Goal: Task Accomplishment & Management: Use online tool/utility

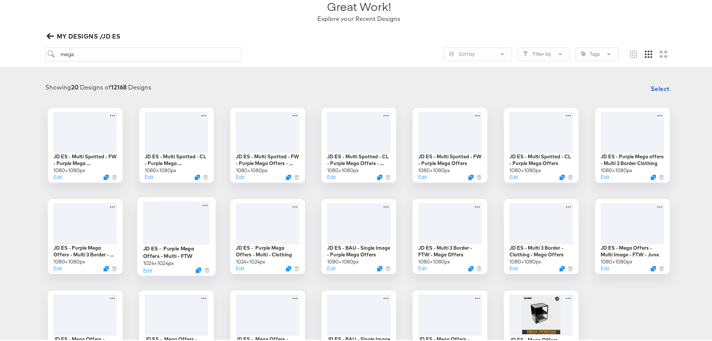
scroll to position [21, 0]
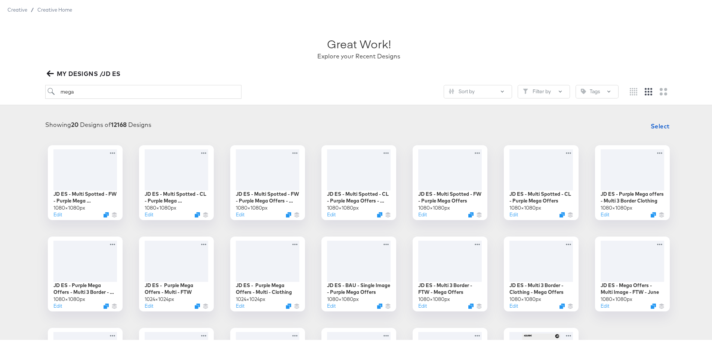
click at [50, 69] on icon "button" at bounding box center [50, 71] width 7 height 7
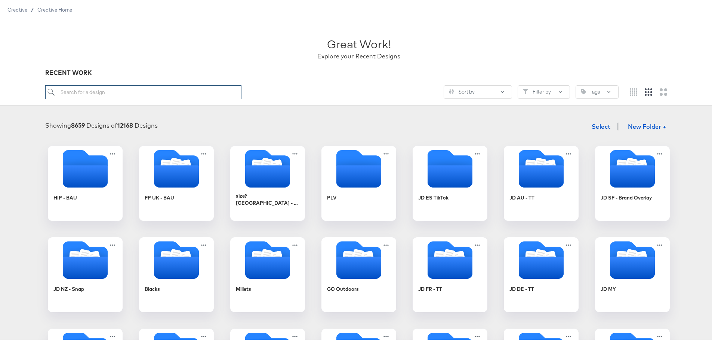
click at [109, 89] on input "search" at bounding box center [143, 91] width 197 height 14
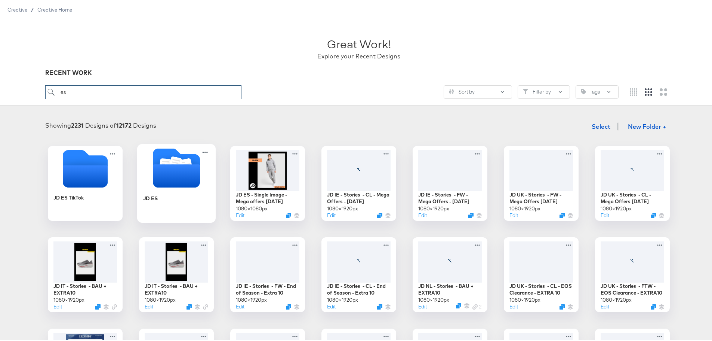
type input "es"
click at [169, 170] on icon "Folder" at bounding box center [176, 174] width 47 height 23
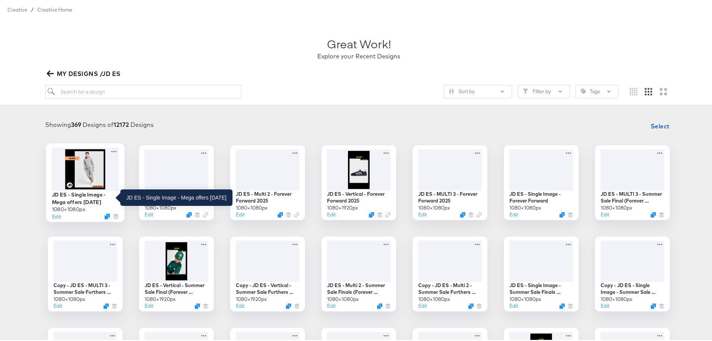
click at [77, 193] on div "JD ES - Single Image - Mega offers Oct 25" at bounding box center [85, 196] width 67 height 15
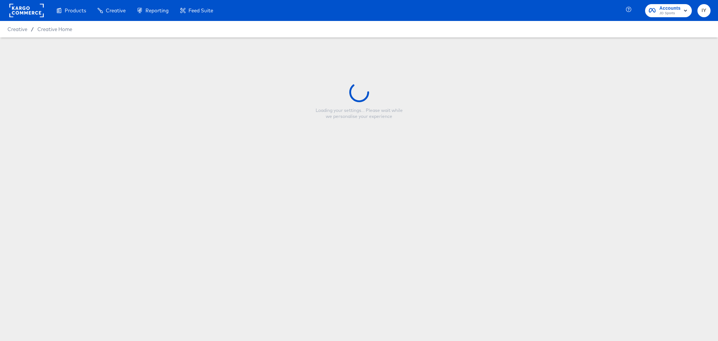
type input "JD ES - Single Image - Mega offers Oct 25"
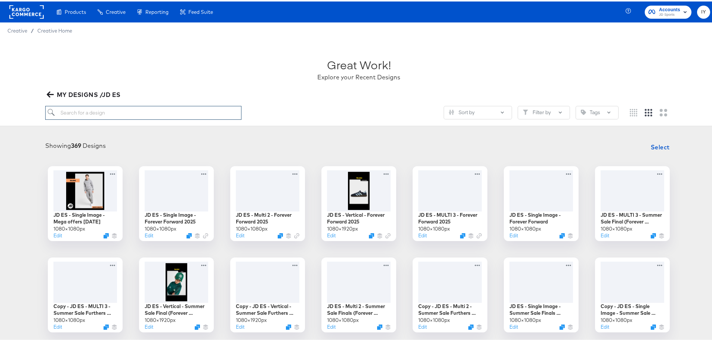
click at [77, 114] on input "search" at bounding box center [143, 111] width 197 height 14
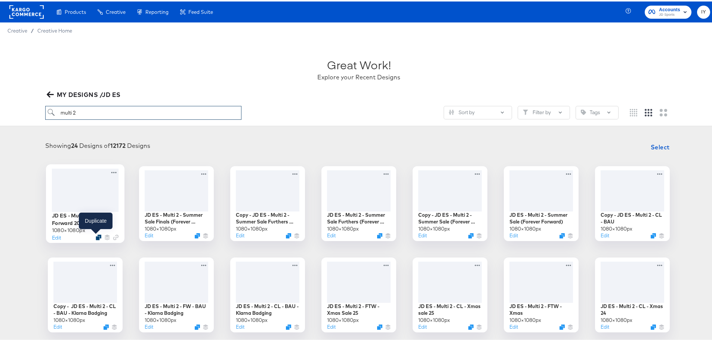
type input "multi 2"
click at [96, 236] on icon "Duplicate" at bounding box center [99, 236] width 6 height 6
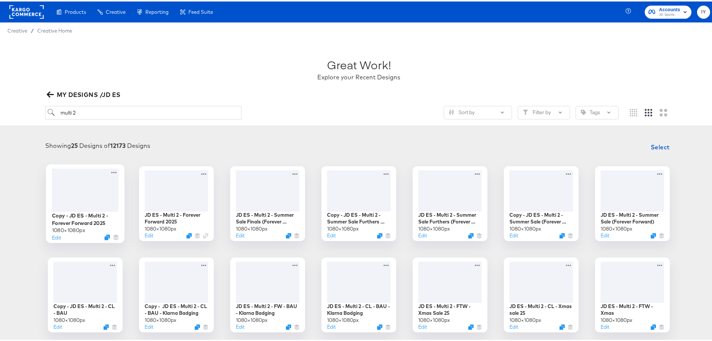
click at [86, 200] on div at bounding box center [85, 188] width 67 height 43
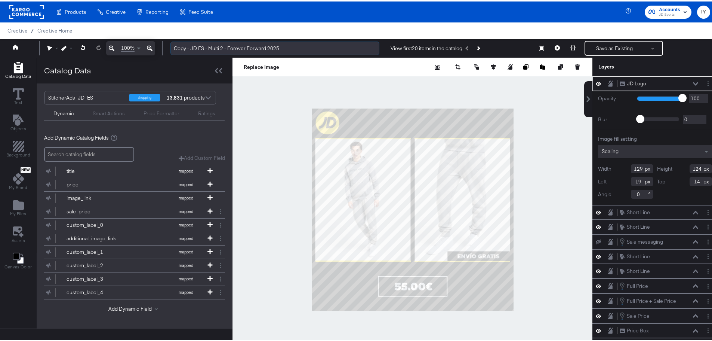
drag, startPoint x: 191, startPoint y: 45, endPoint x: 172, endPoint y: 46, distance: 19.1
click at [172, 46] on input "Copy - JD ES - Multi 2 - Forever Forward 2025" at bounding box center [274, 47] width 209 height 14
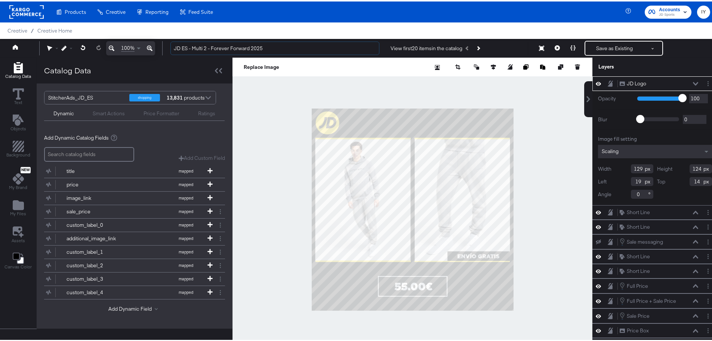
type input "JD ES - Multi 2 - Forever Forward 2025"
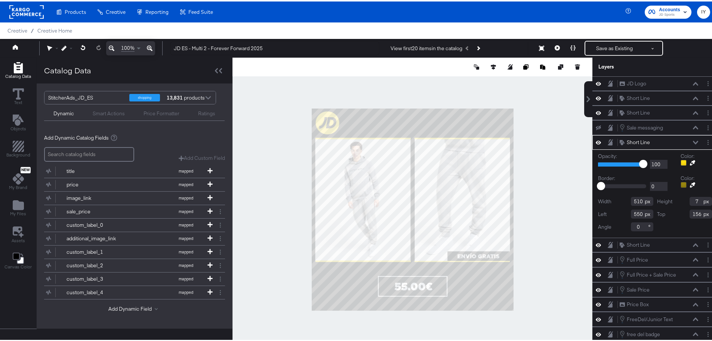
click at [596, 142] on icon at bounding box center [598, 141] width 5 height 4
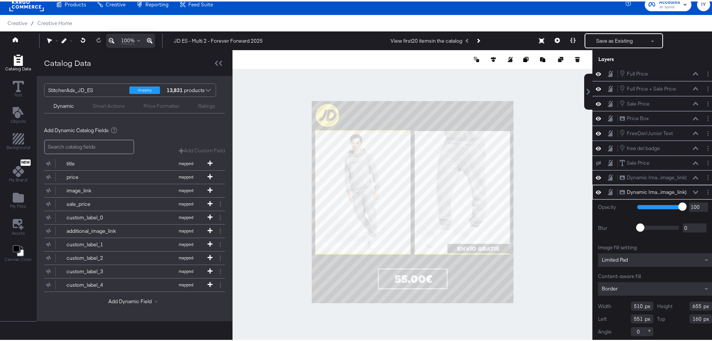
scroll to position [29, 0]
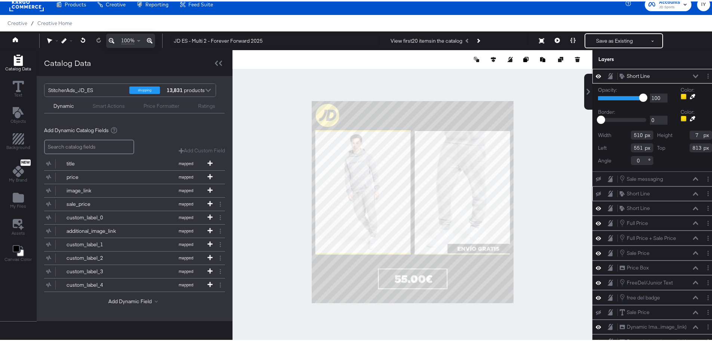
click at [596, 74] on icon at bounding box center [598, 74] width 5 height 6
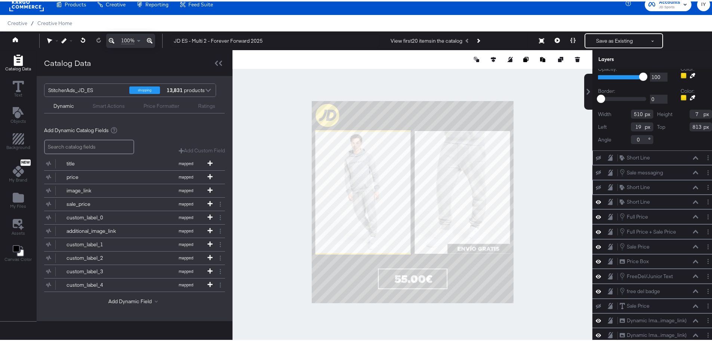
scroll to position [15, 0]
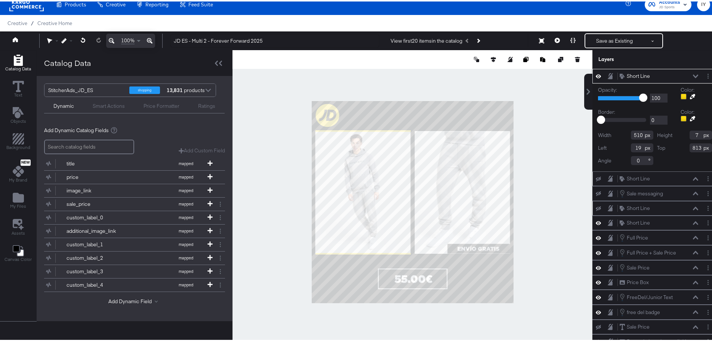
click at [596, 72] on icon at bounding box center [598, 74] width 5 height 6
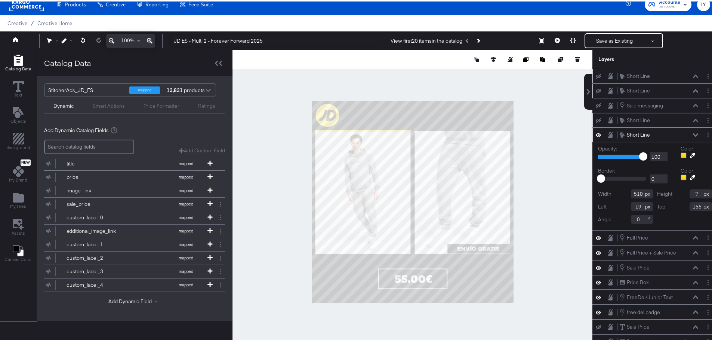
click at [596, 132] on icon at bounding box center [598, 134] width 5 height 4
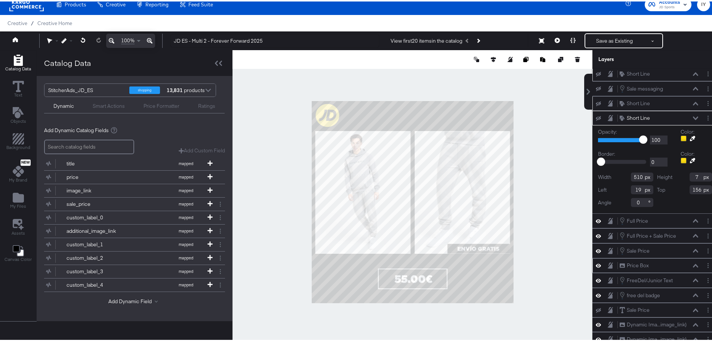
scroll to position [36, 0]
click at [596, 319] on icon at bounding box center [598, 319] width 5 height 6
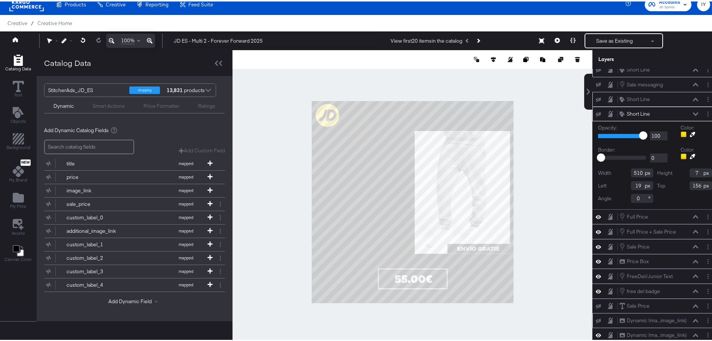
click at [596, 319] on icon at bounding box center [598, 319] width 5 height 5
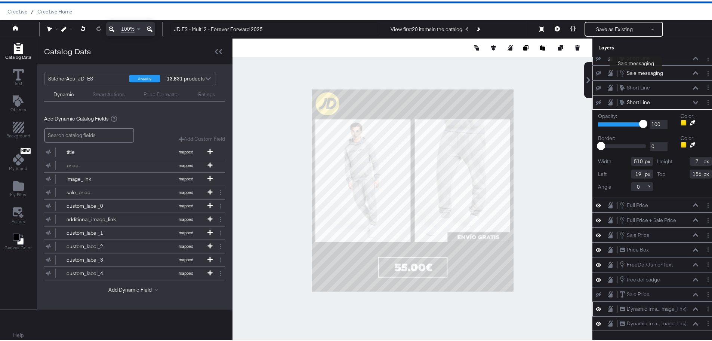
click at [636, 70] on div "Sale messaging" at bounding box center [645, 71] width 36 height 7
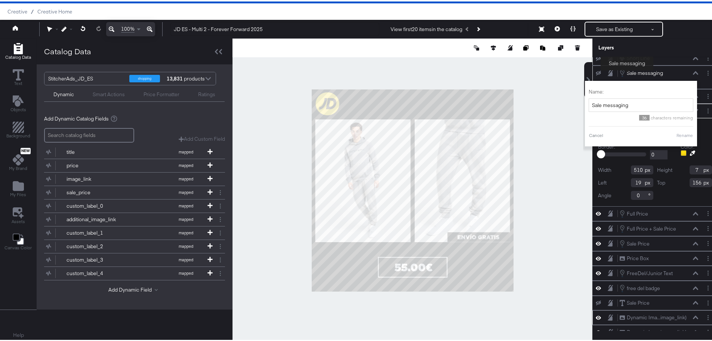
click at [626, 68] on button "Sale messaging Sale messaging" at bounding box center [641, 71] width 44 height 8
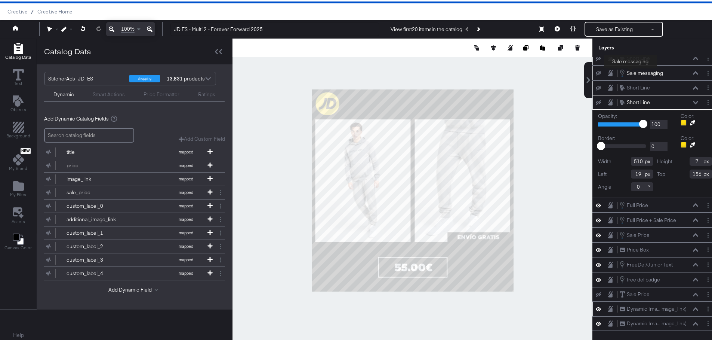
click at [631, 68] on div "Sale messaging" at bounding box center [645, 71] width 36 height 7
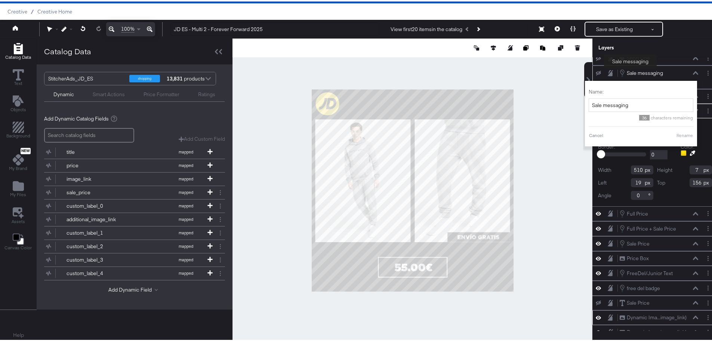
click at [631, 68] on div "Sale messaging" at bounding box center [645, 71] width 36 height 7
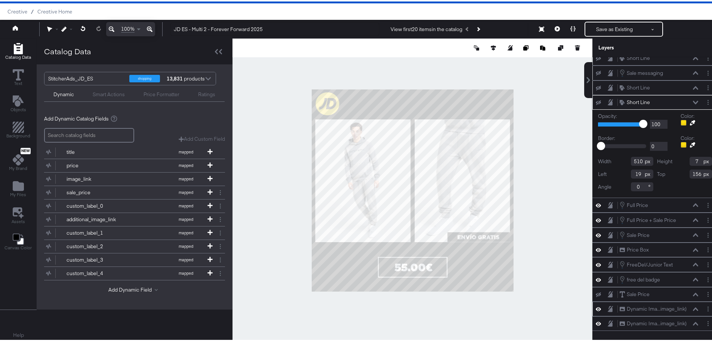
click at [693, 71] on icon at bounding box center [695, 71] width 5 height 3
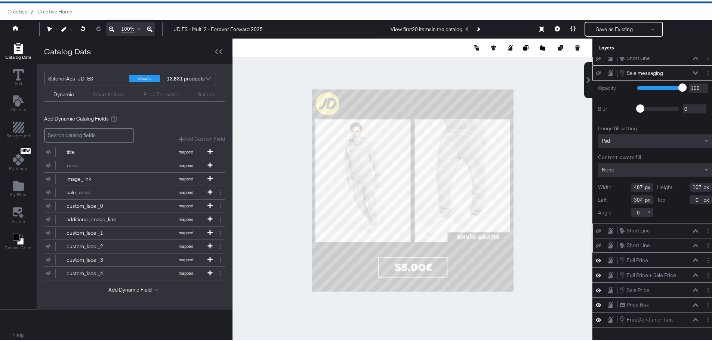
click at [693, 71] on icon at bounding box center [695, 71] width 5 height 3
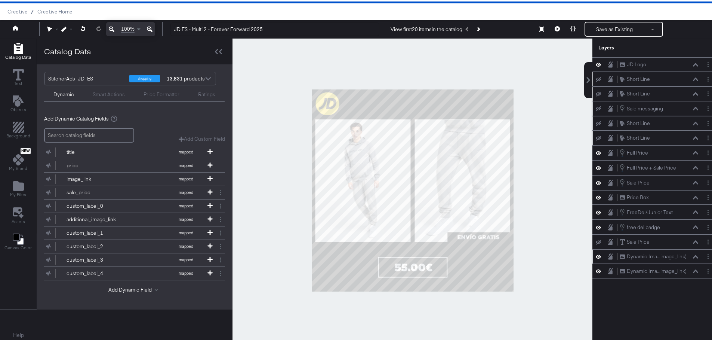
scroll to position [0, 0]
click at [710, 110] on div "Sale messaging Sale messaging" at bounding box center [655, 106] width 125 height 15
click at [704, 108] on button "Layer Options" at bounding box center [708, 107] width 8 height 8
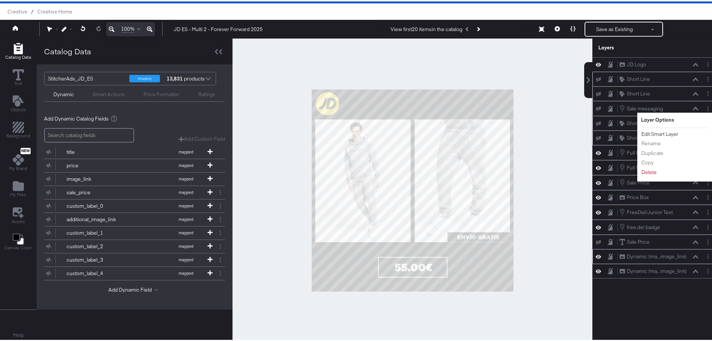
click at [659, 135] on button "Edit Smart Layer" at bounding box center [660, 133] width 38 height 8
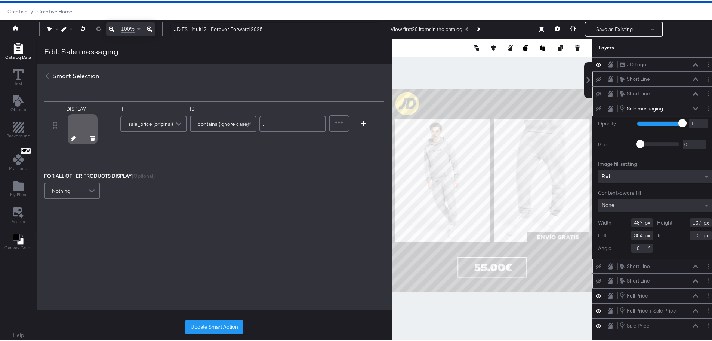
click at [74, 136] on icon at bounding box center [73, 136] width 5 height 5
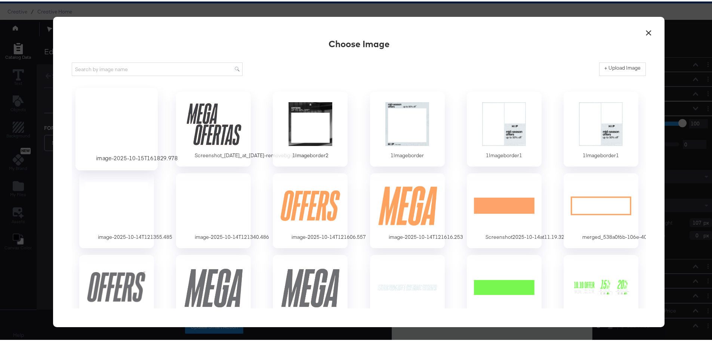
click at [136, 123] on div at bounding box center [117, 122] width 70 height 52
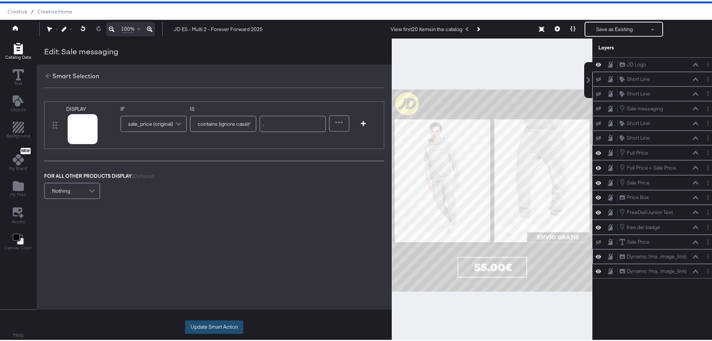
click at [228, 326] on button "Update Smart Action" at bounding box center [214, 325] width 58 height 13
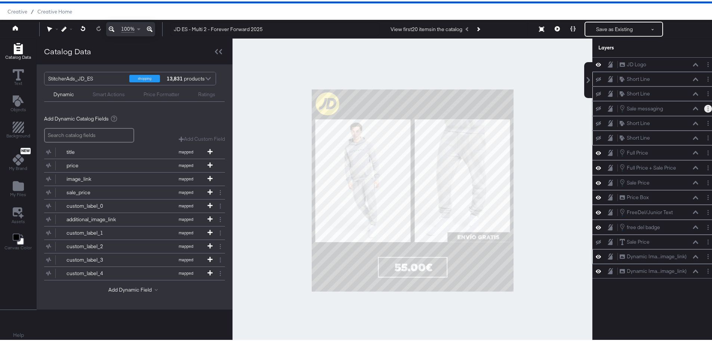
click at [708, 109] on circle "Layer Options" at bounding box center [708, 108] width 1 height 1
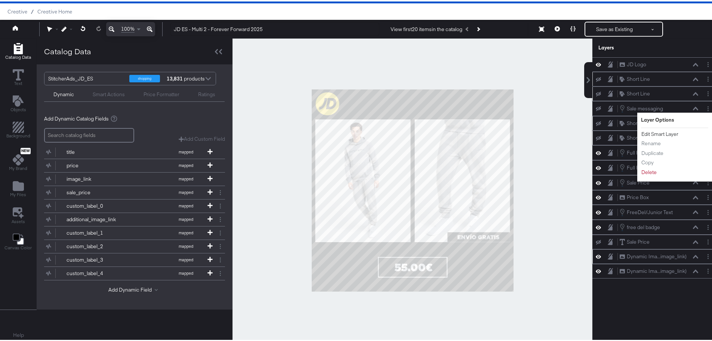
click at [666, 133] on button "Edit Smart Layer" at bounding box center [660, 133] width 38 height 8
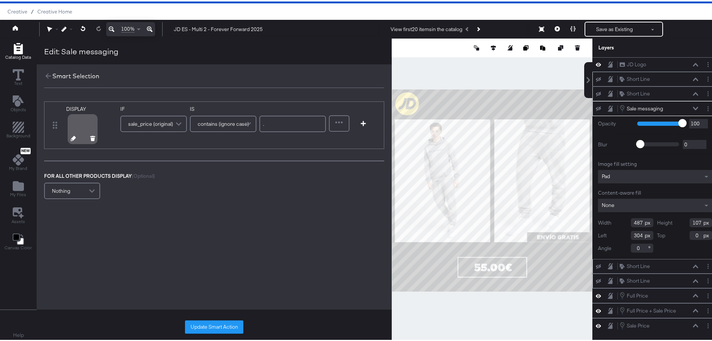
click at [77, 126] on div at bounding box center [82, 127] width 27 height 27
click at [495, 84] on div at bounding box center [492, 189] width 201 height 304
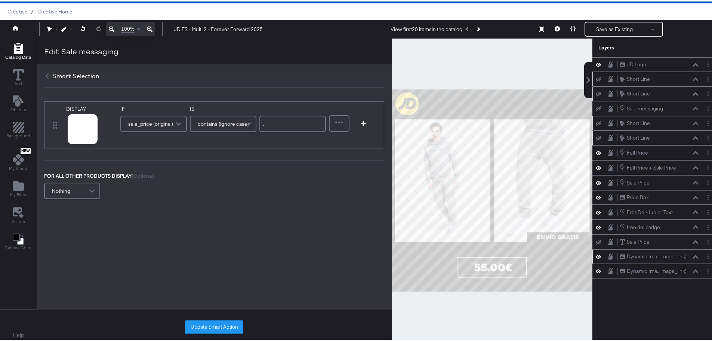
click at [459, 65] on div at bounding box center [492, 189] width 201 height 304
click at [47, 75] on icon at bounding box center [48, 74] width 8 height 8
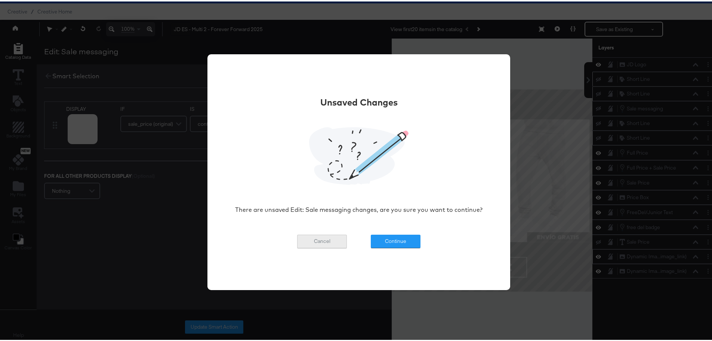
click at [337, 237] on button "Cancel" at bounding box center [322, 239] width 50 height 13
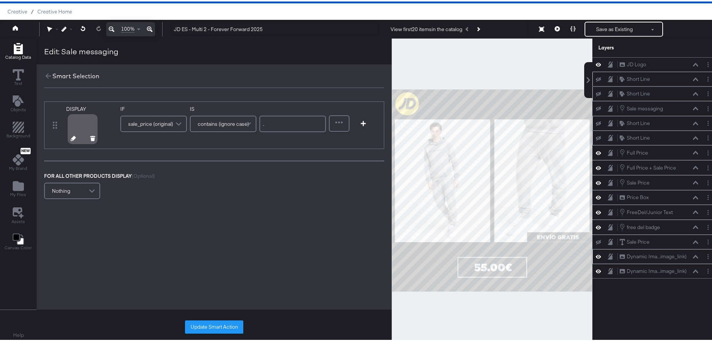
click at [79, 129] on div at bounding box center [82, 127] width 27 height 27
click at [74, 138] on icon at bounding box center [73, 136] width 5 height 5
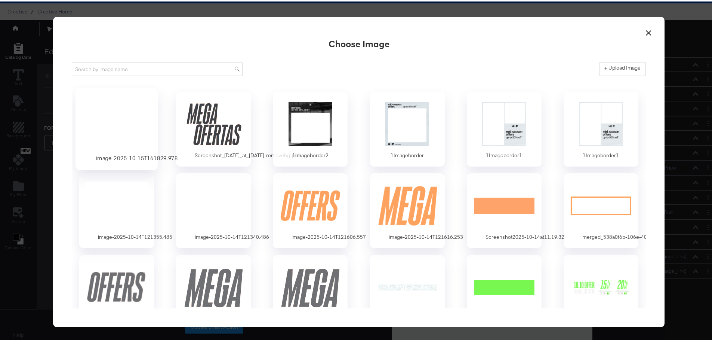
click at [115, 116] on div at bounding box center [117, 122] width 70 height 52
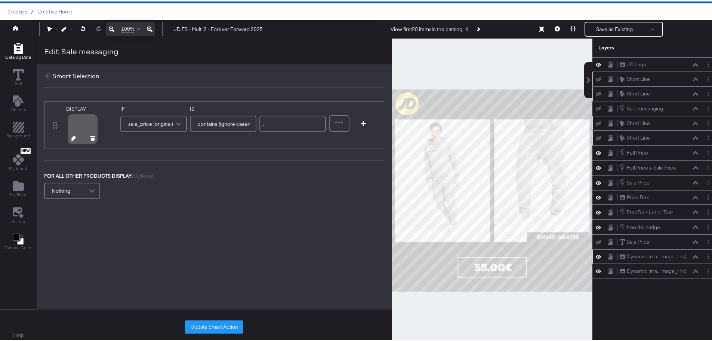
click at [73, 136] on icon at bounding box center [73, 136] width 5 height 5
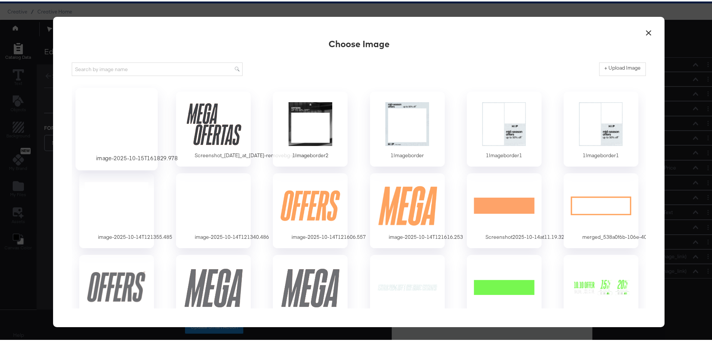
click at [118, 118] on div at bounding box center [117, 122] width 70 height 52
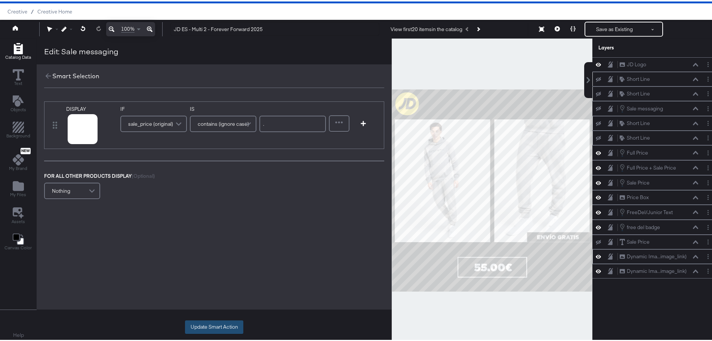
click at [228, 323] on button "Update Smart Action" at bounding box center [214, 325] width 58 height 13
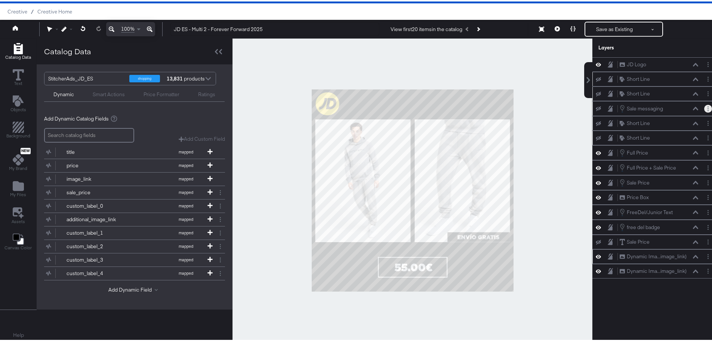
click at [704, 110] on button "Layer Options" at bounding box center [708, 107] width 8 height 8
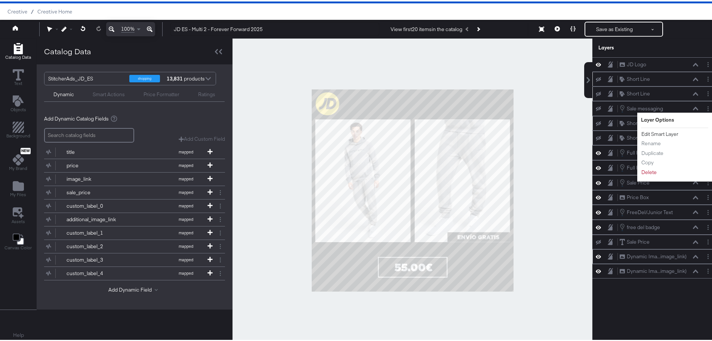
click at [669, 134] on button "Edit Smart Layer" at bounding box center [660, 133] width 38 height 8
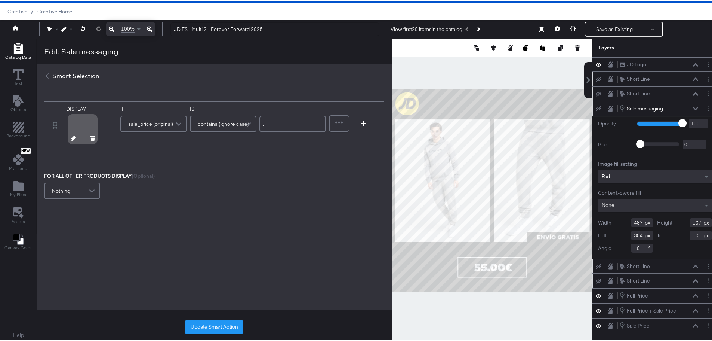
click at [72, 136] on icon at bounding box center [73, 136] width 5 height 5
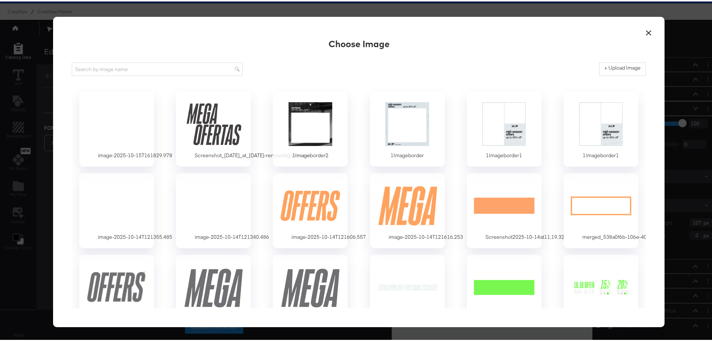
click at [648, 28] on button "×" at bounding box center [648, 29] width 13 height 13
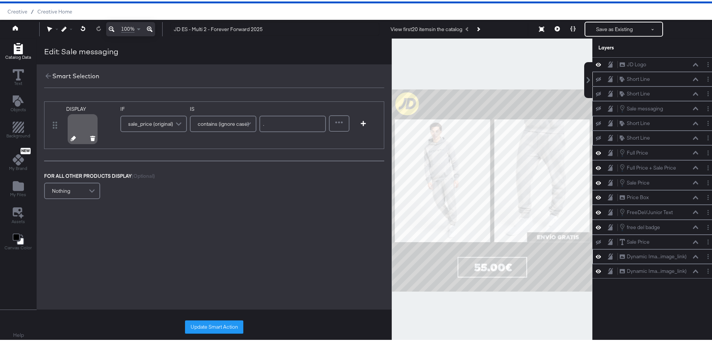
click at [73, 136] on icon at bounding box center [73, 136] width 5 height 5
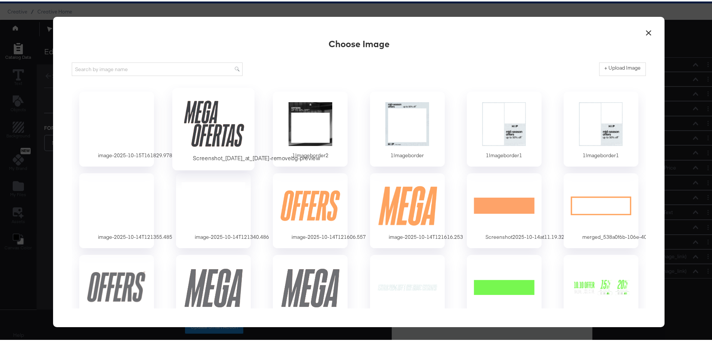
click at [225, 120] on div at bounding box center [214, 122] width 70 height 52
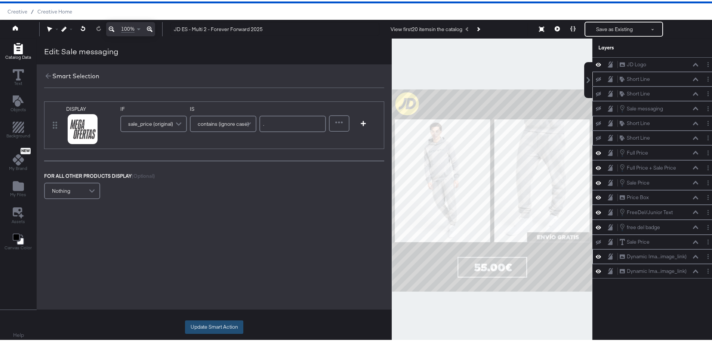
click at [210, 326] on button "Update Smart Action" at bounding box center [214, 325] width 58 height 13
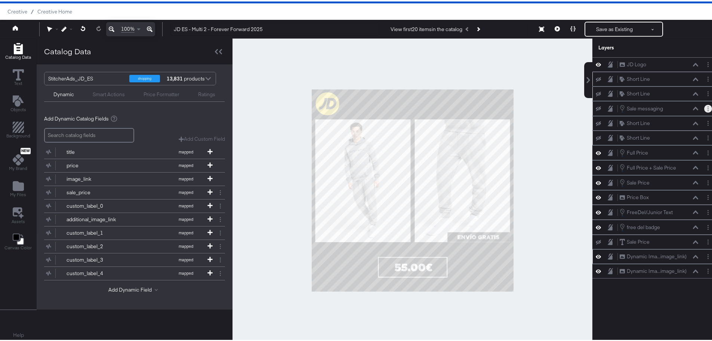
click at [708, 108] on icon "Layer Options" at bounding box center [708, 107] width 1 height 5
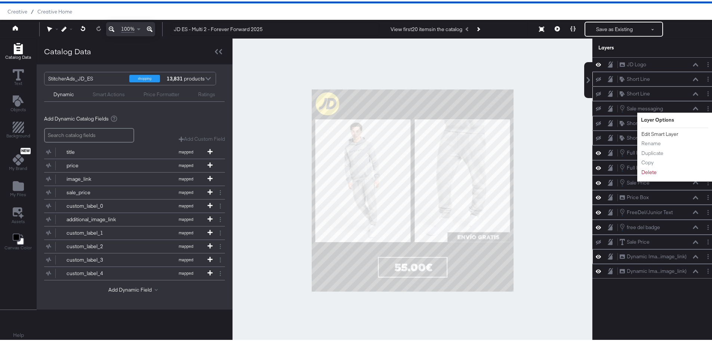
click at [655, 133] on button "Edit Smart Layer" at bounding box center [660, 133] width 38 height 8
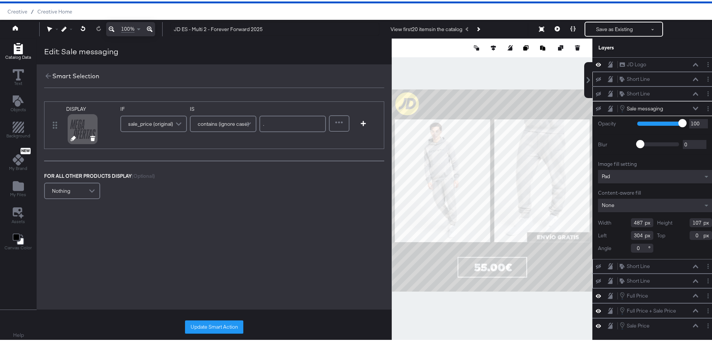
click at [74, 135] on icon at bounding box center [73, 136] width 5 height 5
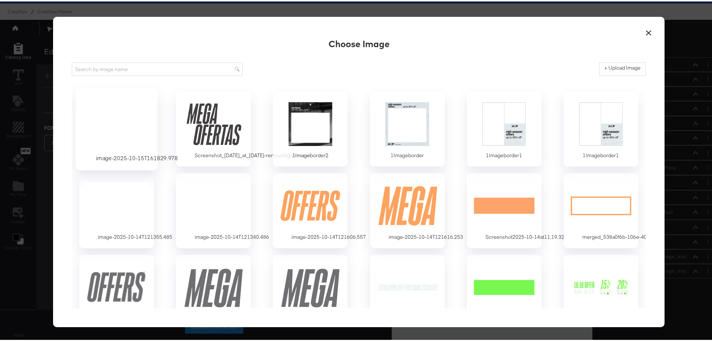
click at [106, 114] on div at bounding box center [117, 122] width 70 height 52
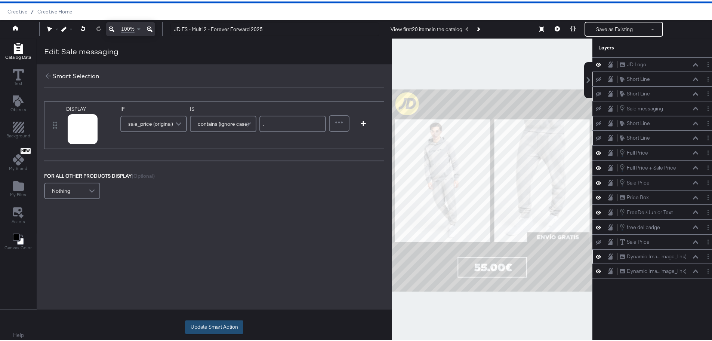
click at [217, 323] on button "Update Smart Action" at bounding box center [214, 325] width 58 height 13
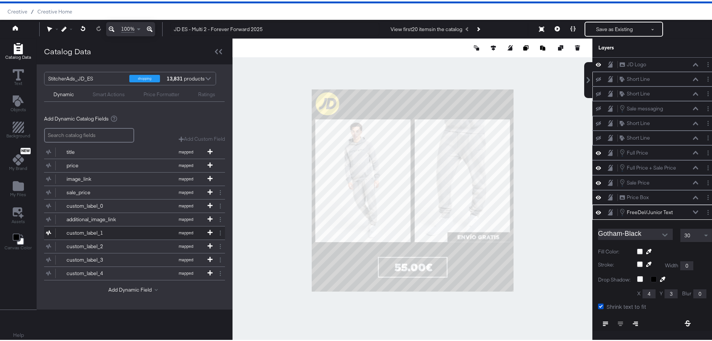
scroll to position [110, 0]
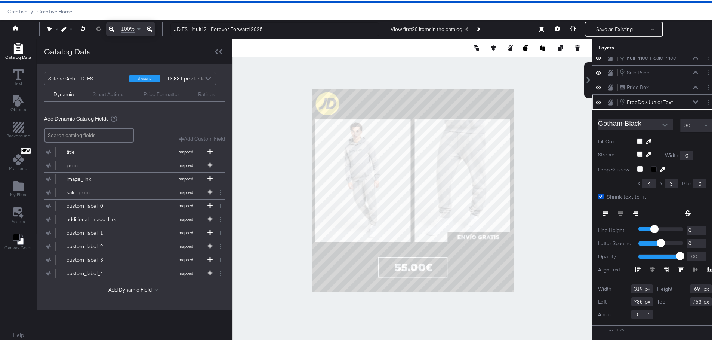
click at [646, 139] on icon at bounding box center [648, 139] width 5 height 5
click at [637, 138] on div at bounding box center [674, 140] width 75 height 6
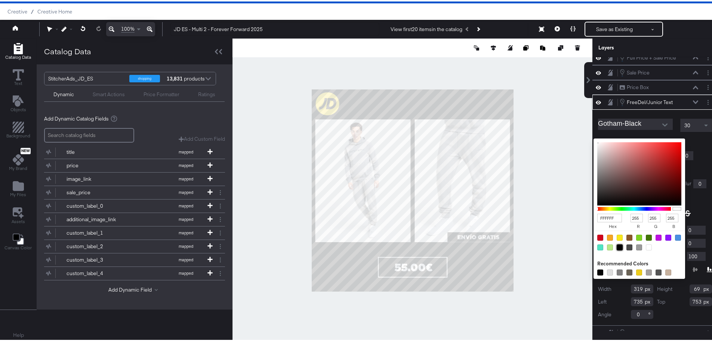
click at [617, 246] on div at bounding box center [620, 246] width 6 height 6
type input "000000"
type input "0"
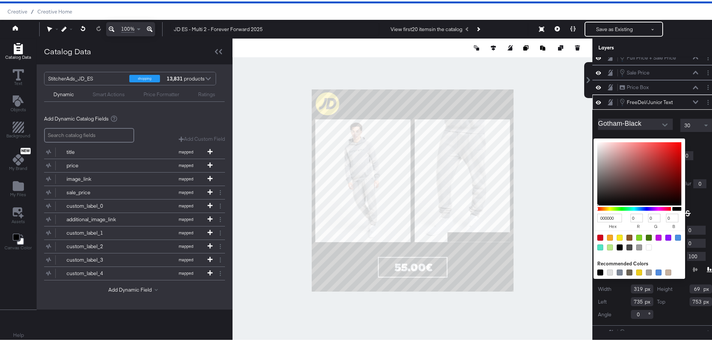
click at [698, 144] on div "Gotham-Black 30 Fill Color: 000000 hex 0 r 0 g 0 b 100 a Recommended Colors Str…" at bounding box center [655, 215] width 125 height 215
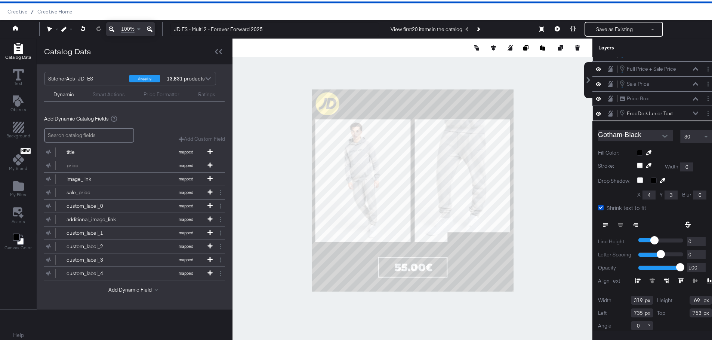
scroll to position [19, 0]
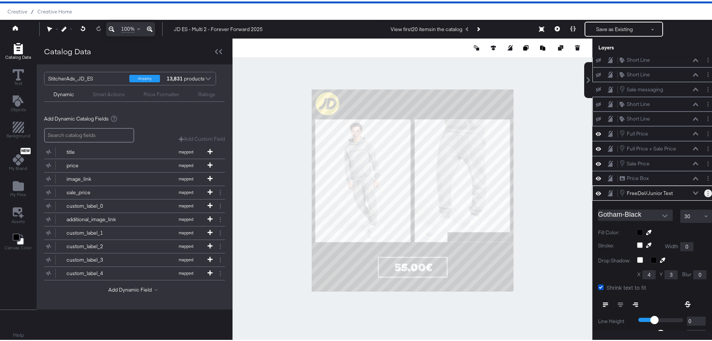
click at [704, 193] on button "Layer Options" at bounding box center [708, 192] width 8 height 8
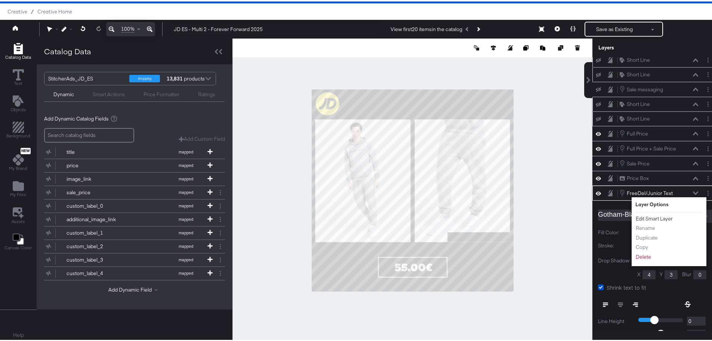
click at [655, 216] on button "Edit Smart Layer" at bounding box center [655, 217] width 38 height 8
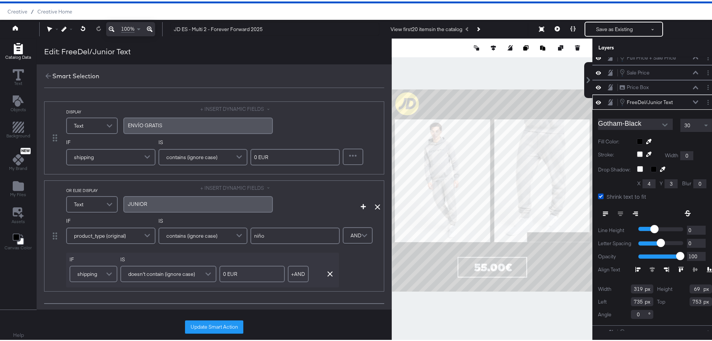
scroll to position [169, 0]
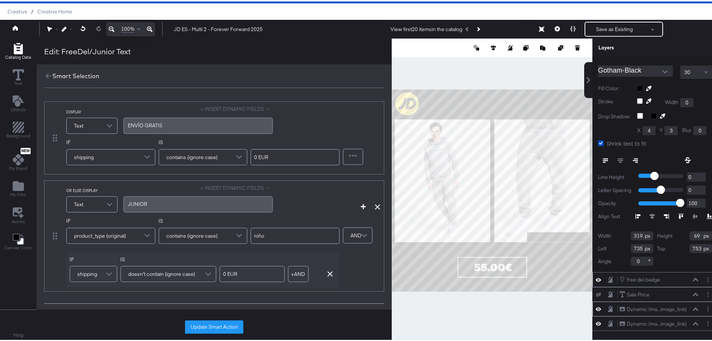
click at [596, 276] on icon at bounding box center [598, 278] width 5 height 4
click at [596, 276] on icon at bounding box center [598, 278] width 5 height 5
click at [708, 277] on circle "Layer Options" at bounding box center [708, 277] width 1 height 1
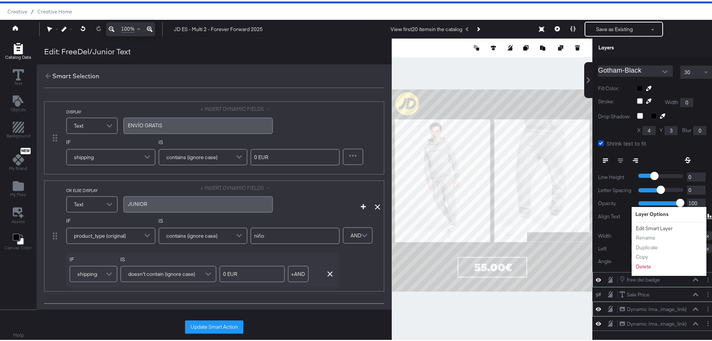
click at [640, 223] on button "Edit Smart Layer" at bounding box center [655, 227] width 38 height 8
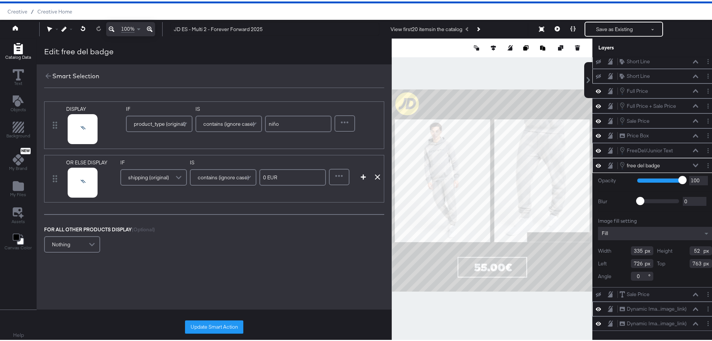
scroll to position [18, 0]
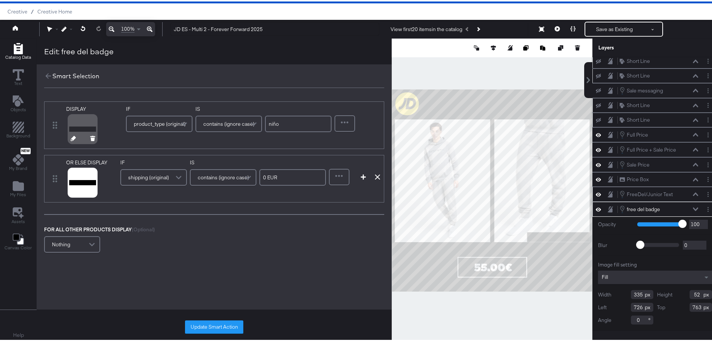
click at [74, 124] on div at bounding box center [82, 127] width 27 height 27
click at [73, 136] on icon at bounding box center [73, 136] width 5 height 5
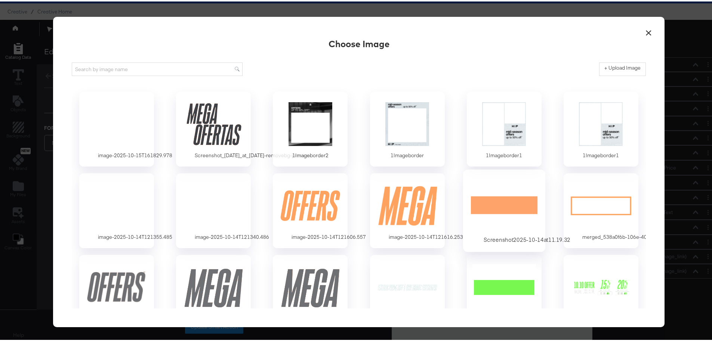
click at [493, 213] on div at bounding box center [504, 204] width 70 height 52
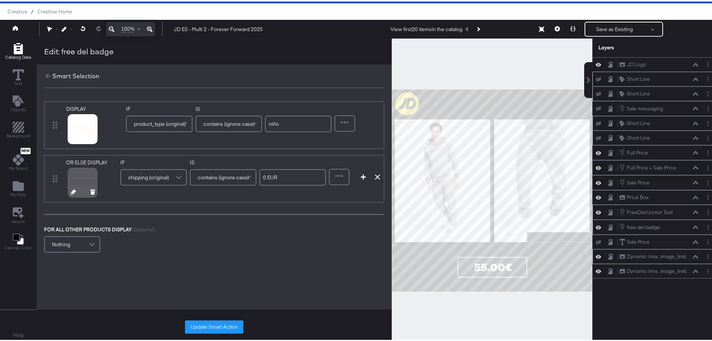
click at [74, 189] on icon at bounding box center [73, 190] width 5 height 5
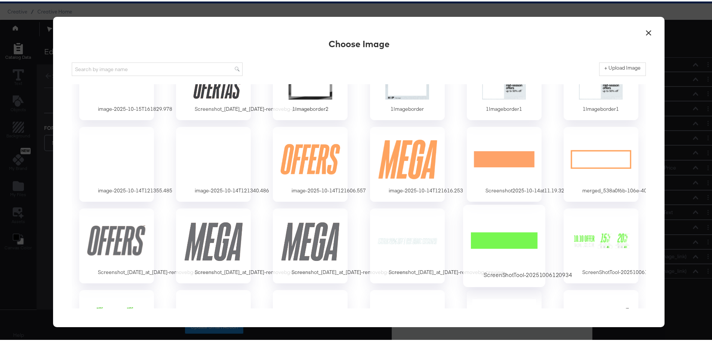
scroll to position [8, 0]
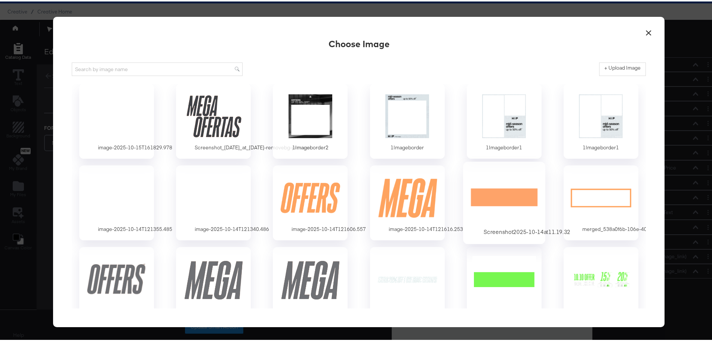
click at [492, 201] on div at bounding box center [504, 196] width 70 height 52
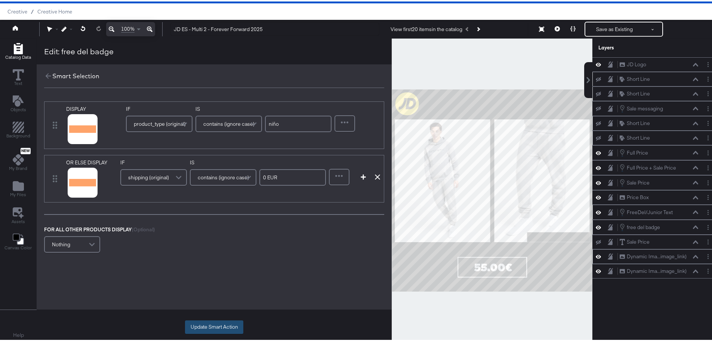
click at [215, 324] on button "Update Smart Action" at bounding box center [214, 325] width 58 height 13
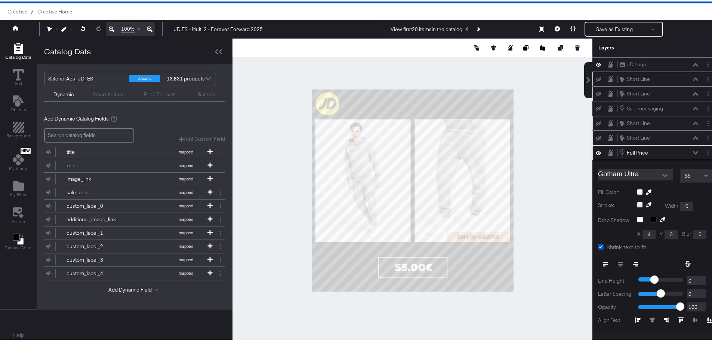
scroll to position [50, 0]
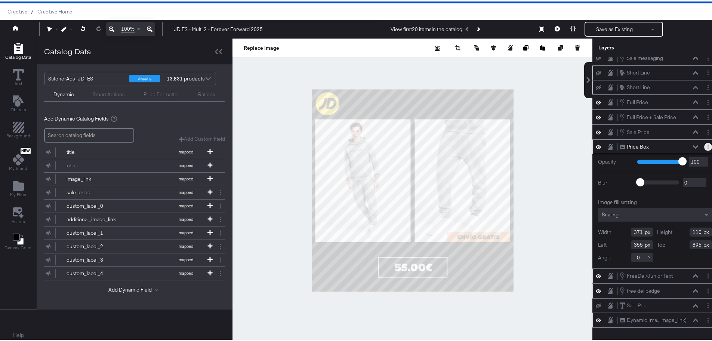
click at [704, 143] on button "Layer Options" at bounding box center [708, 145] width 8 height 8
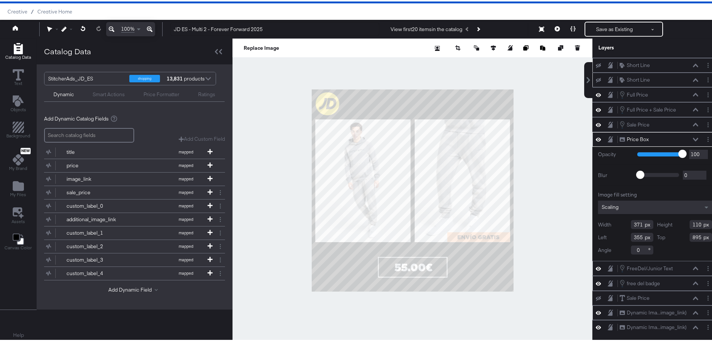
scroll to position [62, 0]
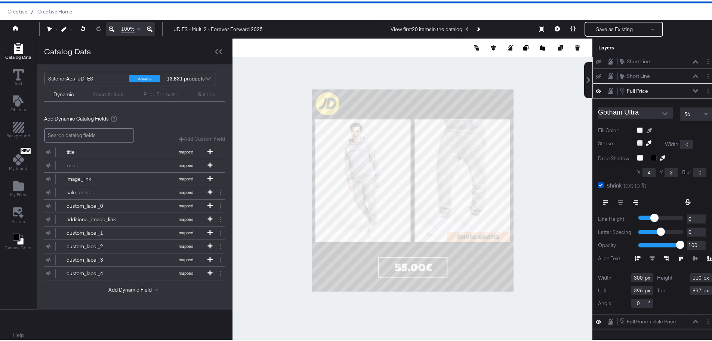
click at [647, 129] on icon at bounding box center [649, 128] width 5 height 5
click at [501, 235] on div at bounding box center [412, 189] width 359 height 304
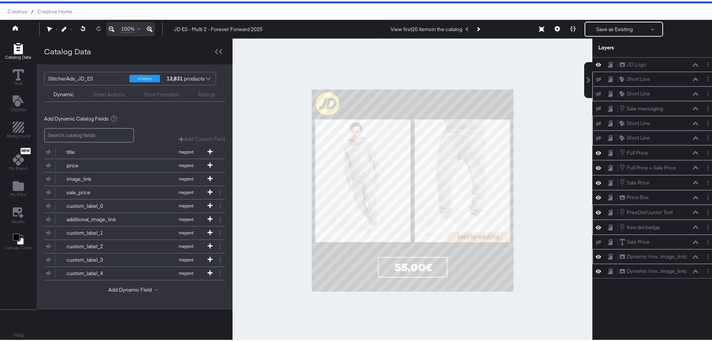
scroll to position [0, 0]
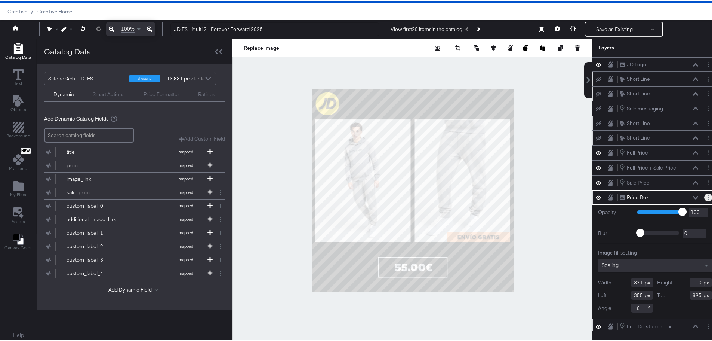
click at [708, 195] on icon "Layer Options" at bounding box center [708, 195] width 1 height 5
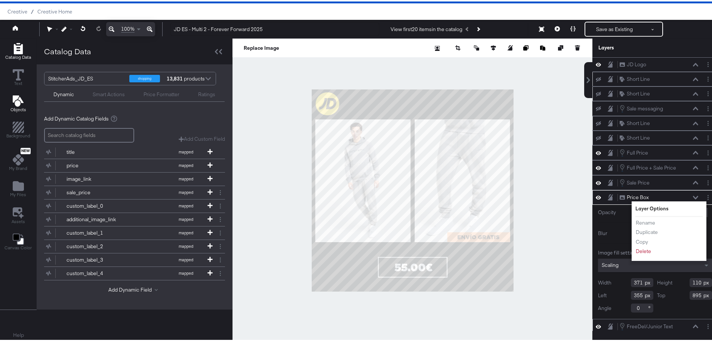
click at [18, 103] on icon "Add Text" at bounding box center [17, 99] width 11 height 11
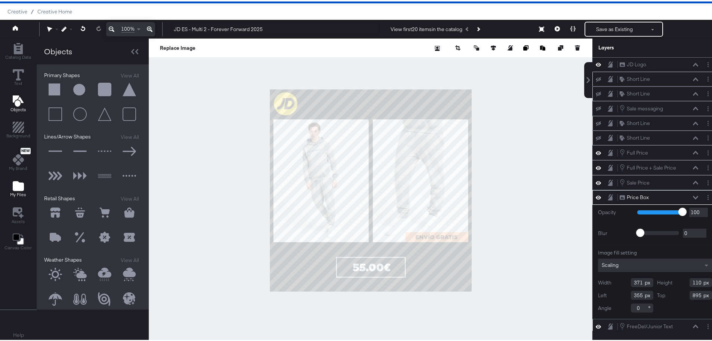
click at [18, 184] on icon "Add Files" at bounding box center [18, 184] width 11 height 10
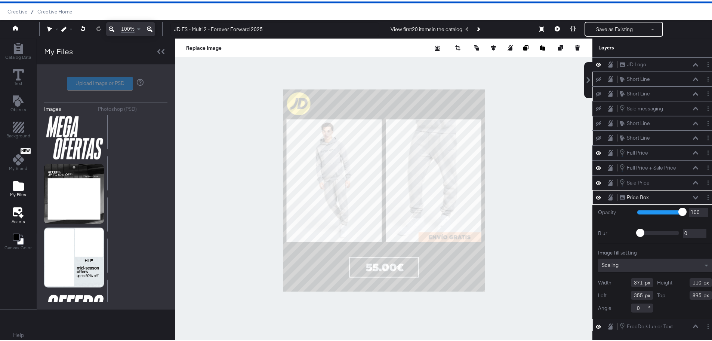
click at [19, 210] on icon at bounding box center [17, 210] width 9 height 9
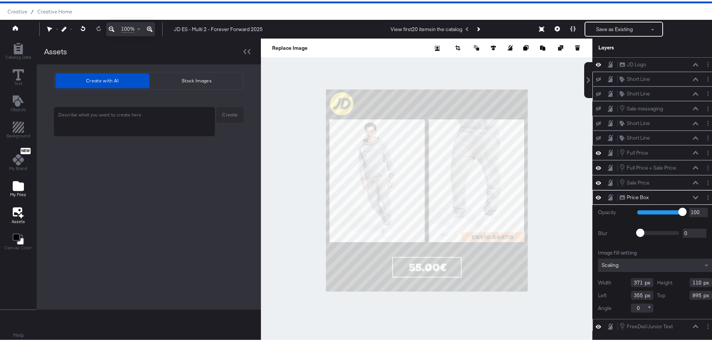
click at [19, 185] on icon "Add Files" at bounding box center [18, 184] width 11 height 10
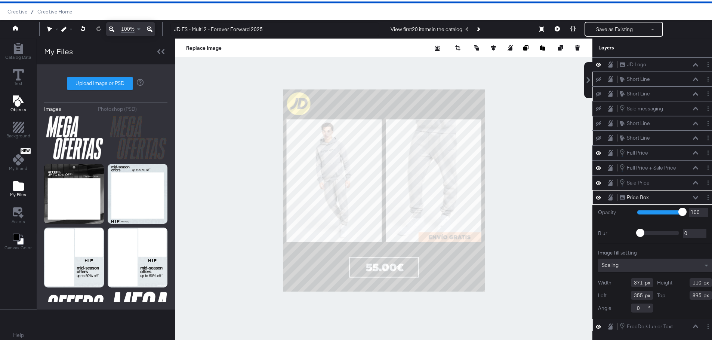
click at [21, 97] on icon "Add Text" at bounding box center [18, 99] width 11 height 11
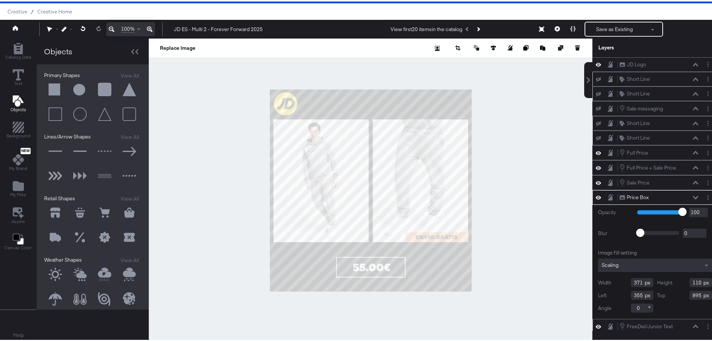
click at [55, 111] on button at bounding box center [55, 113] width 22 height 22
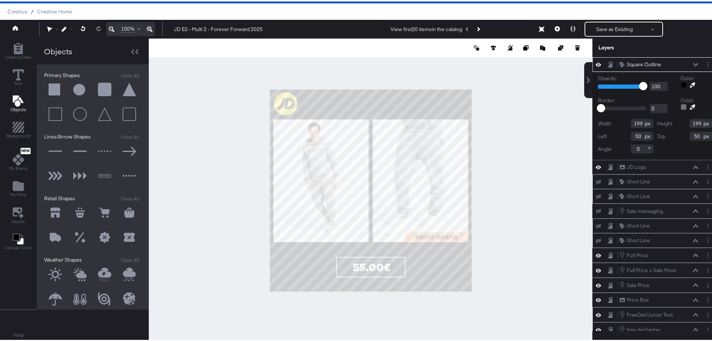
type input "62"
type input "820"
type input "148"
type input "554"
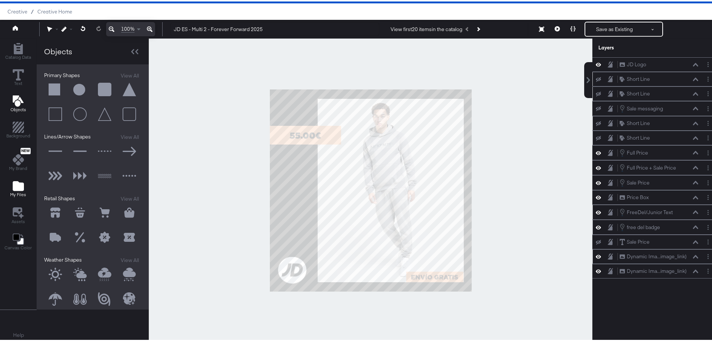
click at [19, 181] on icon "Add Files" at bounding box center [18, 184] width 11 height 11
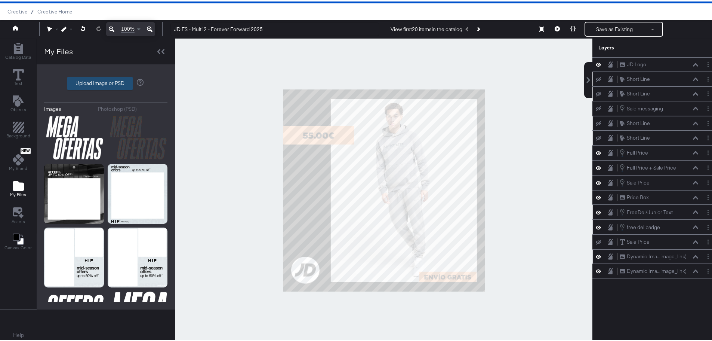
click at [103, 77] on label "Upload Image or PSD" at bounding box center [100, 82] width 65 height 13
click at [106, 82] on input "Upload Image or PSD" at bounding box center [106, 82] width 0 height 0
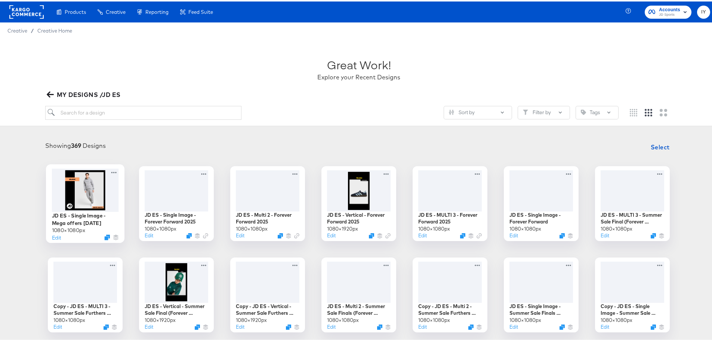
click at [87, 190] on div at bounding box center [85, 188] width 67 height 43
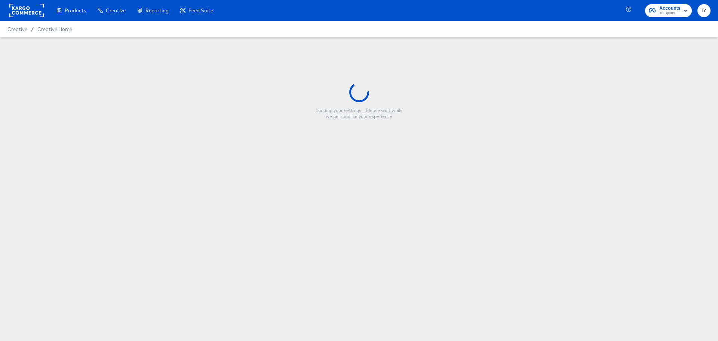
type input "JD ES - Single Image - Mega offers [DATE]"
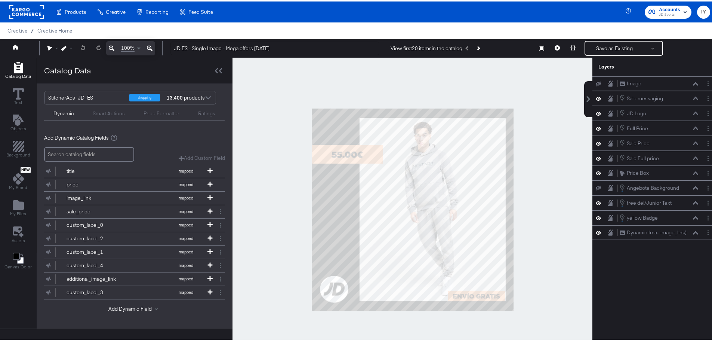
click at [305, 86] on div at bounding box center [413, 208] width 360 height 304
click at [642, 98] on div "Sale messaging" at bounding box center [645, 96] width 36 height 7
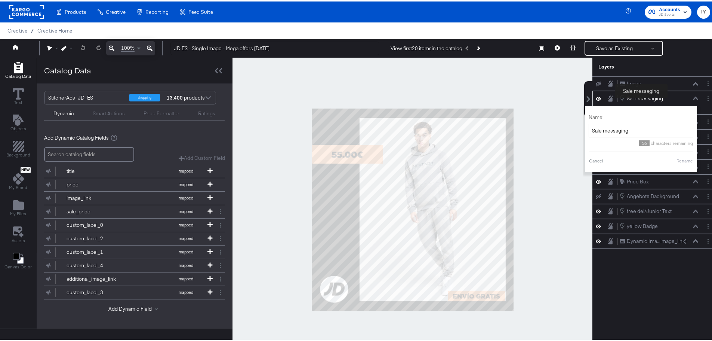
click at [642, 98] on div "Sale messaging" at bounding box center [645, 96] width 36 height 7
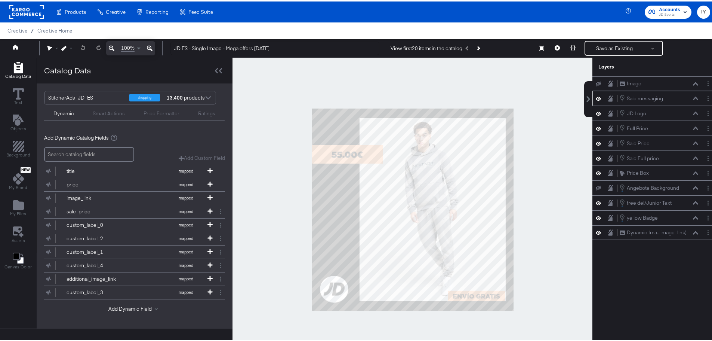
click at [596, 99] on icon at bounding box center [598, 97] width 5 height 6
click at [596, 99] on icon at bounding box center [598, 97] width 5 height 5
click at [656, 97] on div "Sale messaging" at bounding box center [645, 96] width 36 height 7
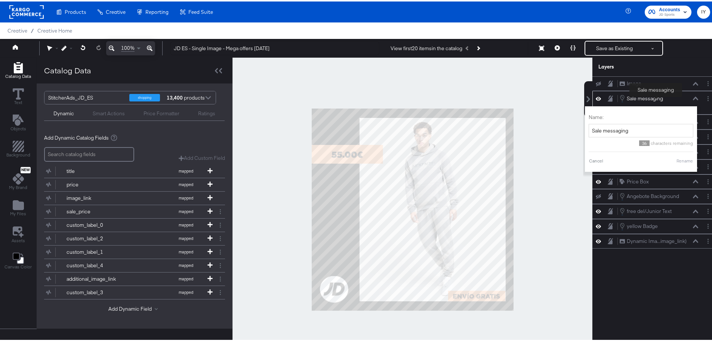
click at [656, 97] on div "Sale messaging" at bounding box center [645, 96] width 36 height 7
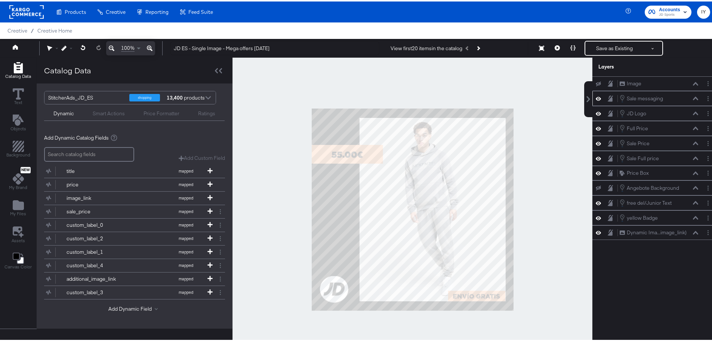
click at [693, 99] on div "Sale messaging Sale messaging" at bounding box center [660, 97] width 83 height 8
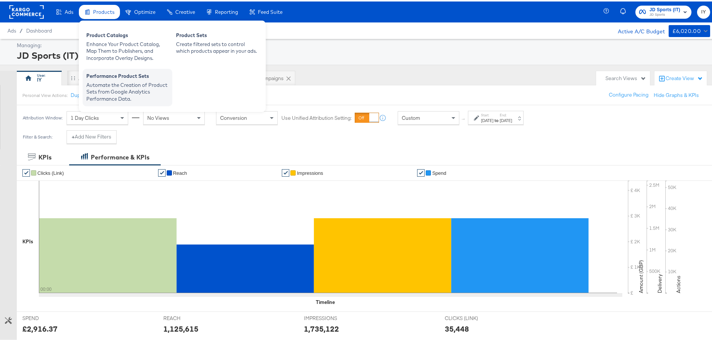
click at [124, 87] on div "Automate the Creation of Product Sets from Google Analytics Performance Data." at bounding box center [127, 90] width 82 height 21
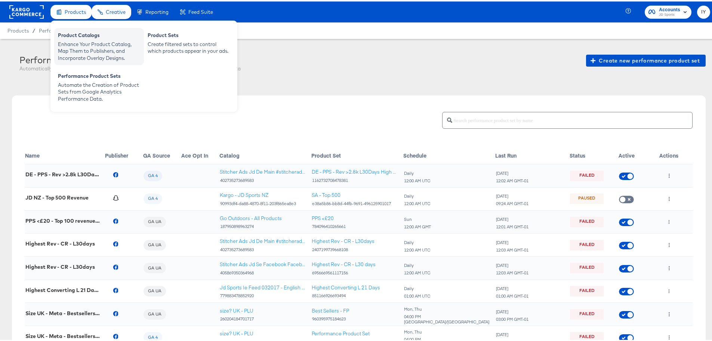
click at [103, 44] on div "Enhance Your Product Catalog, Map Them to Publishers, and Incorporate Overlay D…" at bounding box center [99, 49] width 82 height 21
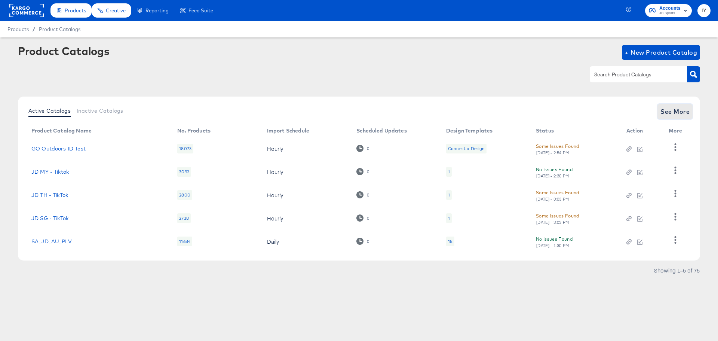
click at [680, 114] on span "See More" at bounding box center [674, 111] width 29 height 10
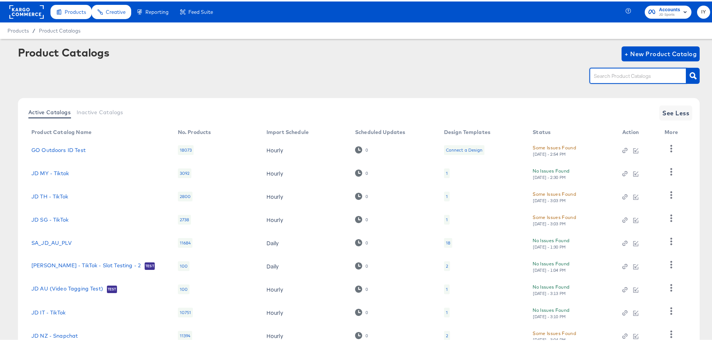
click at [630, 75] on input "text" at bounding box center [633, 74] width 80 height 9
type input "es"
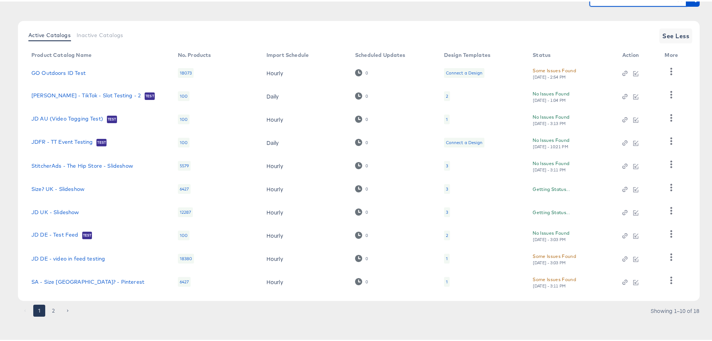
scroll to position [77, 0]
click at [57, 308] on button "2" at bounding box center [53, 308] width 12 height 12
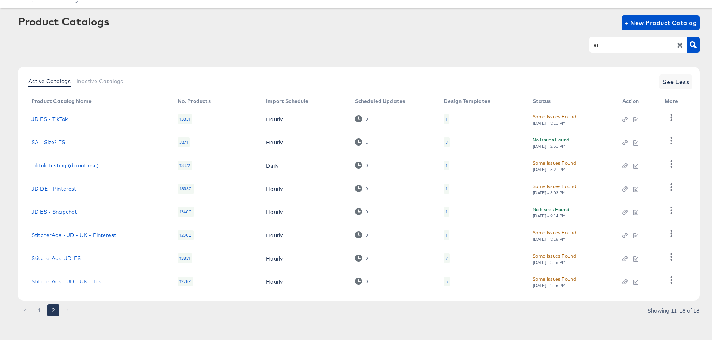
scroll to position [31, 0]
click at [69, 257] on link "StitcherAds_JD_ES" at bounding box center [56, 256] width 50 height 6
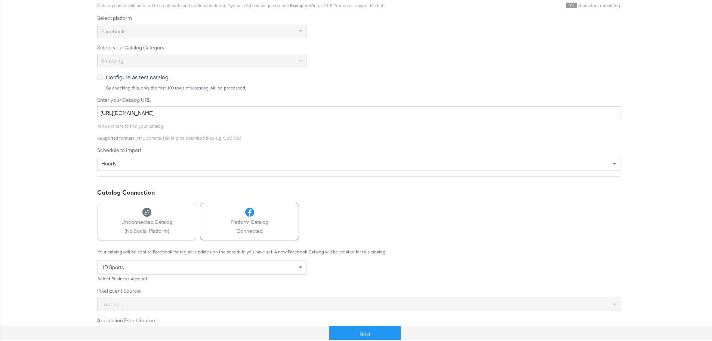
scroll to position [184, 0]
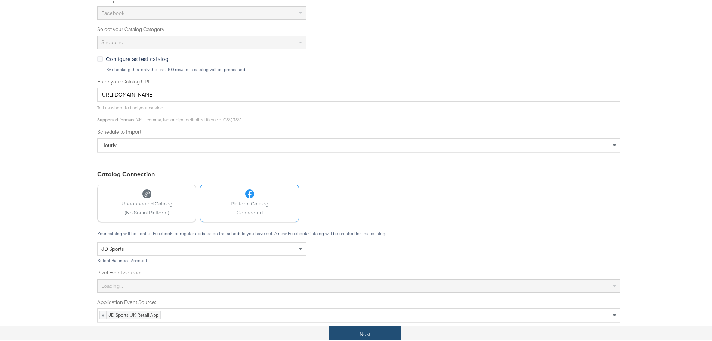
click at [367, 329] on button "Next" at bounding box center [364, 332] width 71 height 17
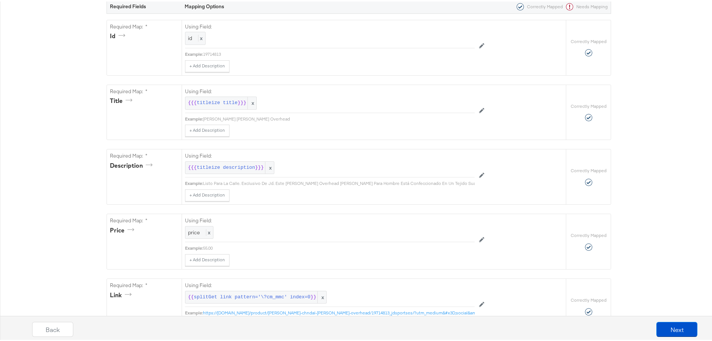
scroll to position [262, 0]
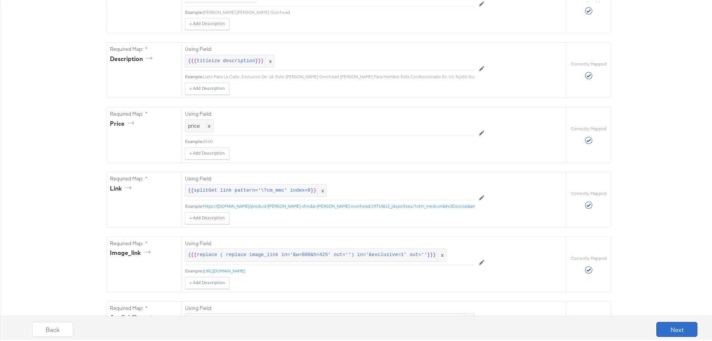
click at [680, 332] on button "Next" at bounding box center [676, 327] width 41 height 15
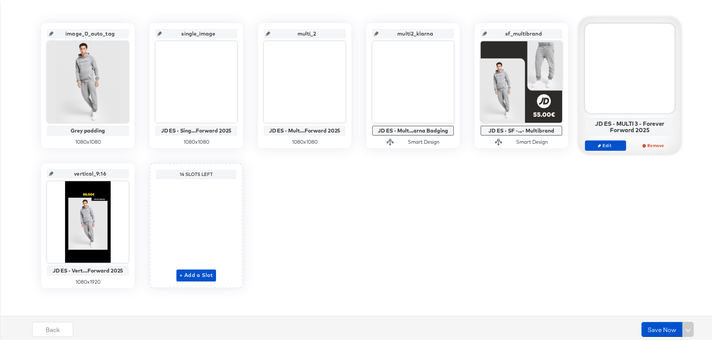
scroll to position [0, 0]
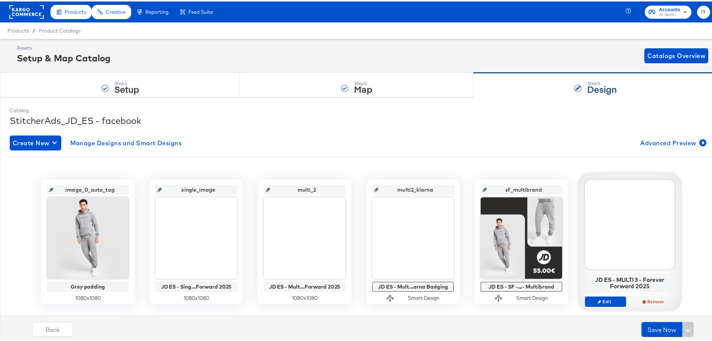
click at [26, 12] on rect at bounding box center [26, 10] width 34 height 13
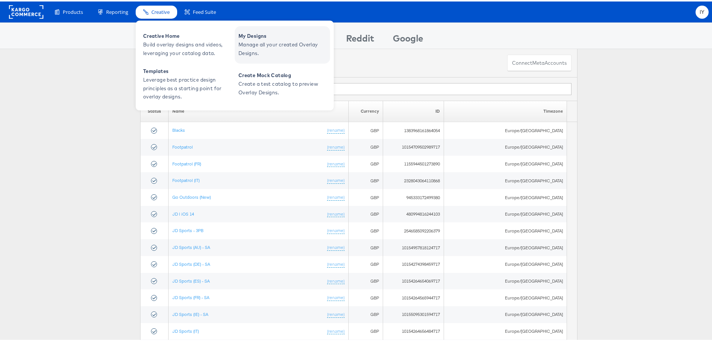
click at [276, 41] on span "Manage all your created Overlay Designs." at bounding box center [284, 47] width 90 height 17
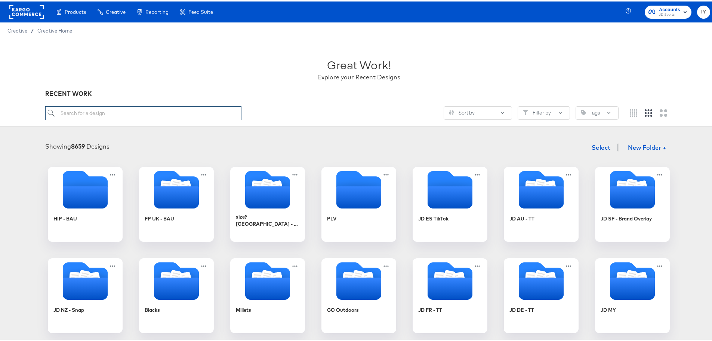
click at [174, 108] on input "search" at bounding box center [143, 112] width 197 height 14
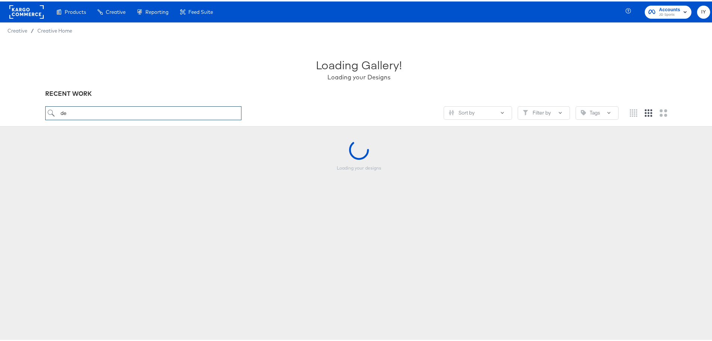
type input "de"
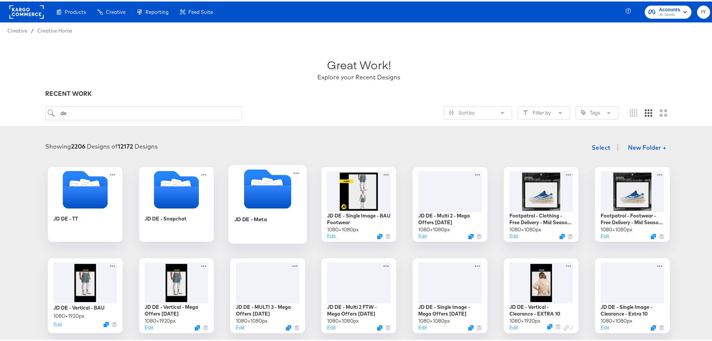
click at [270, 200] on icon "Folder" at bounding box center [267, 195] width 47 height 23
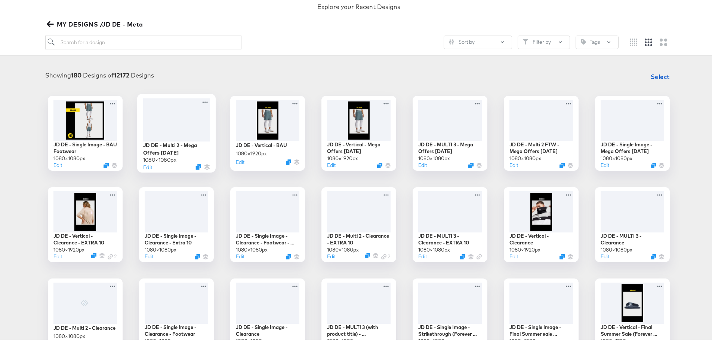
scroll to position [75, 0]
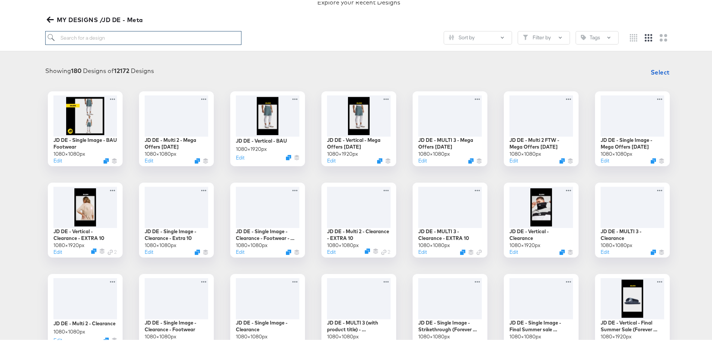
click at [90, 37] on input "search" at bounding box center [143, 37] width 197 height 14
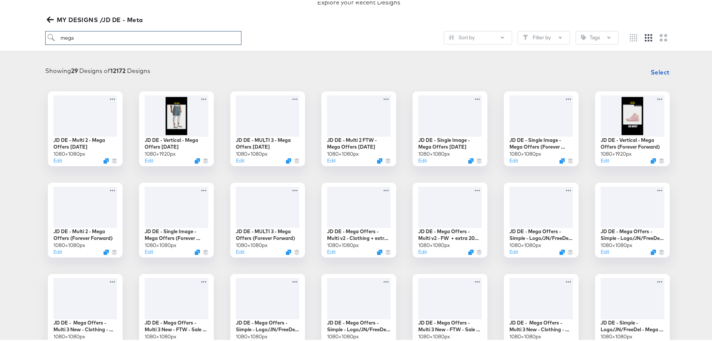
type input "mega"
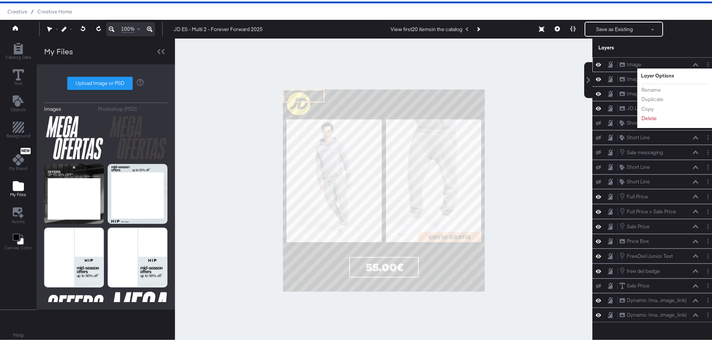
scroll to position [187, 0]
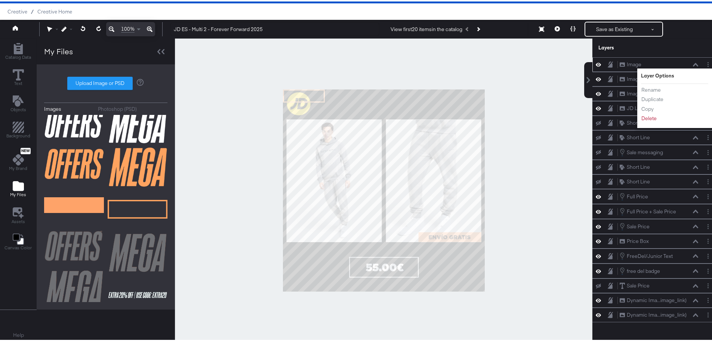
click at [704, 64] on button "Layer Options" at bounding box center [708, 63] width 8 height 8
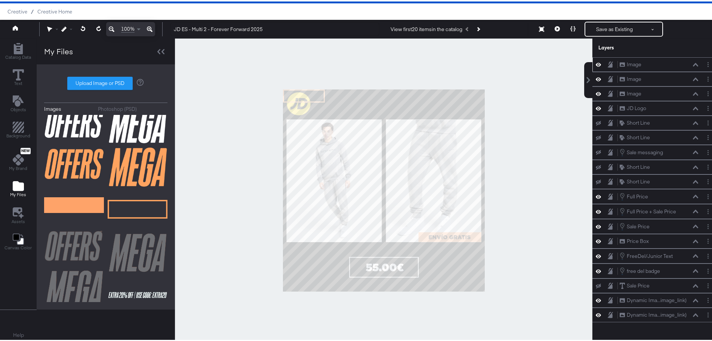
click at [593, 67] on div "Image Image" at bounding box center [655, 63] width 125 height 15
click at [596, 67] on div "Image Image" at bounding box center [655, 63] width 119 height 8
click at [596, 64] on icon at bounding box center [598, 63] width 5 height 6
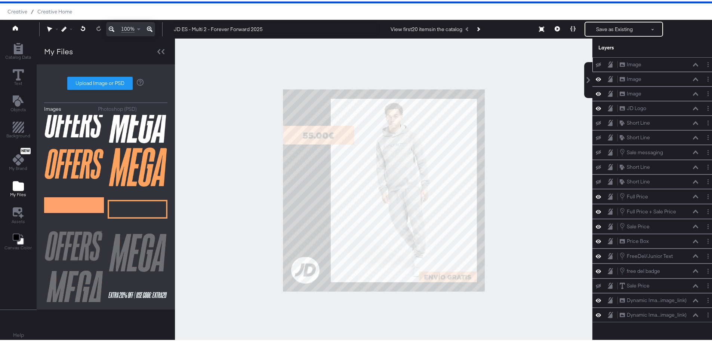
click at [596, 64] on icon at bounding box center [598, 63] width 5 height 5
click at [692, 67] on div "Image Image" at bounding box center [658, 63] width 79 height 8
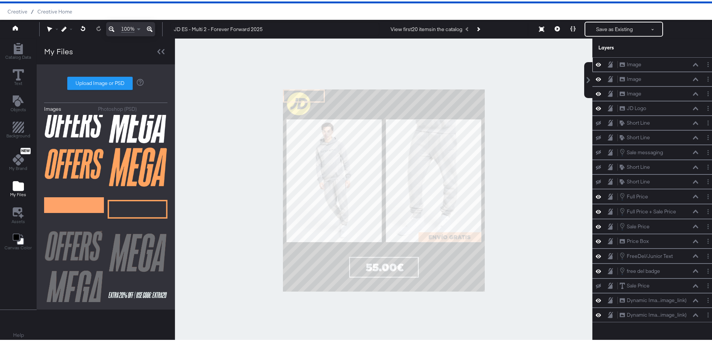
click at [693, 64] on icon at bounding box center [695, 63] width 5 height 4
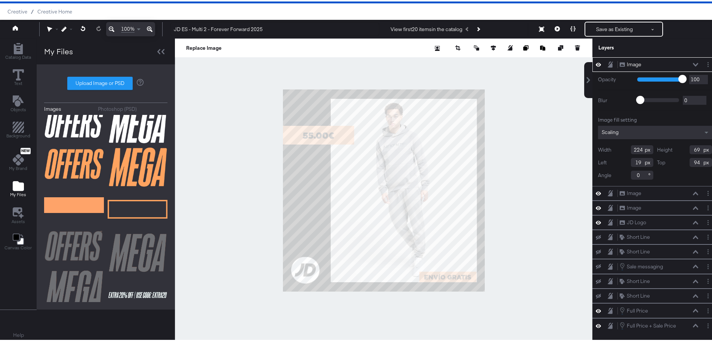
type input "19"
type input "94"
type input "54"
type input "69"
type input "66"
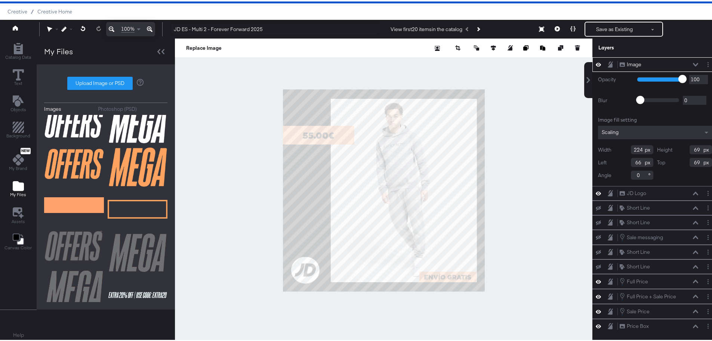
type input "69"
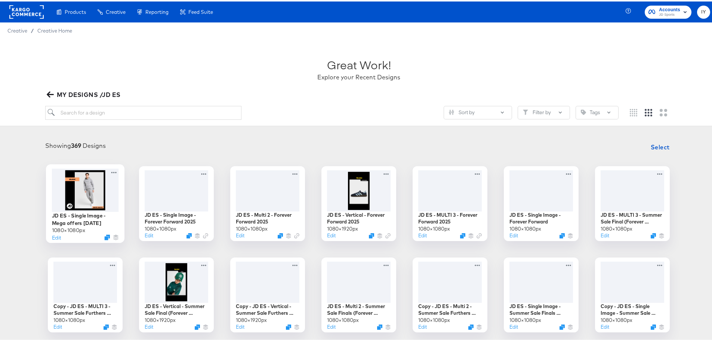
click at [86, 189] on div at bounding box center [85, 188] width 67 height 43
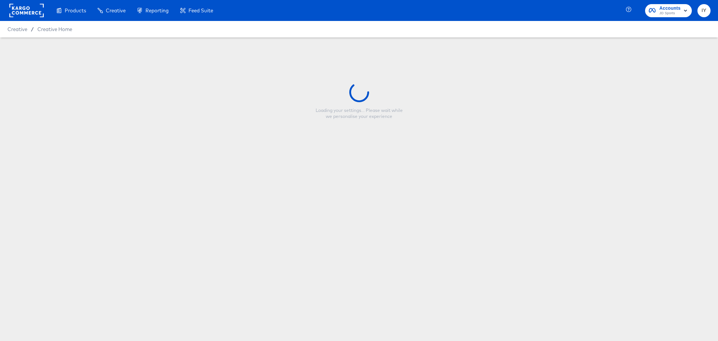
type input "JD ES - Single Image - Mega offers [DATE]"
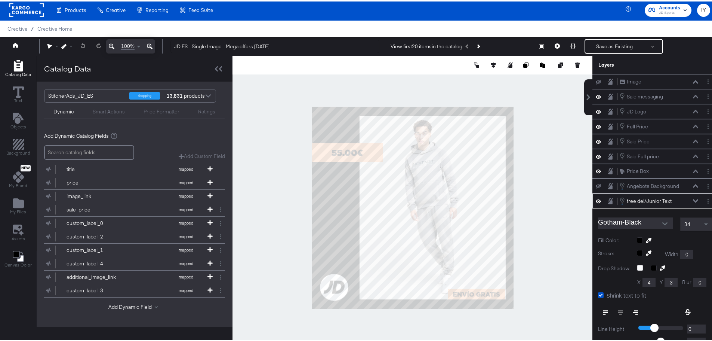
scroll to position [81, 0]
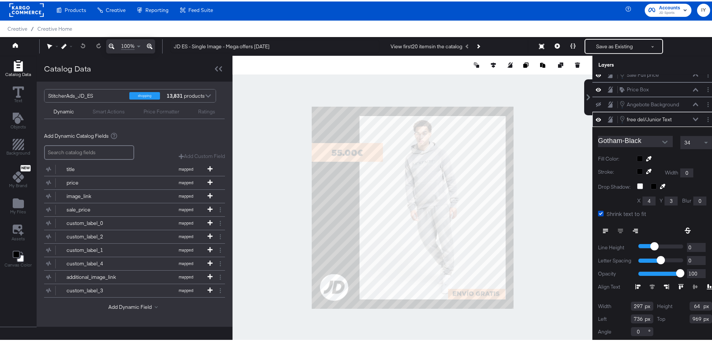
type input "734"
type input "965"
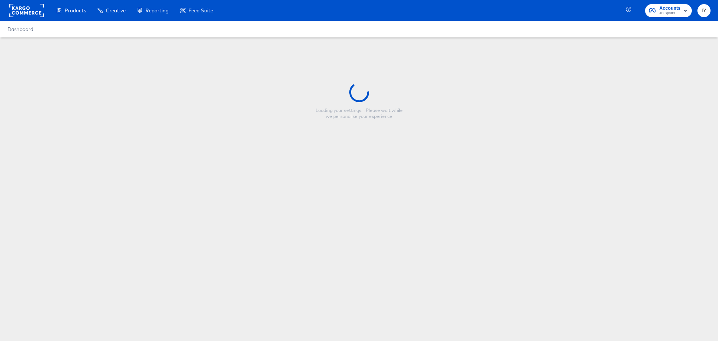
type input "Copy - JD ES - MULTI 3 - Forever Forward 2025"
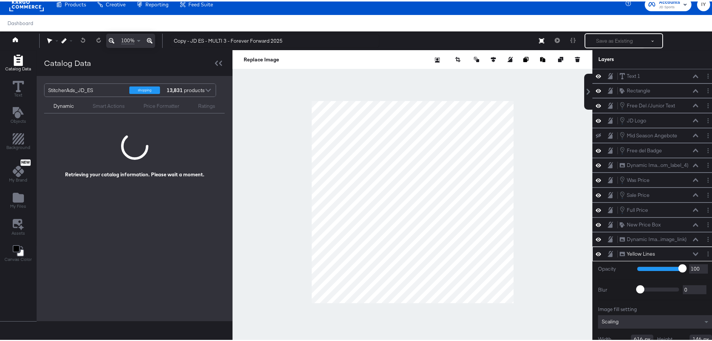
scroll to position [33, 0]
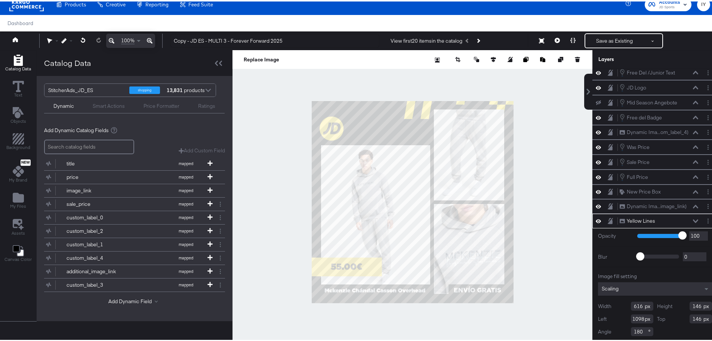
click at [596, 219] on icon at bounding box center [598, 219] width 5 height 6
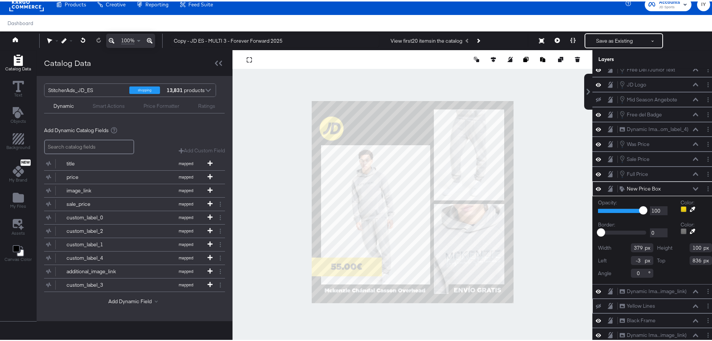
scroll to position [36, 0]
click at [704, 186] on button "Layer Options" at bounding box center [708, 187] width 8 height 8
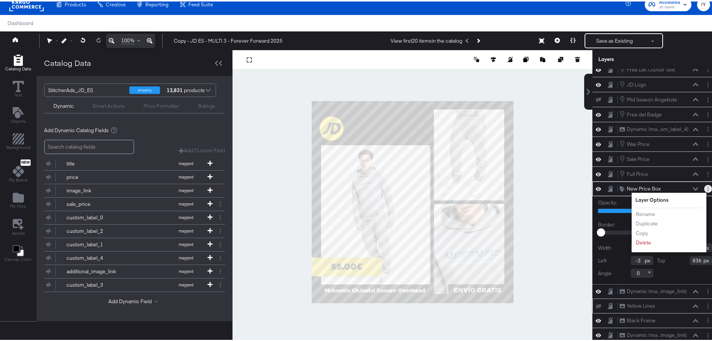
click at [704, 186] on button "Layer Options" at bounding box center [708, 187] width 8 height 8
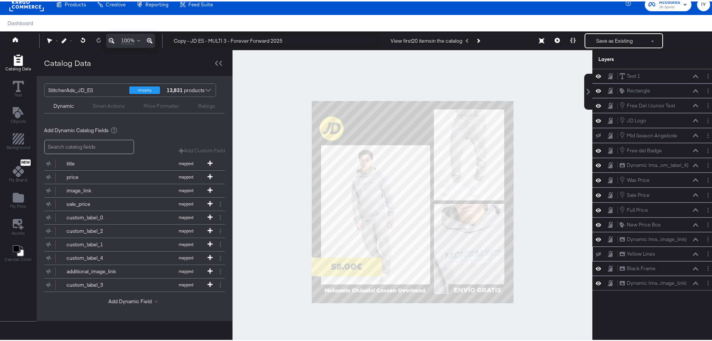
click at [288, 282] on div at bounding box center [413, 201] width 360 height 304
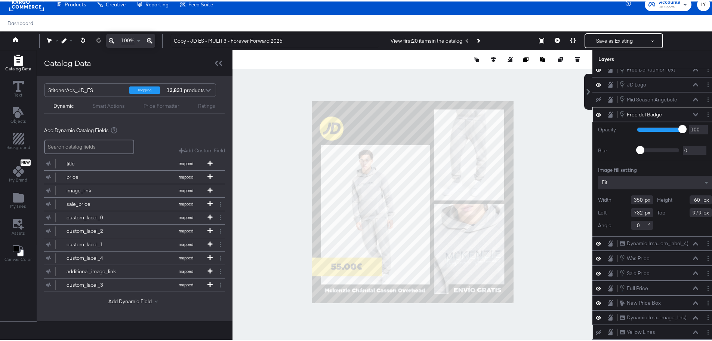
scroll to position [62, 0]
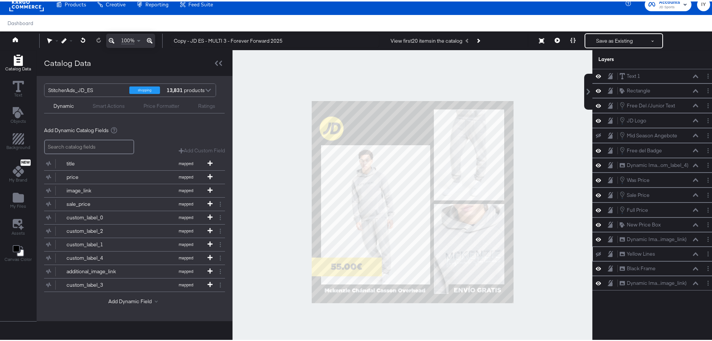
click at [518, 286] on div at bounding box center [413, 201] width 360 height 304
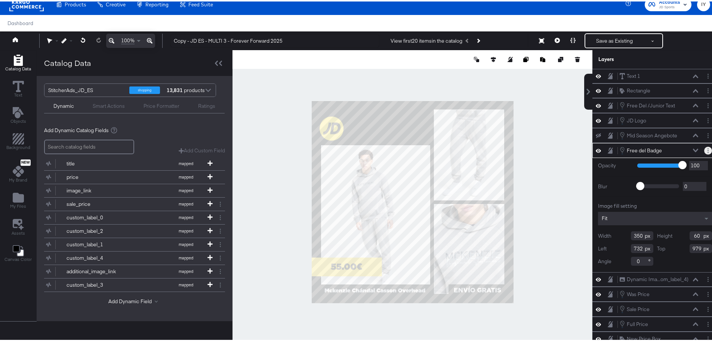
click at [708, 148] on icon "Layer Options" at bounding box center [708, 149] width 1 height 5
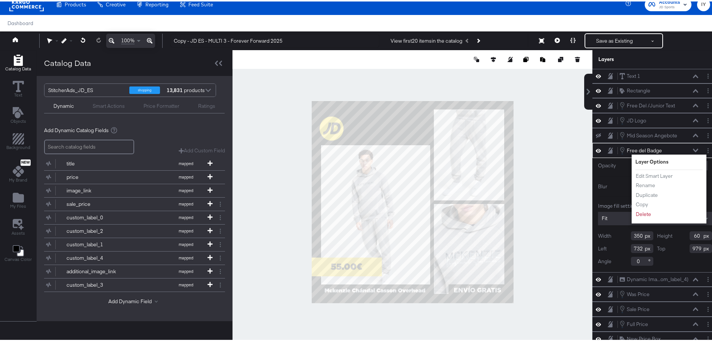
click at [670, 175] on li "Edit Smart Layer" at bounding box center [656, 174] width 41 height 8
click at [659, 174] on button "Edit Smart Layer" at bounding box center [655, 174] width 38 height 8
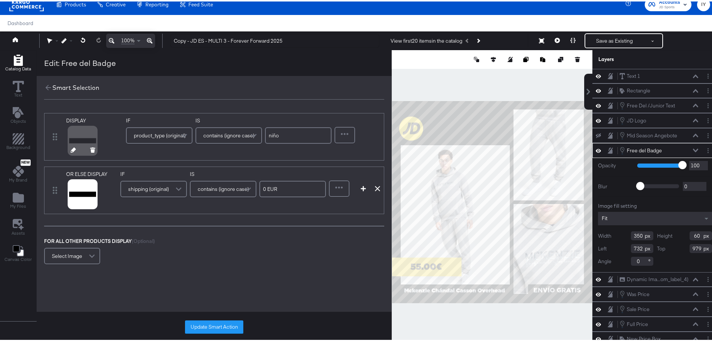
click at [72, 150] on icon at bounding box center [73, 148] width 5 height 5
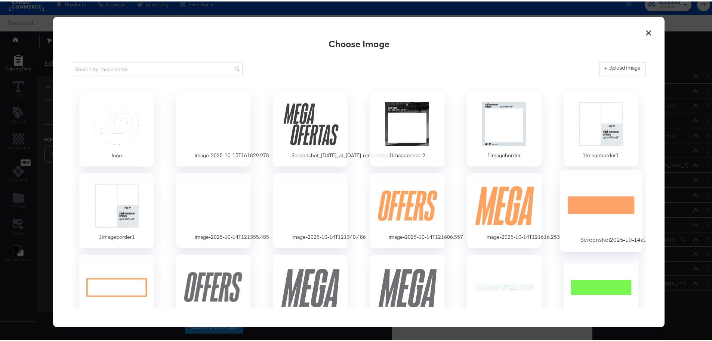
click at [578, 184] on div at bounding box center [601, 204] width 70 height 52
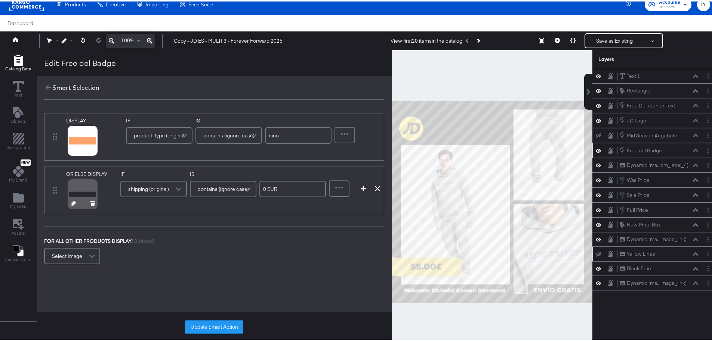
click at [71, 203] on icon at bounding box center [73, 201] width 5 height 5
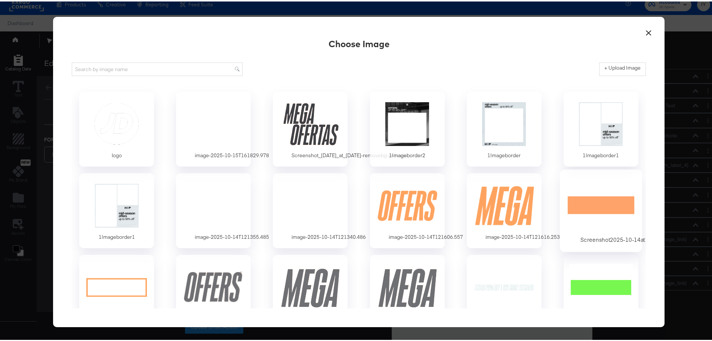
click at [587, 196] on div at bounding box center [601, 204] width 70 height 52
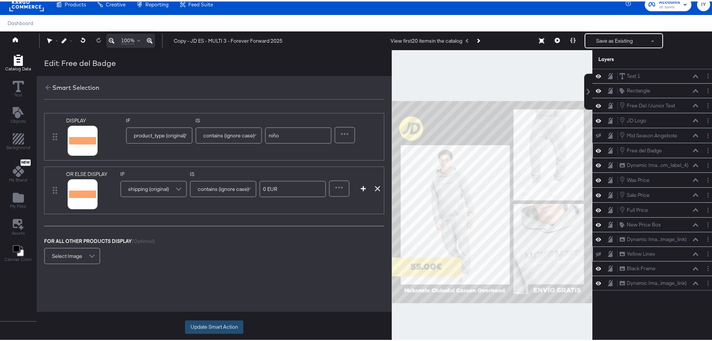
click at [230, 327] on button "Update Smart Action" at bounding box center [214, 325] width 58 height 13
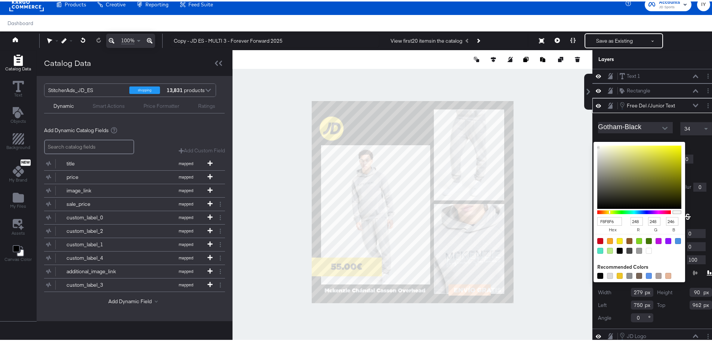
click at [637, 143] on div "F8F8F6 hex 248 r 248 g 246 b 100 a Recommended Colors" at bounding box center [674, 143] width 75 height 6
click at [597, 274] on div at bounding box center [600, 274] width 6 height 6
type input "060606"
type input "6"
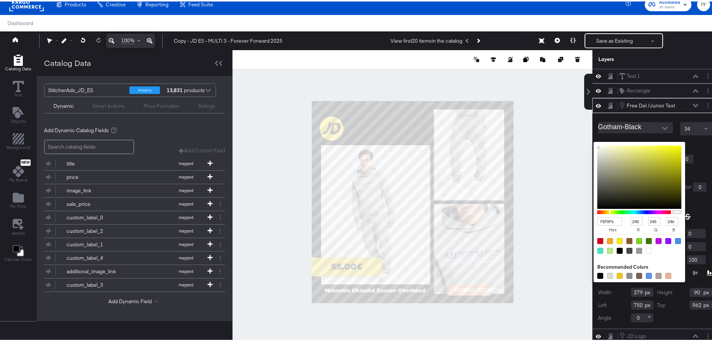
type input "6"
type input "EDF0F2"
type input "237"
type input "240"
type input "242"
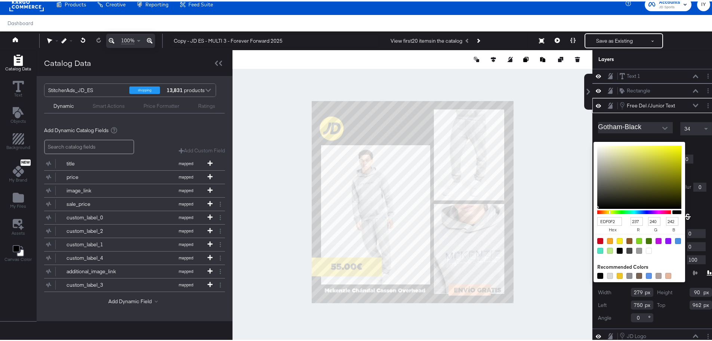
click at [536, 244] on div at bounding box center [412, 201] width 359 height 304
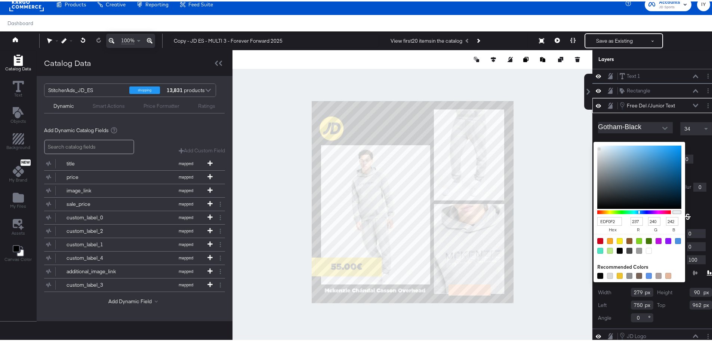
click at [597, 273] on div at bounding box center [600, 274] width 6 height 6
type input "060606"
type input "6"
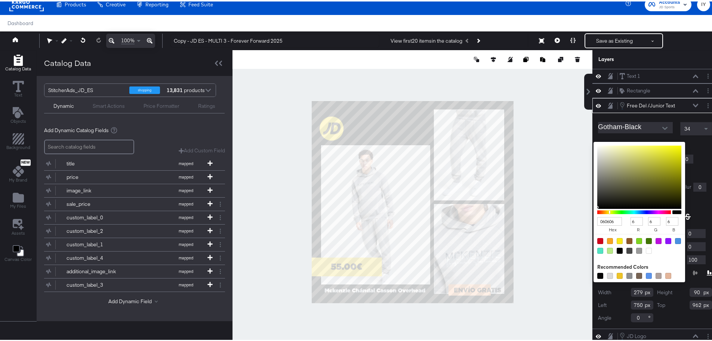
click at [596, 134] on div "Gotham-Black 34 Fill Color: 060606 hex 6 r 6 g 6 b 100 a Recommended Colors Str…" at bounding box center [655, 218] width 125 height 215
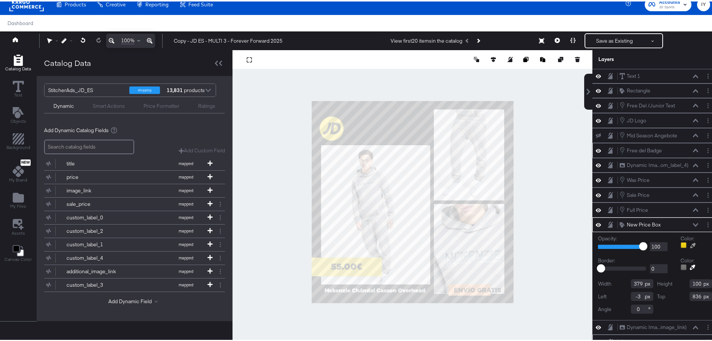
click at [691, 244] on icon at bounding box center [693, 243] width 5 height 5
click at [448, 286] on div at bounding box center [412, 201] width 359 height 304
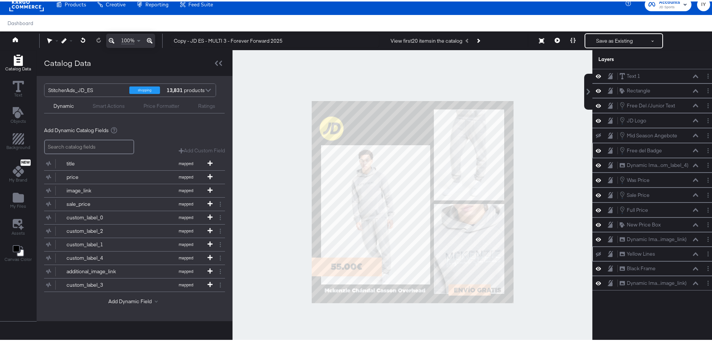
click at [292, 243] on div at bounding box center [413, 201] width 360 height 304
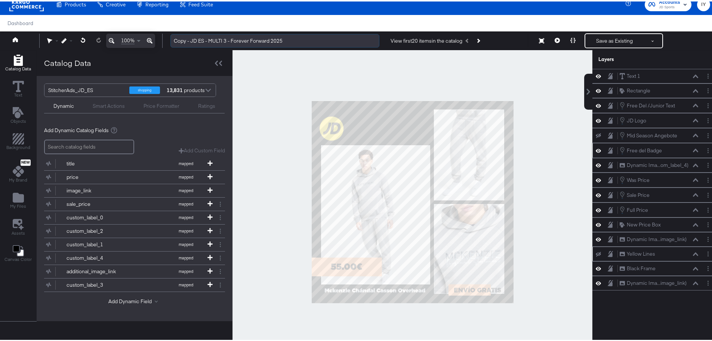
drag, startPoint x: 190, startPoint y: 39, endPoint x: 170, endPoint y: 39, distance: 19.5
click at [170, 39] on input "Copy - JD ES - MULTI 3 - Forever Forward 2025" at bounding box center [274, 40] width 209 height 14
drag, startPoint x: 275, startPoint y: 37, endPoint x: 216, endPoint y: 39, distance: 58.4
click at [216, 39] on input "JD ES - MULTI 3 - Forever Forward 2025" at bounding box center [274, 40] width 209 height 14
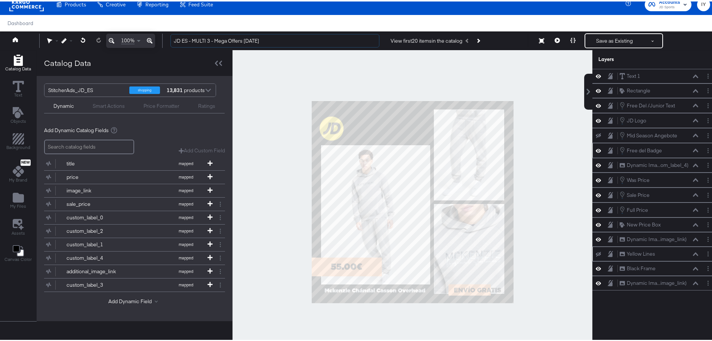
type input "JD ES - MULTI 3 - Mega Offers [DATE]"
click at [555, 40] on button at bounding box center [558, 39] width 16 height 15
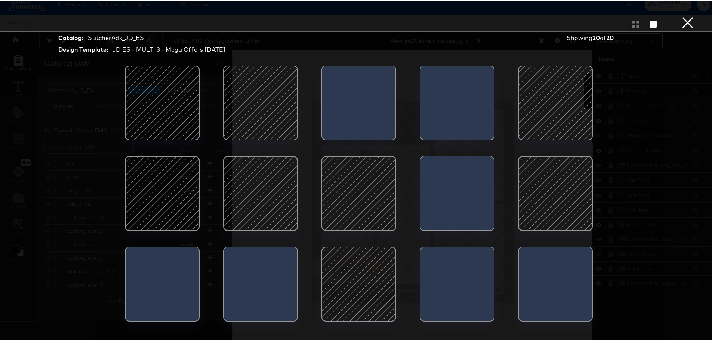
click at [681, 15] on button "×" at bounding box center [687, 7] width 15 height 15
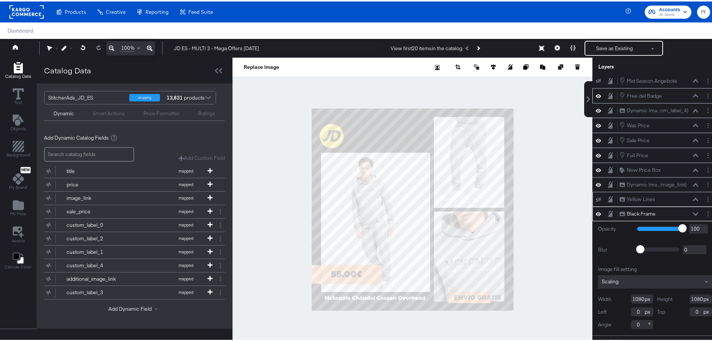
scroll to position [19, 0]
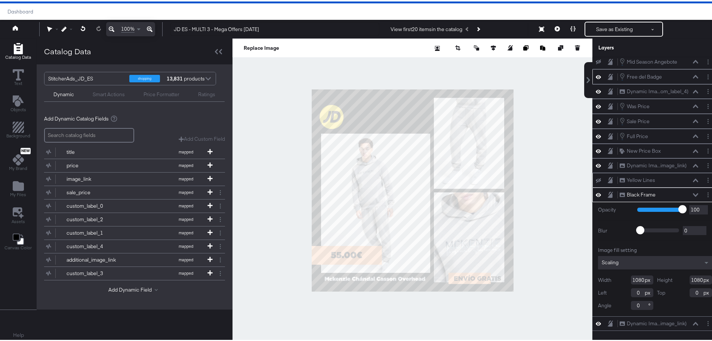
click at [685, 191] on div "Black Frame Black Frame" at bounding box center [658, 193] width 79 height 8
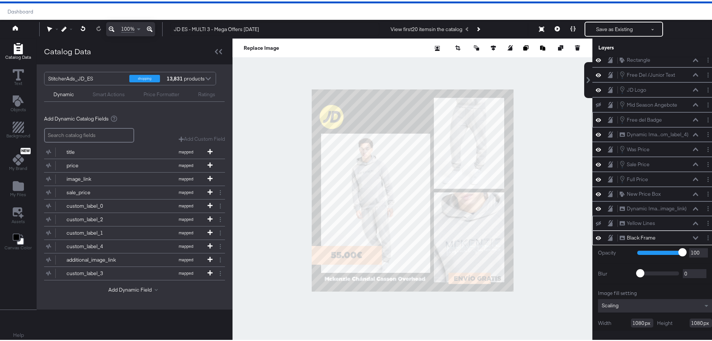
scroll to position [0, 0]
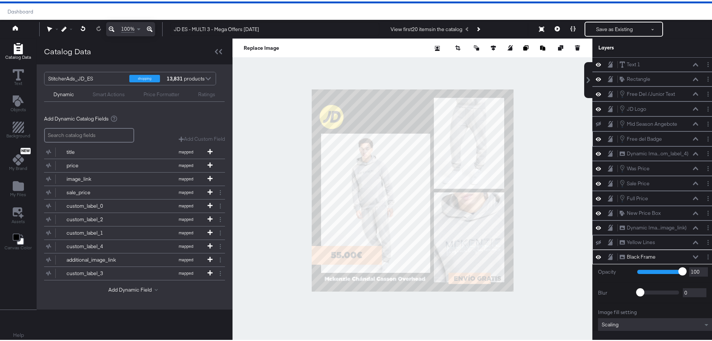
click at [596, 139] on icon at bounding box center [598, 137] width 5 height 4
click at [596, 139] on icon at bounding box center [598, 137] width 5 height 5
click at [637, 120] on div "Mid Season Angebote" at bounding box center [652, 122] width 50 height 7
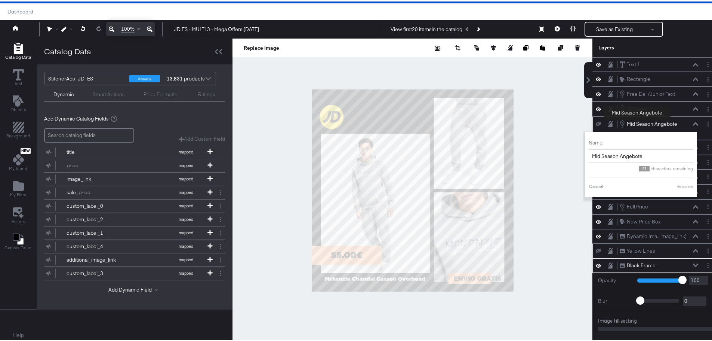
click at [637, 120] on div "Mid Season Angebote" at bounding box center [652, 122] width 50 height 7
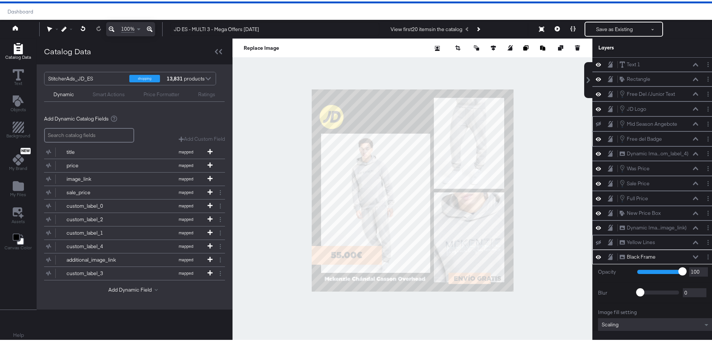
click at [596, 122] on icon at bounding box center [598, 122] width 5 height 5
click at [596, 122] on icon at bounding box center [598, 122] width 5 height 6
click at [708, 121] on circle "Layer Options" at bounding box center [708, 120] width 1 height 1
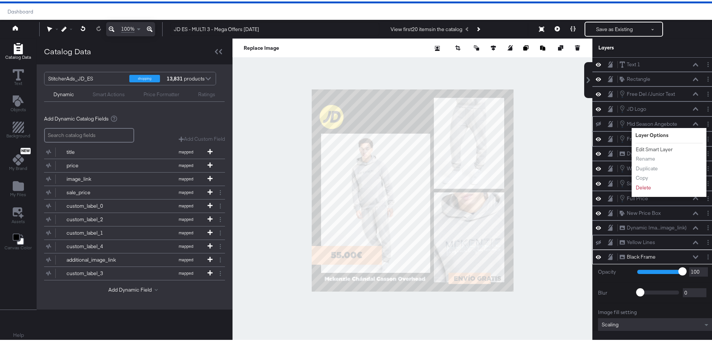
click at [667, 147] on button "Edit Smart Layer" at bounding box center [655, 148] width 38 height 8
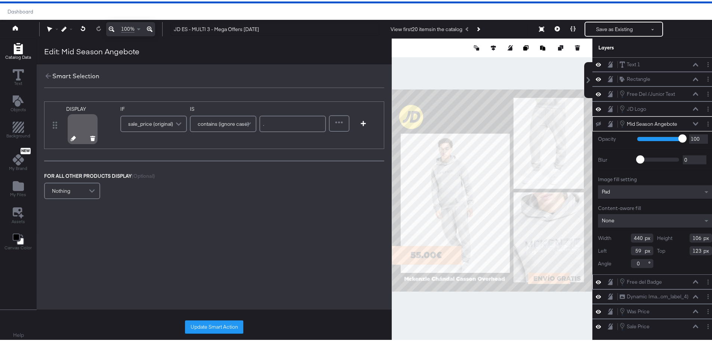
click at [73, 135] on icon at bounding box center [73, 136] width 5 height 5
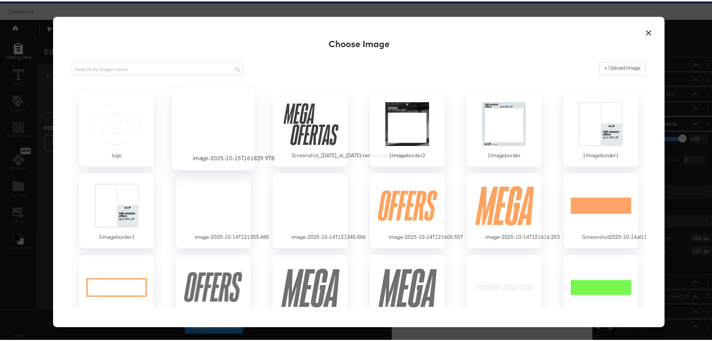
click at [214, 129] on div at bounding box center [214, 122] width 70 height 52
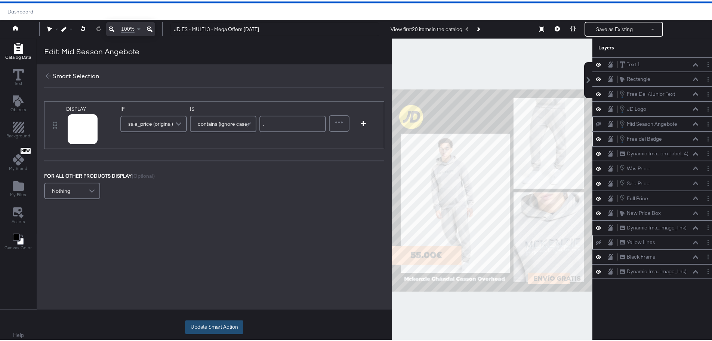
click at [219, 325] on button "Update Smart Action" at bounding box center [214, 325] width 58 height 13
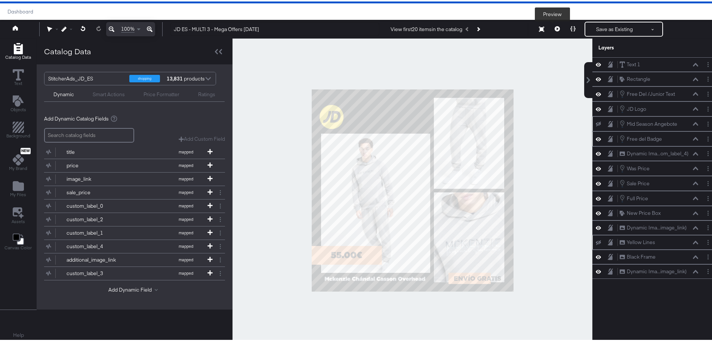
click at [556, 28] on button at bounding box center [558, 27] width 16 height 15
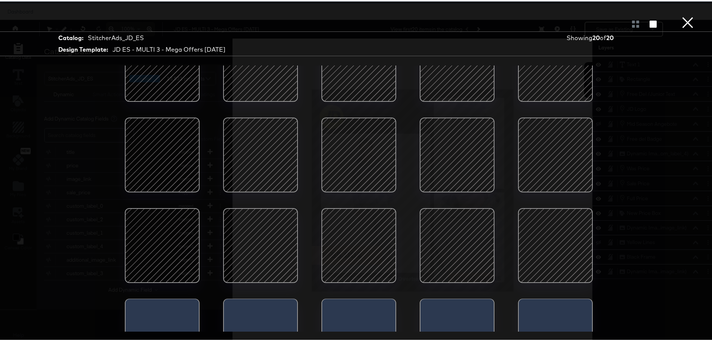
scroll to position [86, 0]
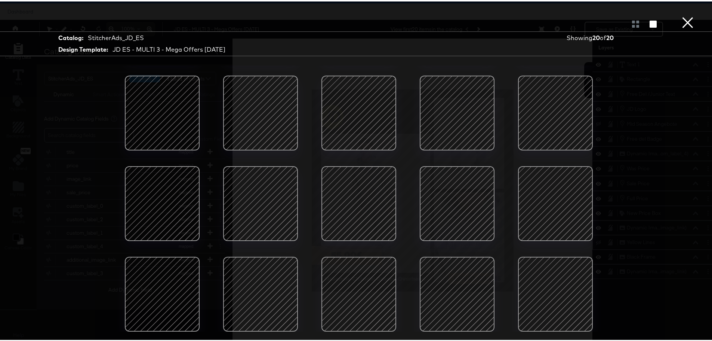
click at [684, 15] on button "×" at bounding box center [687, 7] width 15 height 15
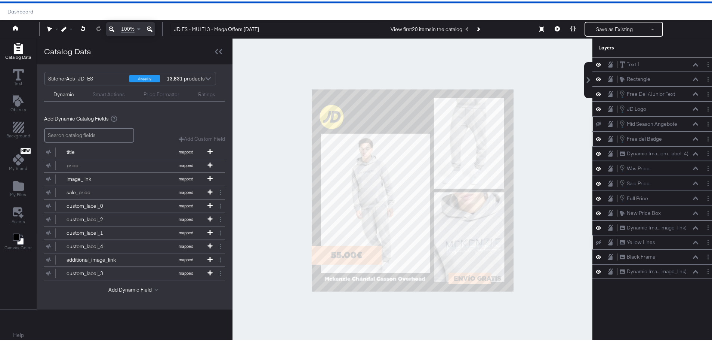
click at [596, 124] on icon at bounding box center [598, 122] width 5 height 5
click at [620, 30] on button "Save as Existing" at bounding box center [614, 27] width 58 height 13
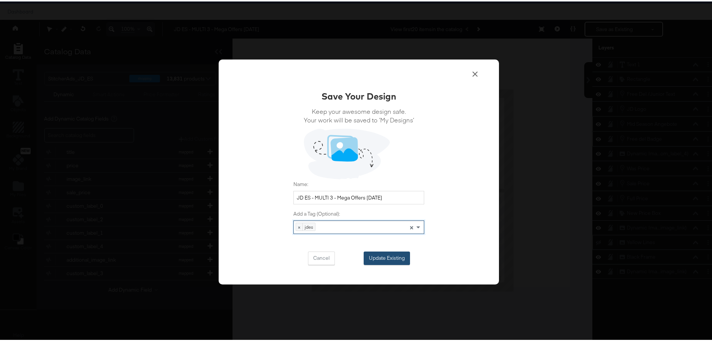
click at [395, 258] on button "Update Existing" at bounding box center [387, 256] width 46 height 13
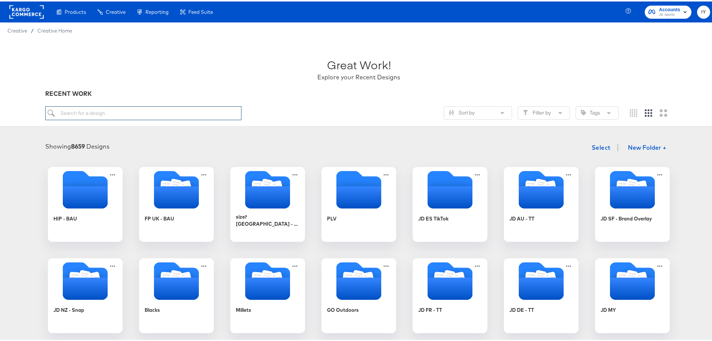
click at [127, 115] on input "search" at bounding box center [143, 112] width 197 height 14
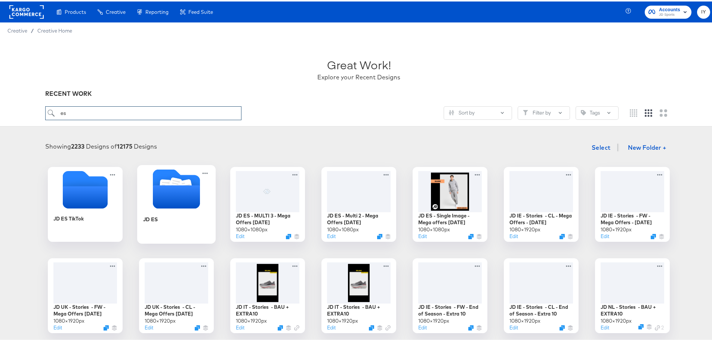
type input "es"
click at [173, 215] on div "JD ES" at bounding box center [176, 223] width 67 height 29
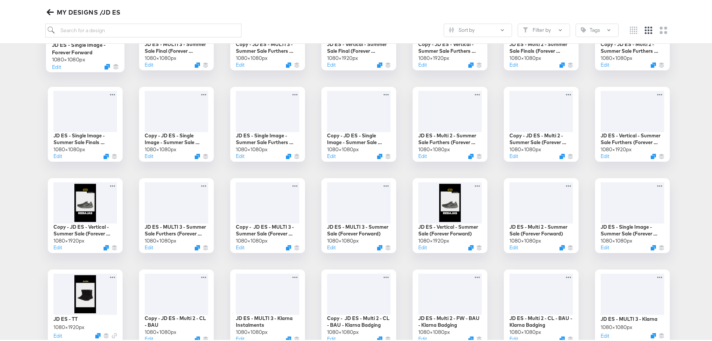
scroll to position [112, 0]
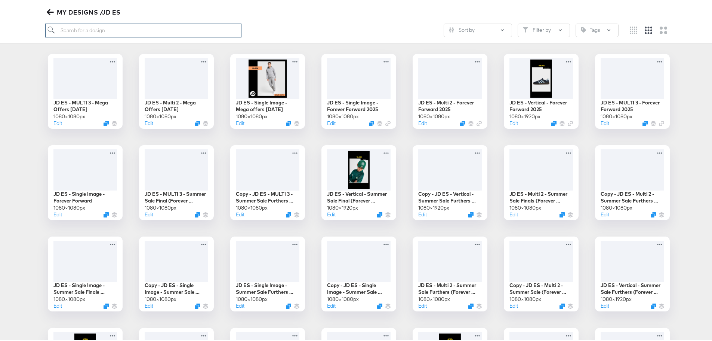
click at [88, 31] on input "search" at bounding box center [143, 29] width 197 height 14
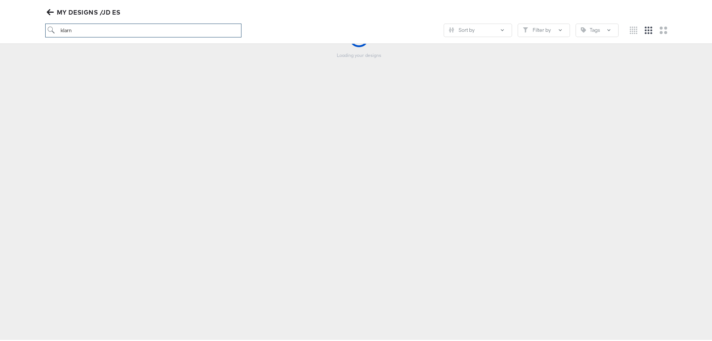
scroll to position [83, 0]
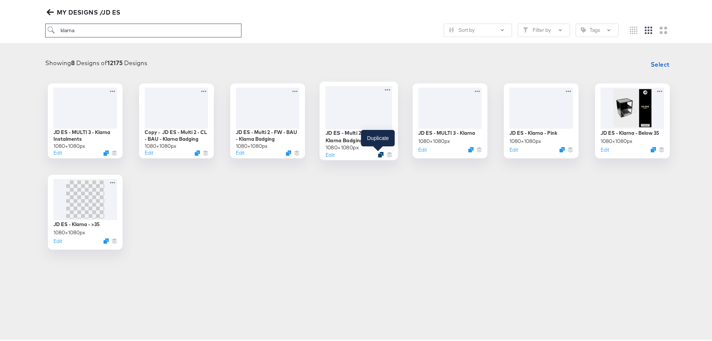
type input "klarna"
click at [378, 153] on icon "Duplicate" at bounding box center [381, 153] width 6 height 6
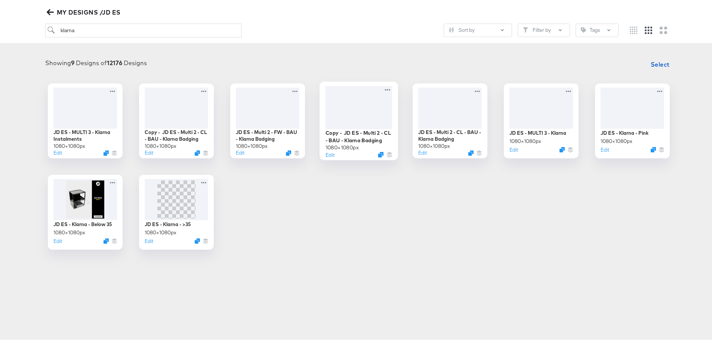
click at [367, 120] on div at bounding box center [359, 105] width 67 height 43
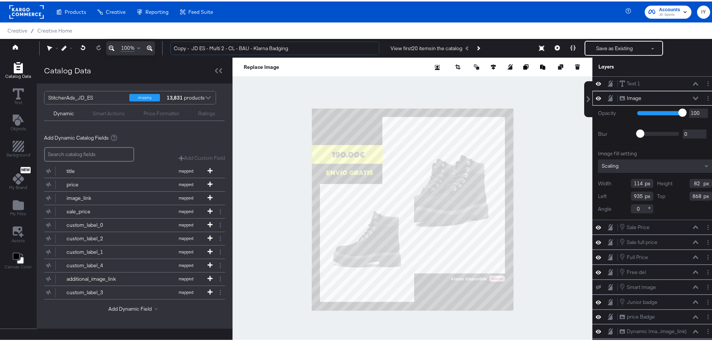
drag, startPoint x: 193, startPoint y: 46, endPoint x: 166, endPoint y: 51, distance: 27.4
click at [166, 51] on div "Copy - JD ES - Multi 2 - CL - BAU - Klarna Badging View first 20 items in the c…" at bounding box center [437, 46] width 546 height 15
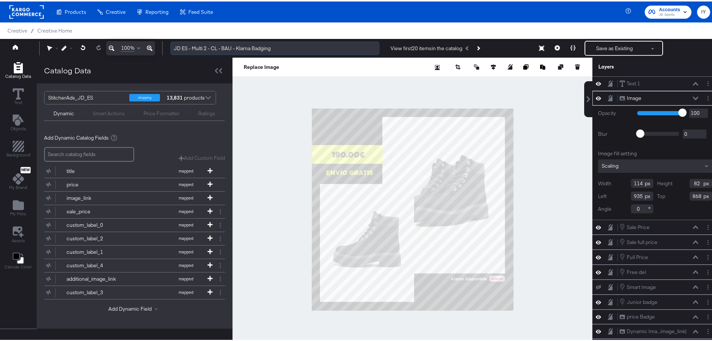
drag, startPoint x: 278, startPoint y: 47, endPoint x: 238, endPoint y: 46, distance: 40.0
click at [238, 46] on input "JD ES - Multi 2 - CL - BAU - Klarna Badging" at bounding box center [274, 47] width 209 height 14
drag, startPoint x: 243, startPoint y: 47, endPoint x: 222, endPoint y: 46, distance: 20.2
click at [222, 46] on input "JD ES - Multi 2 - CL - BAU -" at bounding box center [274, 47] width 209 height 14
type input "JD ES - Multi 2 - CL - Mega"
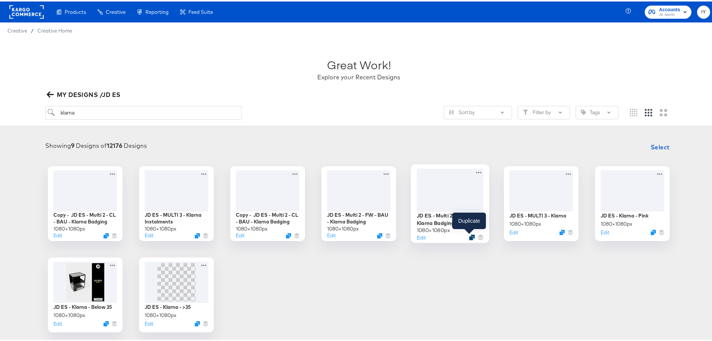
click at [470, 235] on icon "Duplicate" at bounding box center [472, 236] width 6 height 6
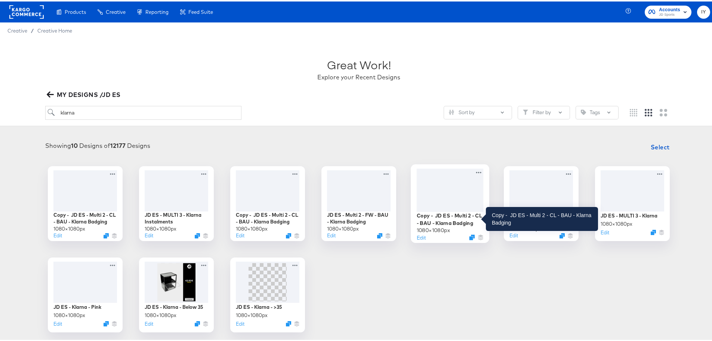
click at [442, 216] on div "Copy - JD ES - Multi 2 - CL - BAU - Klarna Badging" at bounding box center [450, 217] width 67 height 15
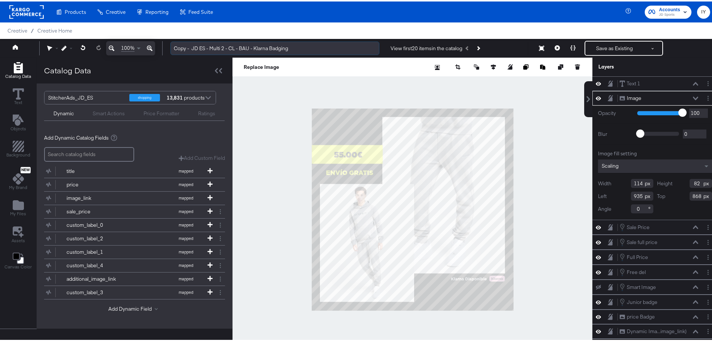
drag, startPoint x: 250, startPoint y: 46, endPoint x: 241, endPoint y: 46, distance: 9.0
click at [241, 46] on input "Copy - JD ES - Multi 2 - CL - BAU - Klarna Badging" at bounding box center [274, 47] width 209 height 14
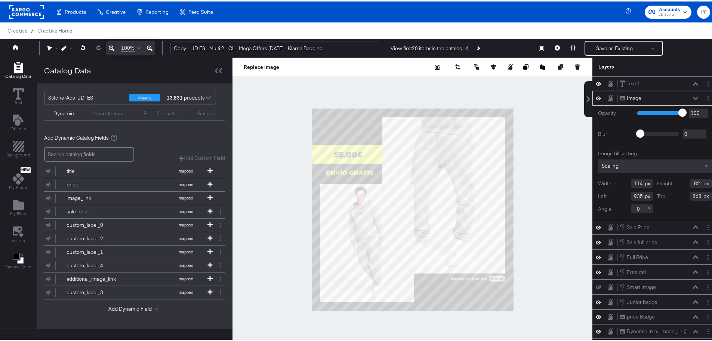
drag, startPoint x: 193, startPoint y: 47, endPoint x: 169, endPoint y: 46, distance: 23.2
click at [169, 46] on div "Copy - JD ES - Multi 2 - CL - Mega Offers Oct 25 - Klarna Badging View first 20…" at bounding box center [437, 46] width 546 height 15
type input "JD ES - Multi 2 - CL - Mega Offers [DATE] - Klarna Badging"
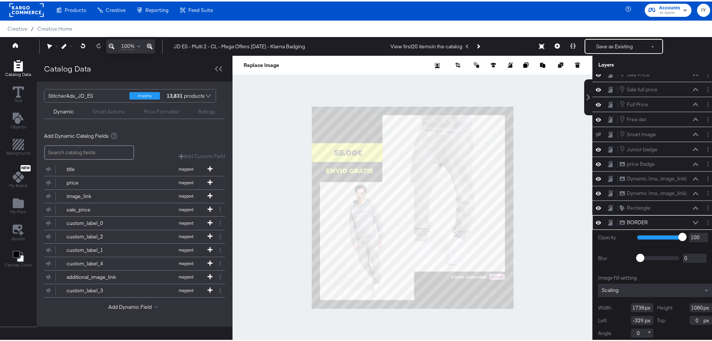
scroll to position [3, 0]
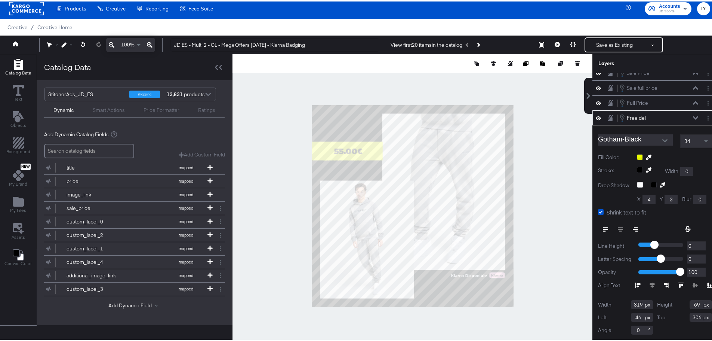
type input "31"
type input "246"
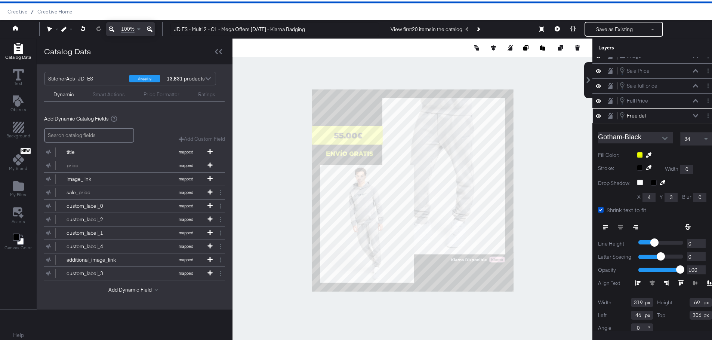
scroll to position [0, 0]
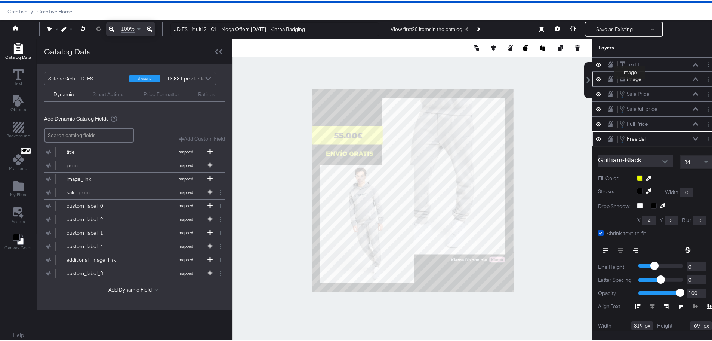
click at [630, 79] on div "Image" at bounding box center [634, 77] width 15 height 7
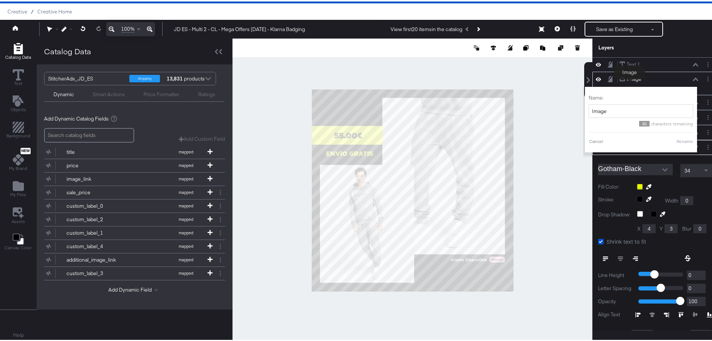
click at [630, 79] on div "Image" at bounding box center [634, 77] width 15 height 7
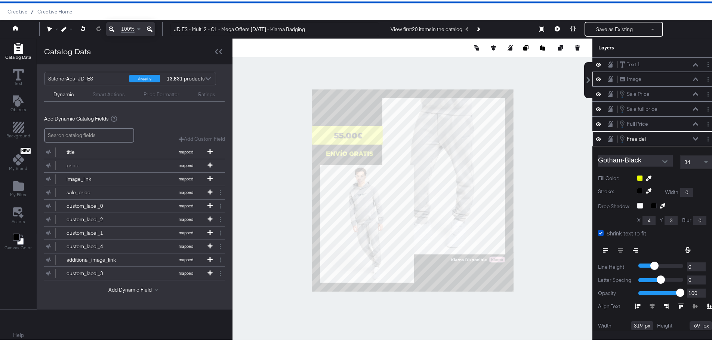
click at [593, 80] on div "Image Image" at bounding box center [655, 77] width 125 height 15
click at [596, 78] on icon at bounding box center [598, 78] width 5 height 4
click at [596, 78] on icon at bounding box center [598, 77] width 5 height 5
click at [596, 64] on icon at bounding box center [598, 63] width 5 height 6
click at [596, 64] on icon at bounding box center [598, 63] width 5 height 5
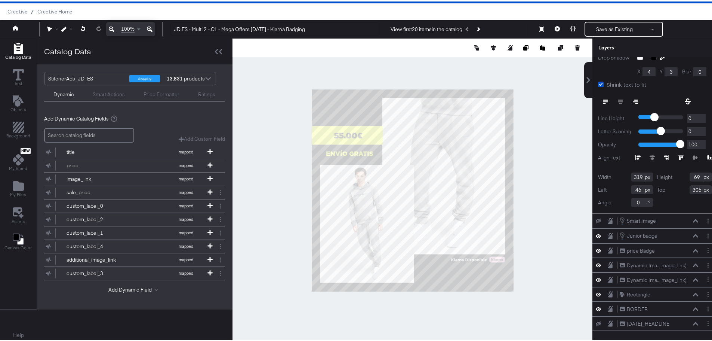
scroll to position [47, 0]
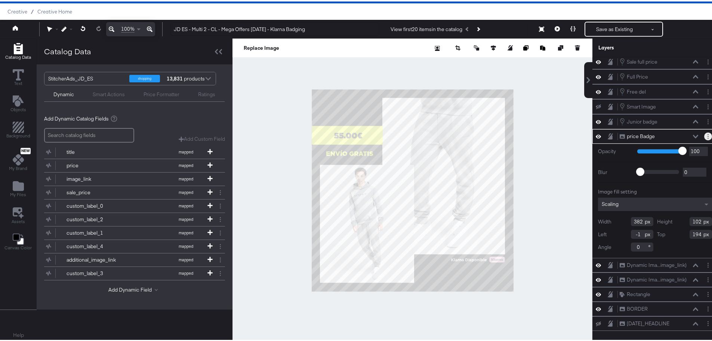
click at [704, 131] on button "Layer Options" at bounding box center [708, 135] width 8 height 8
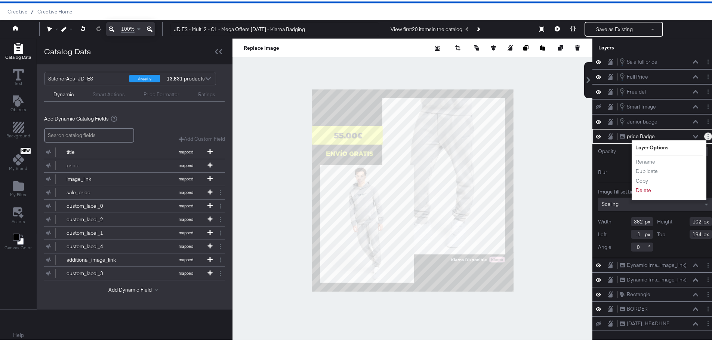
click at [704, 131] on button "Layer Options" at bounding box center [708, 135] width 8 height 8
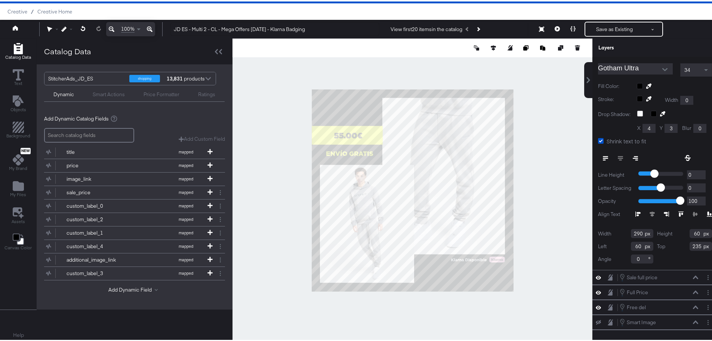
scroll to position [29, 0]
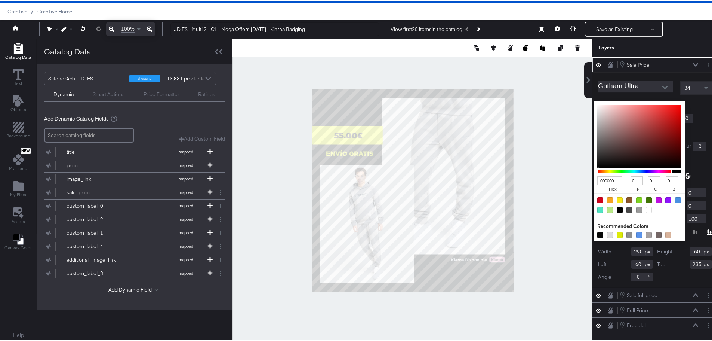
click at [637, 103] on div "000000 hex 0 r 0 g 0 b 100 a Recommended Colors" at bounding box center [674, 102] width 75 height 6
click at [607, 198] on div at bounding box center [610, 199] width 6 height 6
type input "F5A623"
type input "245"
type input "166"
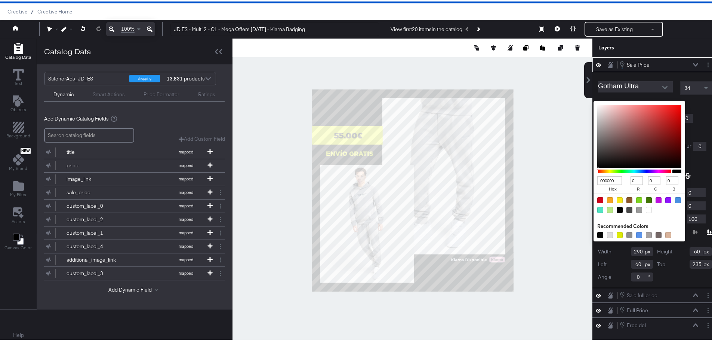
type input "35"
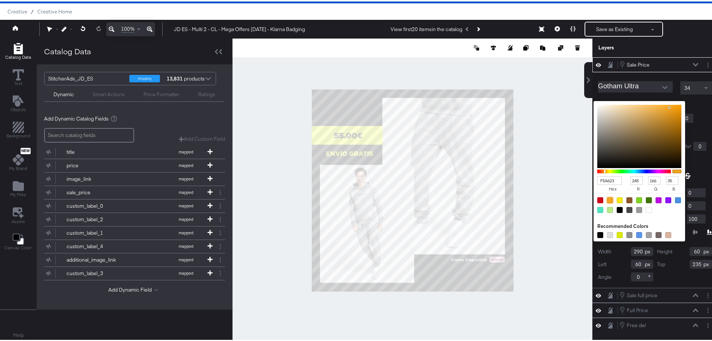
click at [597, 97] on div "Gotham Ultra 34 Fill Color: F5A623 hex 245 r 166 g 35 b 100 a Recommended Color…" at bounding box center [655, 178] width 125 height 215
click at [637, 102] on div "F5A623 hex 245 r 166 g 35 b 100 a Recommended Colors" at bounding box center [674, 102] width 75 height 6
click at [646, 207] on div at bounding box center [649, 208] width 6 height 6
type input "FFFFFF"
type input "255"
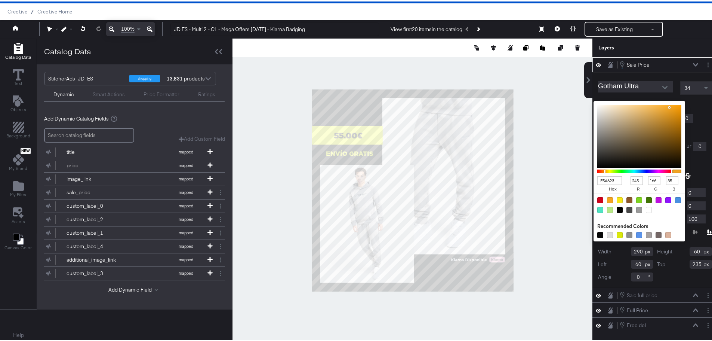
type input "255"
click at [694, 98] on div "Gotham Ultra 34 Fill Color: FFFFFF hex 255 r 255 g 255 b 100 a Recommended Colo…" at bounding box center [655, 178] width 125 height 215
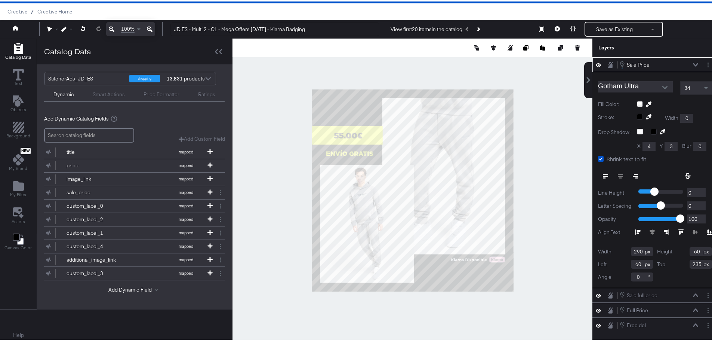
click at [293, 135] on div at bounding box center [413, 189] width 360 height 304
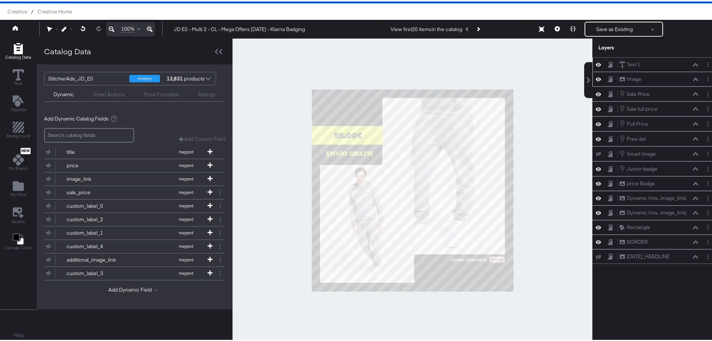
scroll to position [0, 0]
click at [15, 105] on span "Objects" at bounding box center [18, 108] width 16 height 6
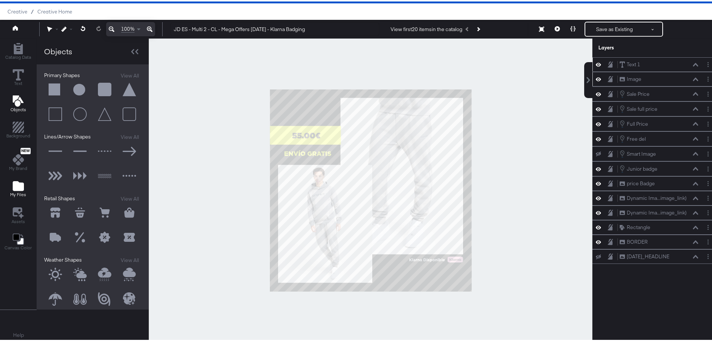
click at [21, 184] on icon "Add Files" at bounding box center [18, 184] width 11 height 10
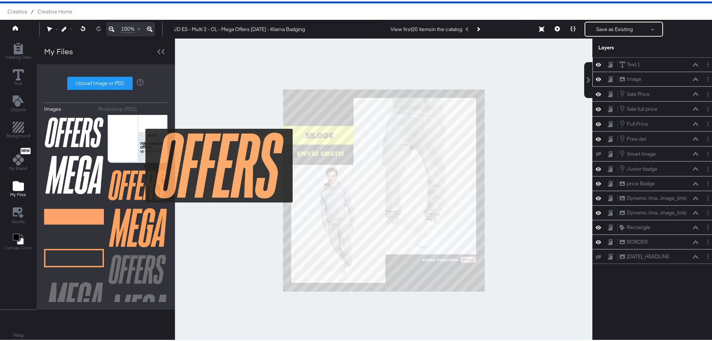
scroll to position [187, 0]
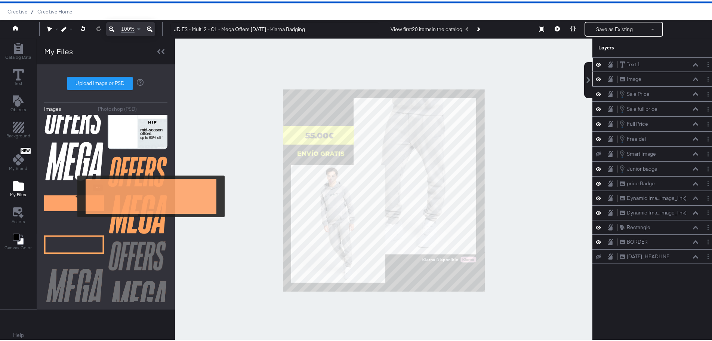
click at [73, 194] on img at bounding box center [74, 201] width 60 height 37
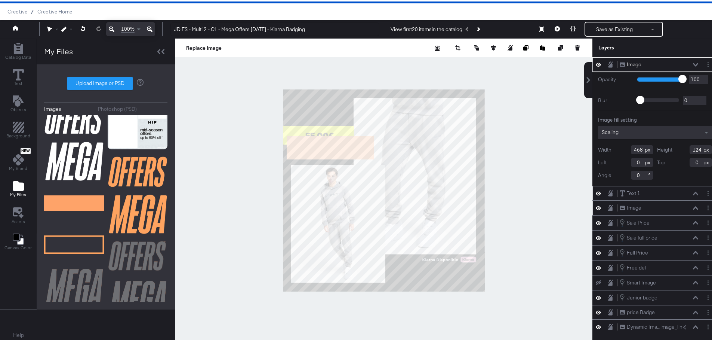
type input "44"
type input "278"
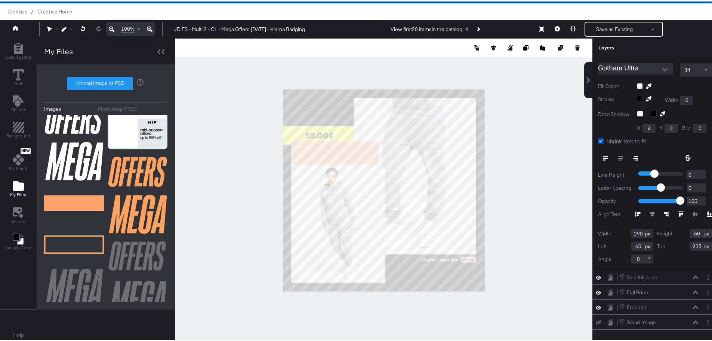
scroll to position [44, 0]
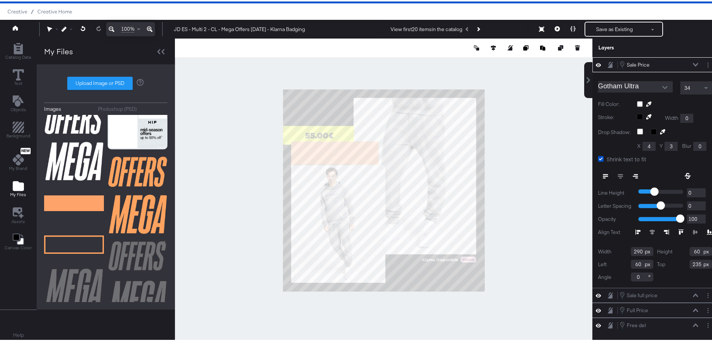
type input "64"
type input "218"
type input "80"
type input "140"
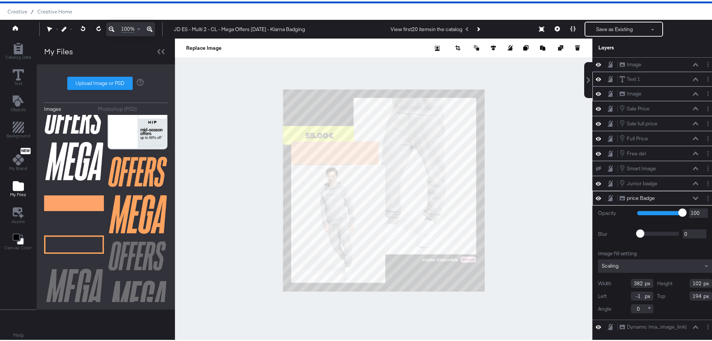
scroll to position [47, 0]
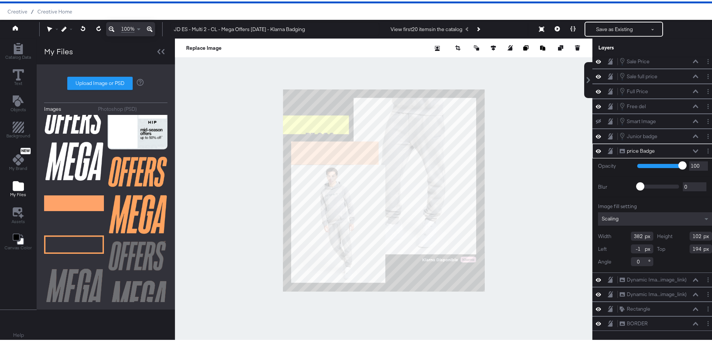
type input "-28"
type input "138"
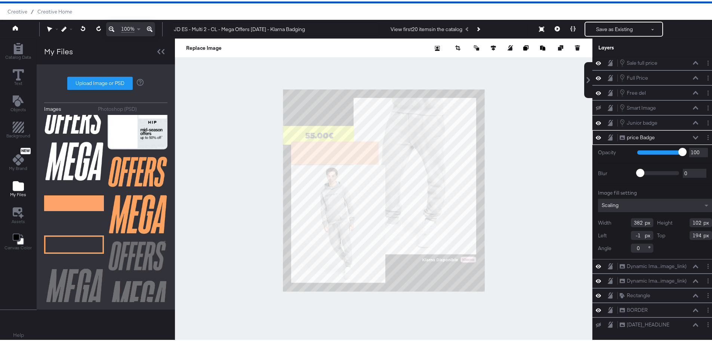
scroll to position [62, 0]
click at [704, 135] on button "Layer Options" at bounding box center [708, 135] width 8 height 8
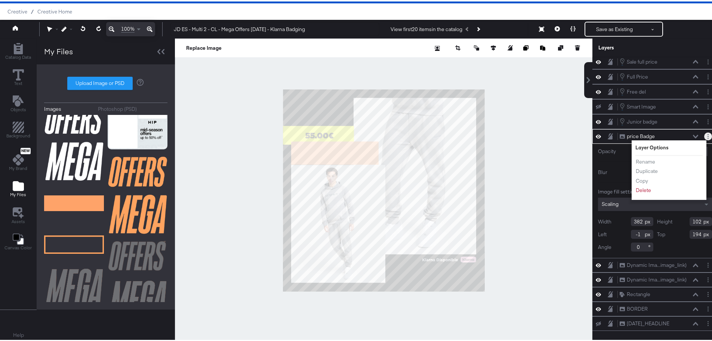
click at [704, 135] on button "Layer Options" at bounding box center [708, 135] width 8 height 8
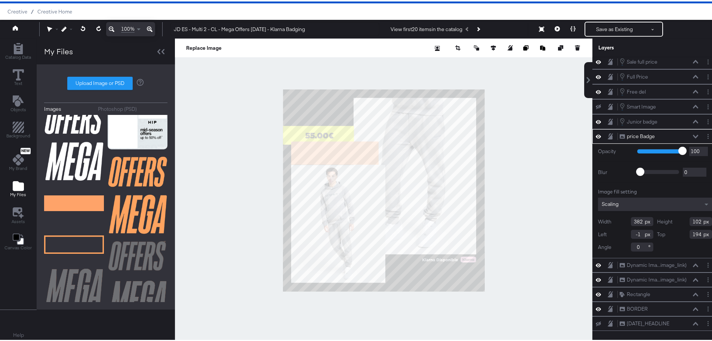
click at [596, 134] on icon at bounding box center [598, 135] width 5 height 4
click at [596, 134] on icon at bounding box center [598, 134] width 5 height 5
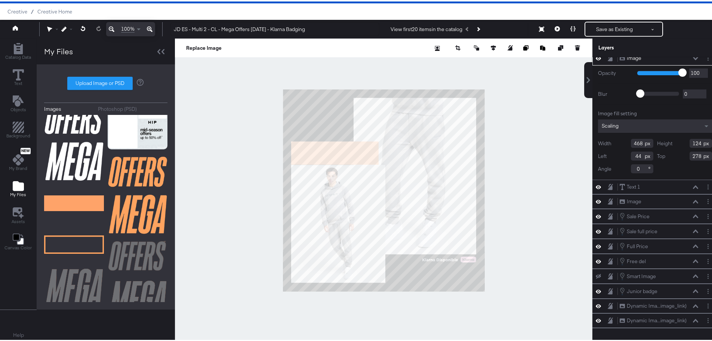
scroll to position [0, 0]
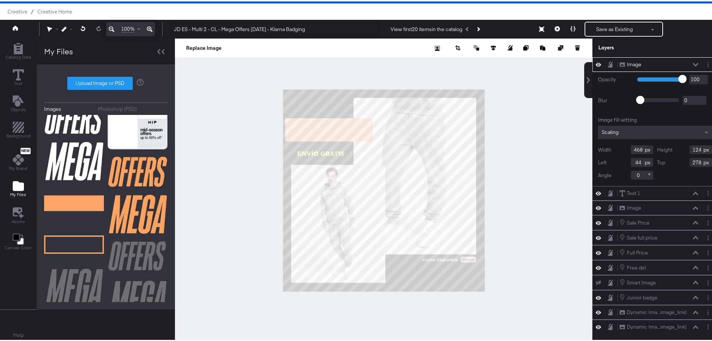
type input "12"
type input "154"
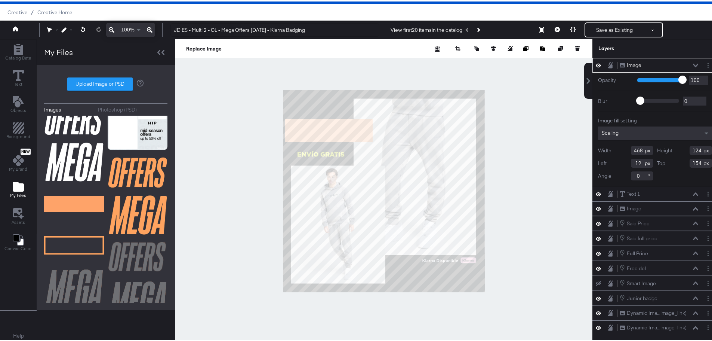
scroll to position [19, 0]
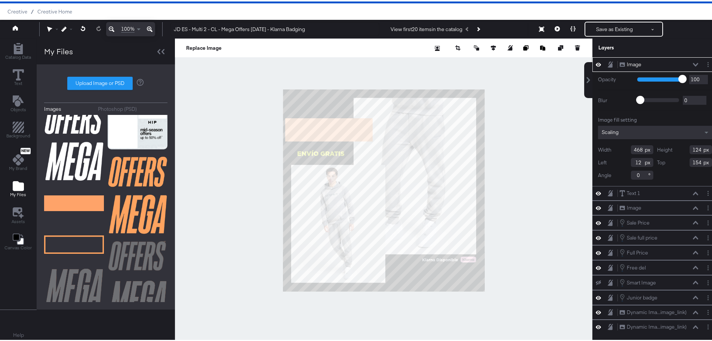
click at [596, 62] on icon at bounding box center [598, 63] width 5 height 6
click at [596, 62] on icon at bounding box center [598, 63] width 5 height 5
drag, startPoint x: 696, startPoint y: 192, endPoint x: 688, endPoint y: 193, distance: 8.3
click at [688, 193] on div "Text 1 Text 1" at bounding box center [655, 192] width 119 height 8
click at [608, 190] on icon at bounding box center [610, 191] width 5 height 6
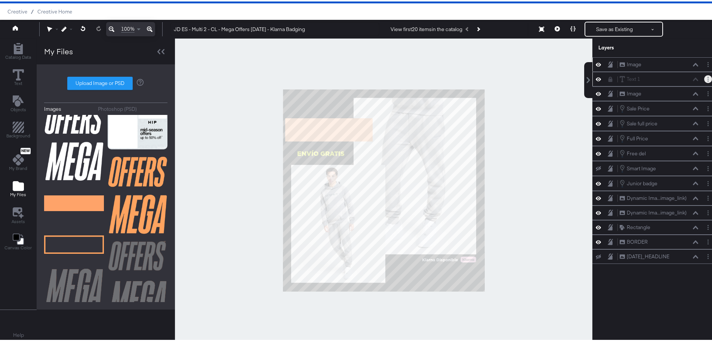
drag, startPoint x: 704, startPoint y: 80, endPoint x: 702, endPoint y: 73, distance: 7.4
click at [702, 73] on div "Text 1 Text 1" at bounding box center [655, 77] width 125 height 15
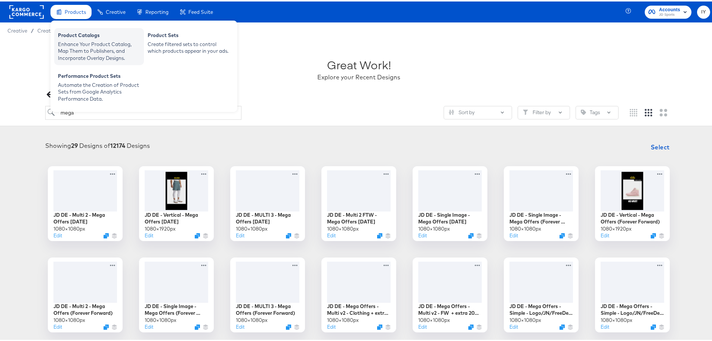
click at [80, 32] on div "Product Catalogs" at bounding box center [99, 34] width 82 height 9
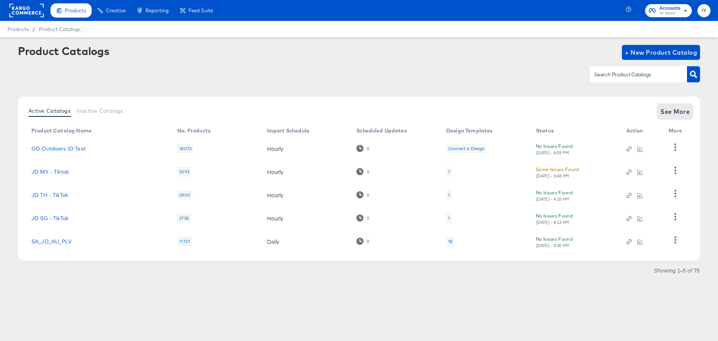
click at [666, 108] on span "See More" at bounding box center [674, 111] width 29 height 10
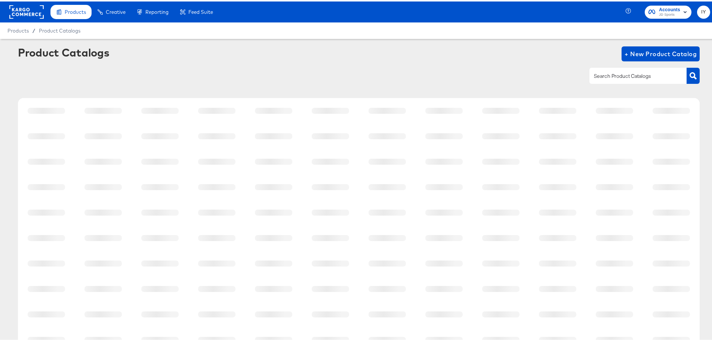
click at [613, 73] on input "text" at bounding box center [633, 74] width 80 height 9
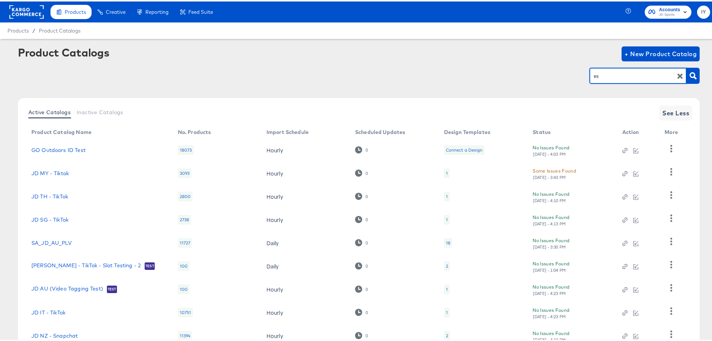
type input "es"
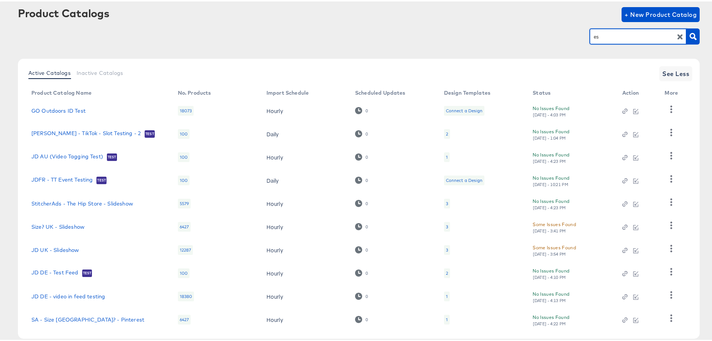
scroll to position [77, 0]
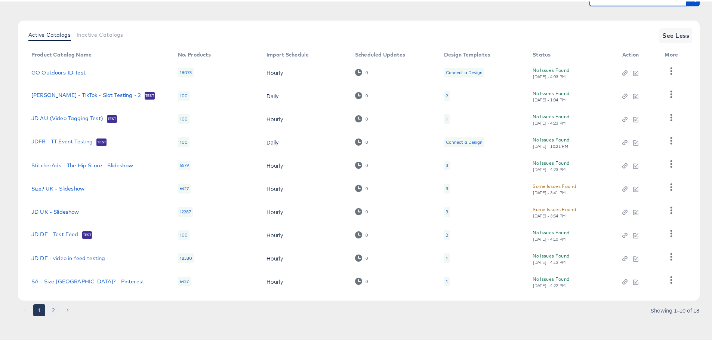
click at [55, 308] on button "2" at bounding box center [53, 308] width 12 height 12
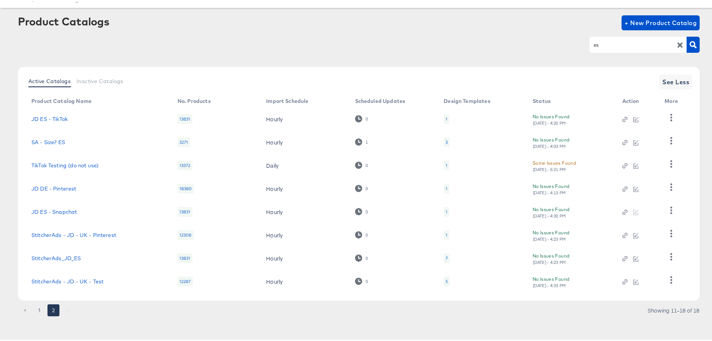
scroll to position [31, 0]
click at [57, 256] on link "StitcherAds_JD_ES" at bounding box center [56, 256] width 50 height 6
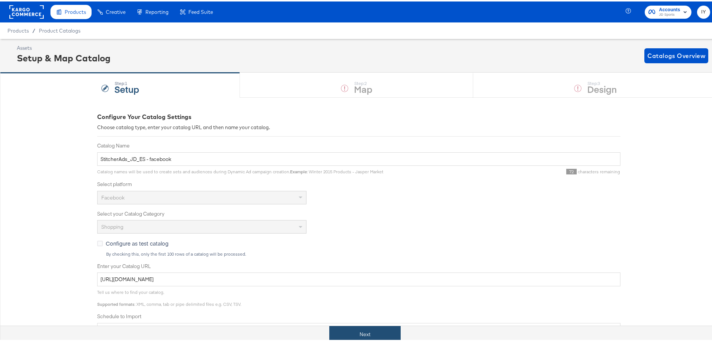
click at [352, 331] on button "Next" at bounding box center [364, 332] width 71 height 17
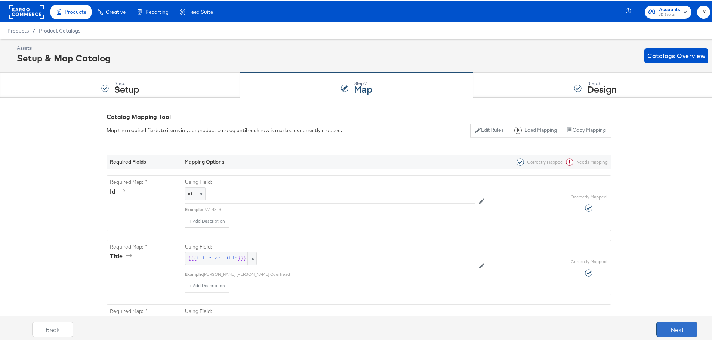
click at [686, 326] on button "Next" at bounding box center [676, 327] width 41 height 15
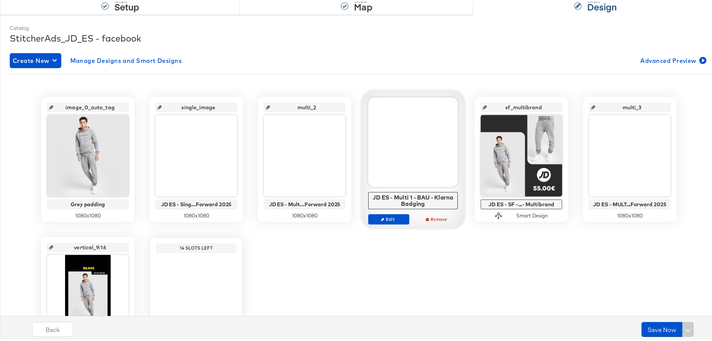
scroll to position [112, 0]
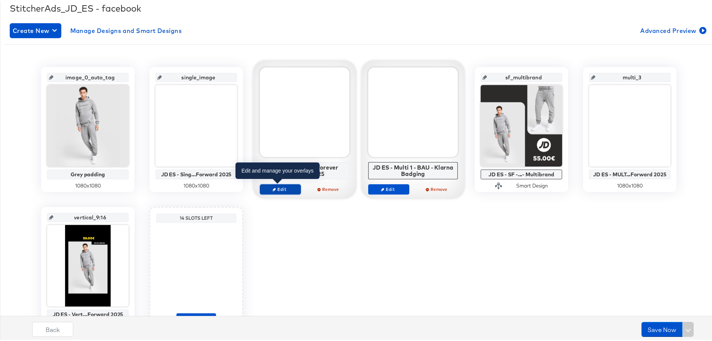
click at [292, 187] on span "Edit" at bounding box center [280, 188] width 34 height 6
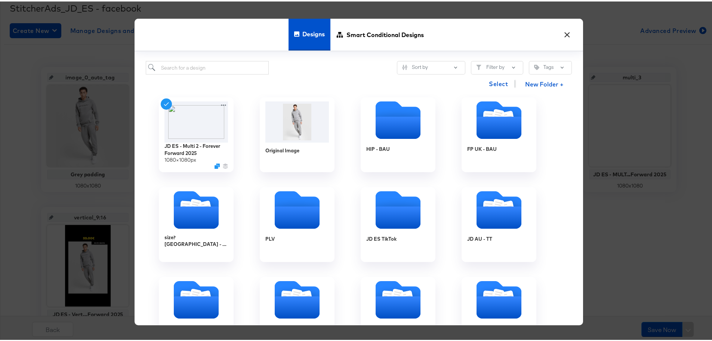
scroll to position [0, 0]
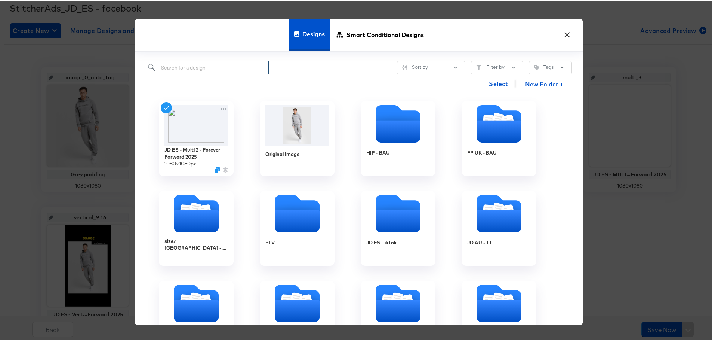
click at [215, 65] on input "search" at bounding box center [207, 66] width 123 height 14
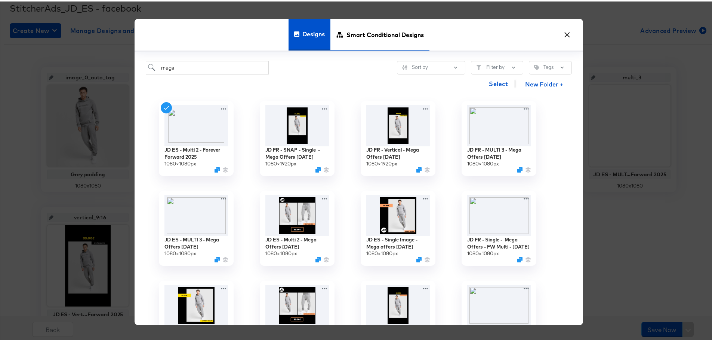
click at [402, 34] on span "Smart Conditional Designs" at bounding box center [385, 32] width 77 height 33
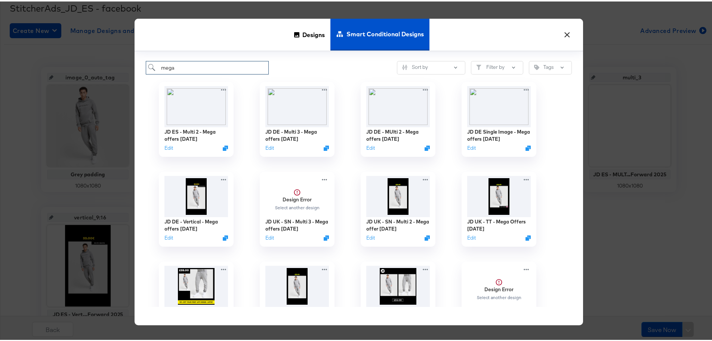
click at [214, 70] on input "mega" at bounding box center [207, 66] width 123 height 14
type input "m"
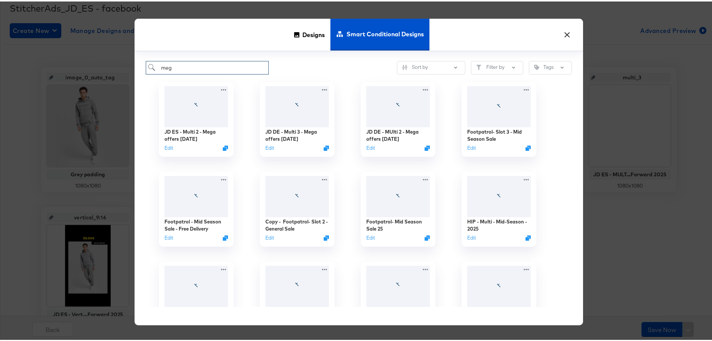
type input "mega"
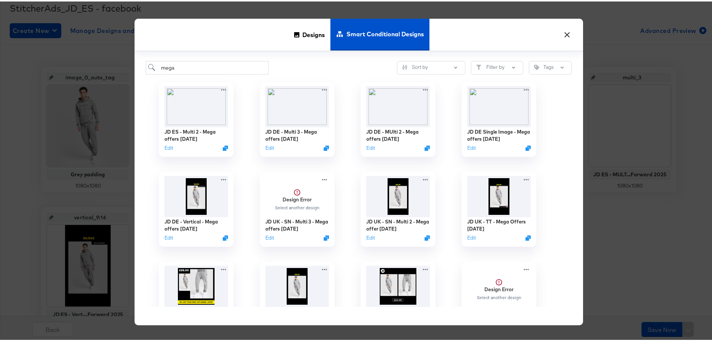
click at [568, 32] on button "×" at bounding box center [566, 31] width 13 height 13
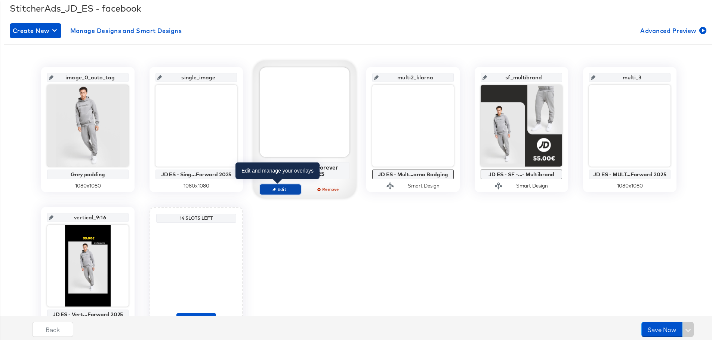
click at [282, 189] on span "Edit" at bounding box center [280, 188] width 34 height 6
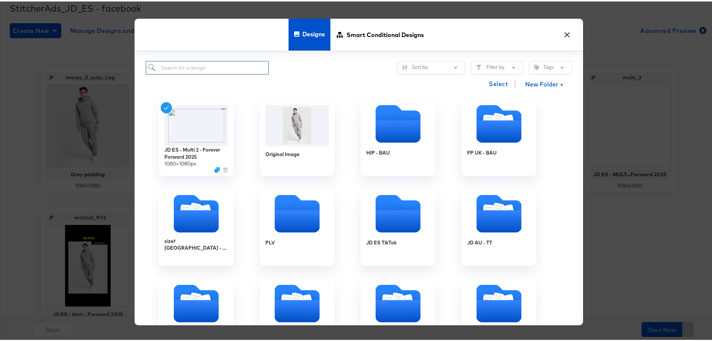
click at [210, 66] on input "search" at bounding box center [207, 66] width 123 height 14
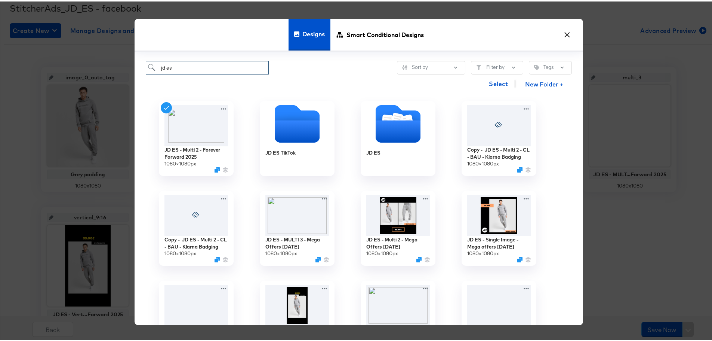
type input "jd es"
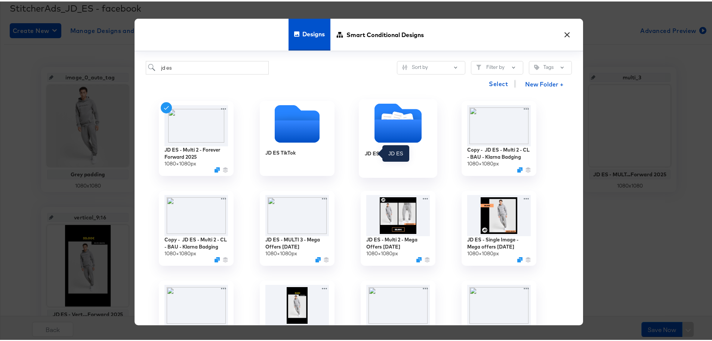
click at [375, 152] on div "JD ES" at bounding box center [372, 151] width 15 height 7
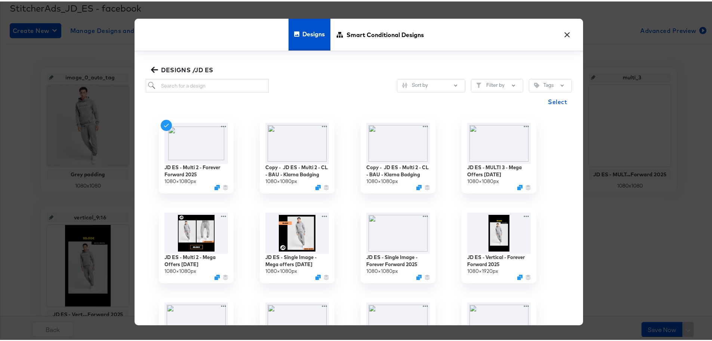
click at [151, 67] on icon "button" at bounding box center [154, 68] width 7 height 7
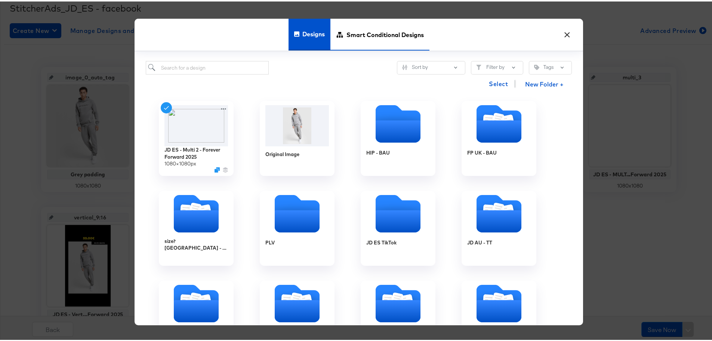
click at [387, 30] on span "Smart Conditional Designs" at bounding box center [385, 32] width 77 height 33
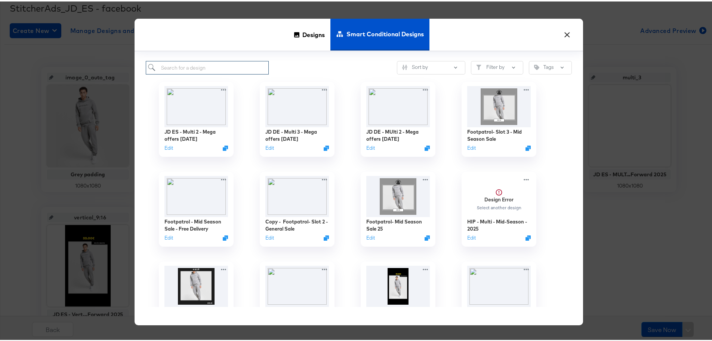
click at [218, 66] on input "search" at bounding box center [207, 66] width 123 height 14
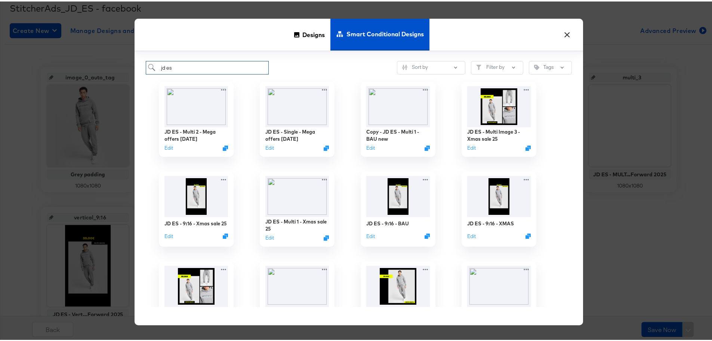
type input "jd es"
click at [169, 148] on button "Edit" at bounding box center [167, 147] width 9 height 7
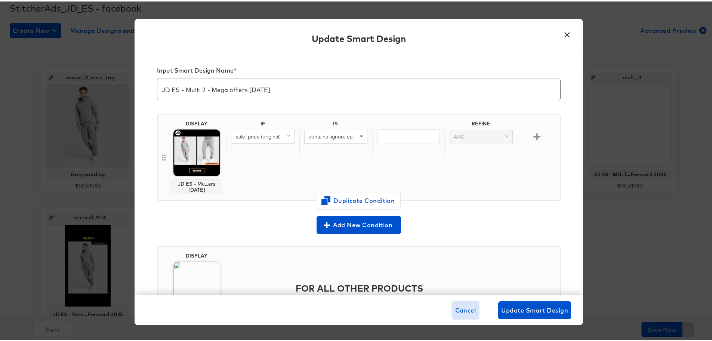
click at [468, 310] on span "Cancel" at bounding box center [465, 308] width 21 height 10
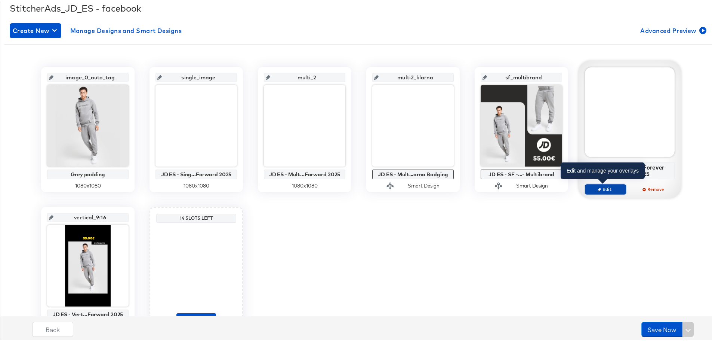
click at [599, 187] on span "Edit" at bounding box center [605, 188] width 34 height 6
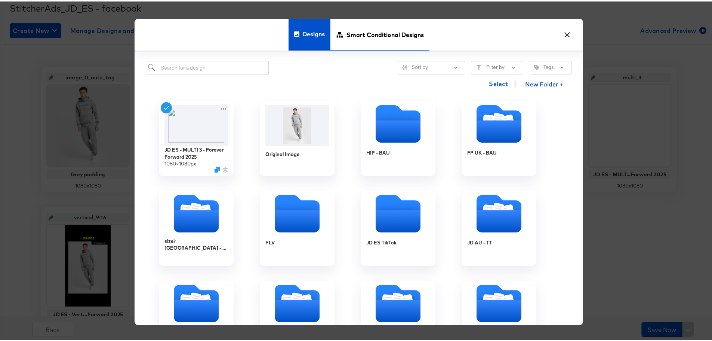
click at [378, 38] on span "Smart Conditional Designs" at bounding box center [385, 32] width 77 height 33
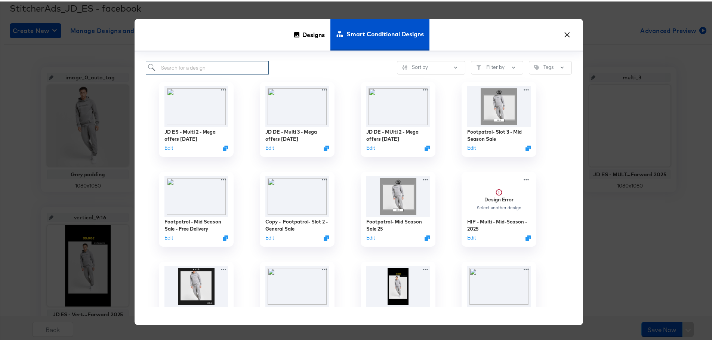
click at [226, 64] on input "search" at bounding box center [207, 66] width 123 height 14
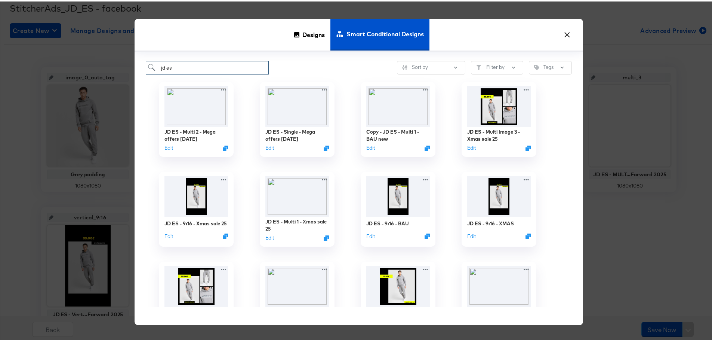
type input "jd es"
click at [570, 35] on button "×" at bounding box center [566, 31] width 13 height 13
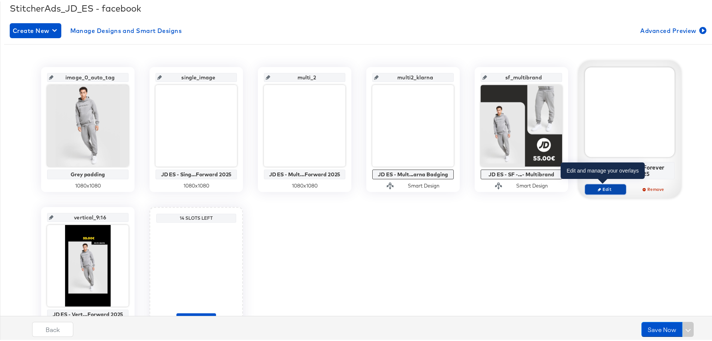
click at [604, 187] on span "Edit" at bounding box center [605, 188] width 34 height 6
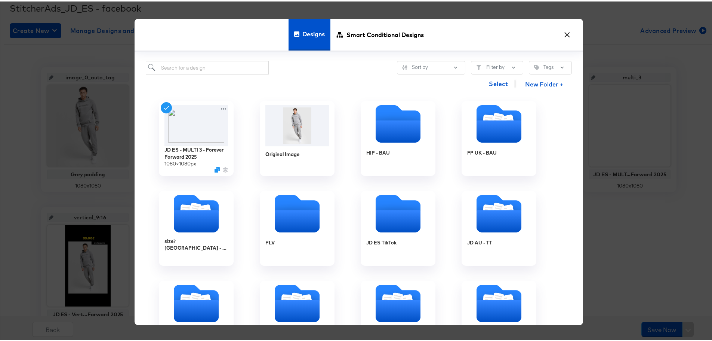
drag, startPoint x: 405, startPoint y: 30, endPoint x: 368, endPoint y: 54, distance: 43.6
click at [405, 30] on span "Smart Conditional Designs" at bounding box center [385, 32] width 77 height 33
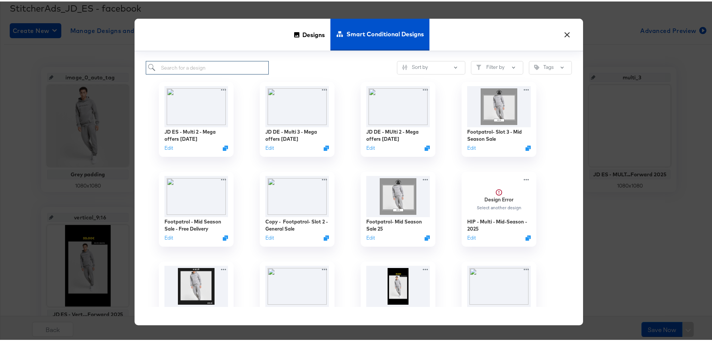
click at [217, 65] on input "search" at bounding box center [207, 66] width 123 height 14
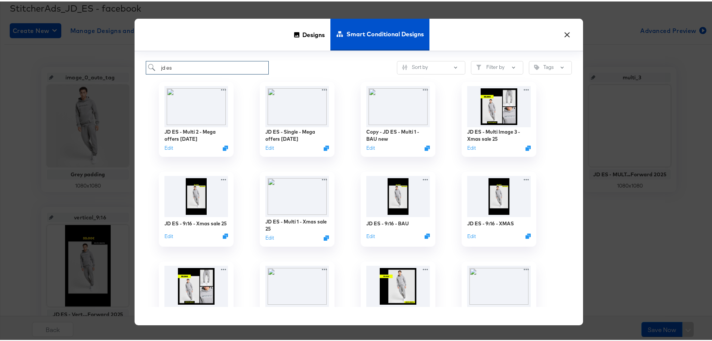
type input "jd es"
click at [224, 148] on div at bounding box center [227, 148] width 6 height 6
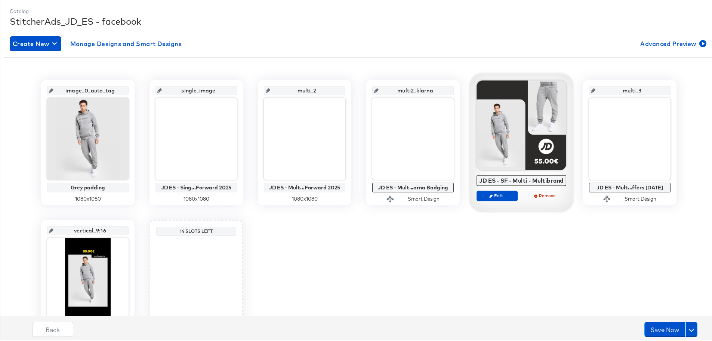
scroll to position [81, 0]
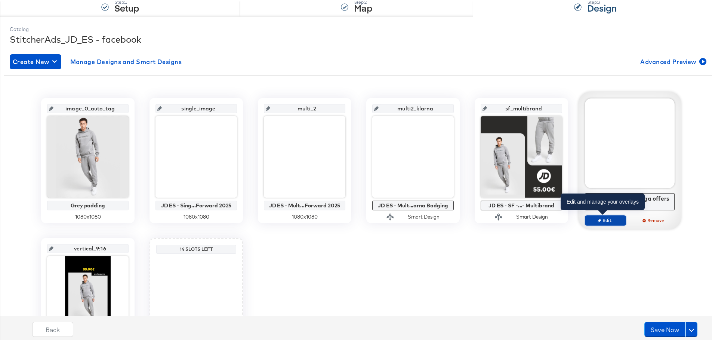
click at [614, 220] on span "Edit" at bounding box center [605, 219] width 34 height 6
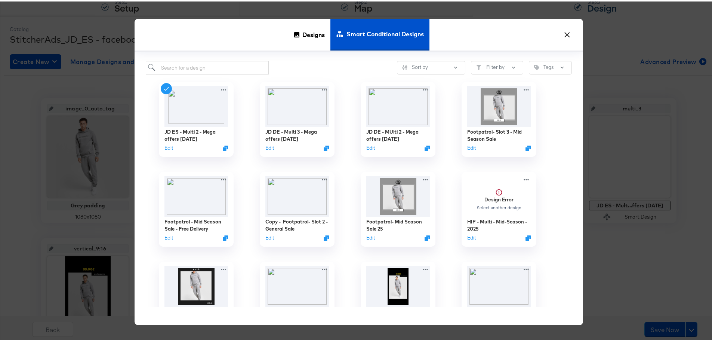
click at [372, 32] on span "Smart Conditional Designs" at bounding box center [385, 32] width 77 height 33
click at [563, 31] on button "×" at bounding box center [566, 31] width 13 height 13
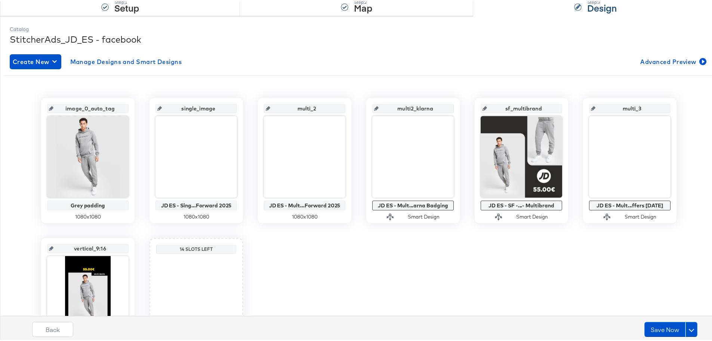
click at [470, 230] on div "image_0_auto_tag Grey padding 1080 x 1080 single_image JD ES - Sing...Forward 2…" at bounding box center [359, 228] width 710 height 265
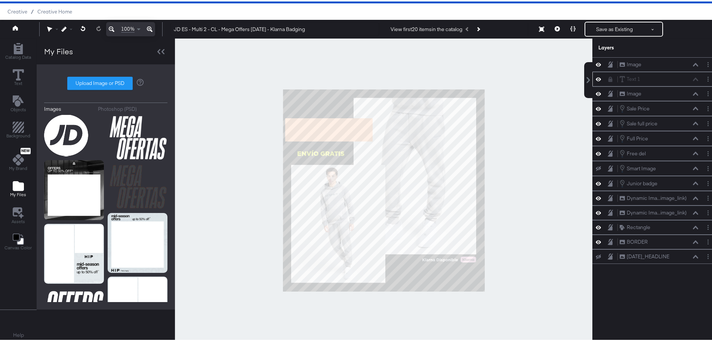
scroll to position [187, 0]
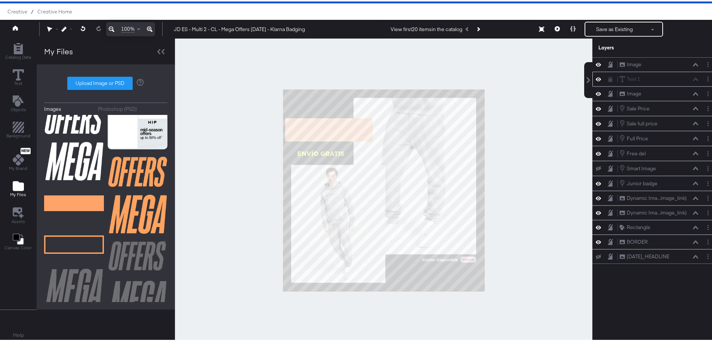
click at [608, 77] on div at bounding box center [613, 78] width 10 height 6
click at [609, 77] on icon at bounding box center [611, 77] width 4 height 5
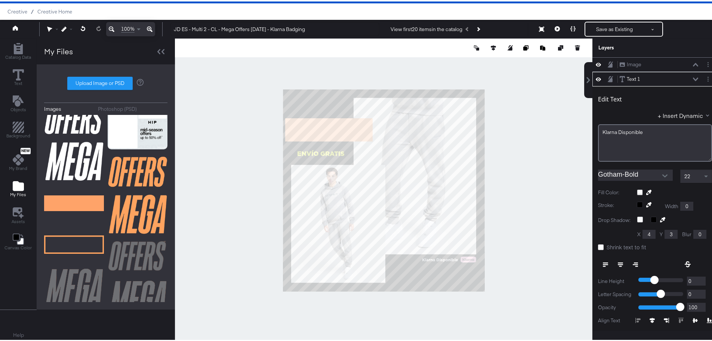
scroll to position [15, 0]
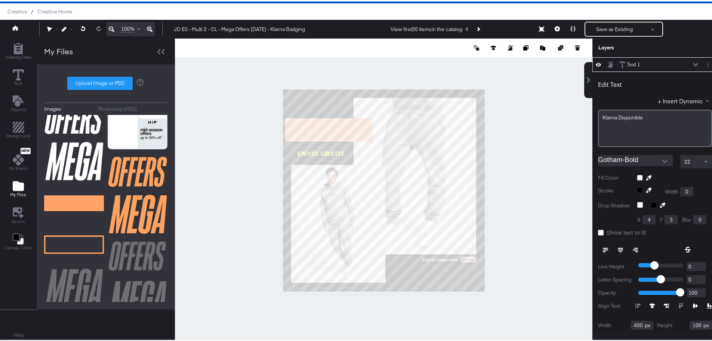
click at [686, 61] on div "Text 1 Text 1" at bounding box center [658, 63] width 79 height 8
click at [693, 61] on button at bounding box center [696, 63] width 6 height 4
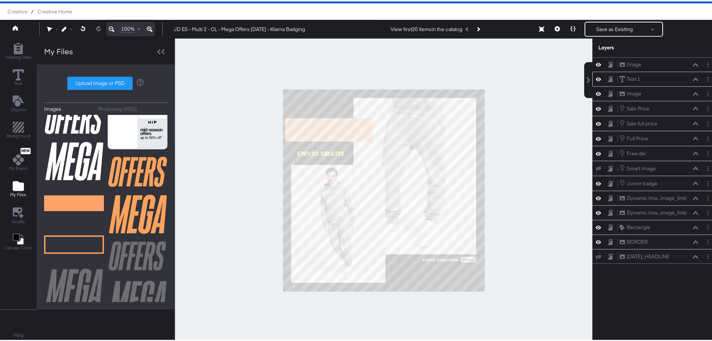
scroll to position [0, 0]
click at [596, 77] on icon at bounding box center [598, 78] width 5 height 4
click at [596, 77] on icon at bounding box center [598, 77] width 5 height 5
click at [596, 92] on icon at bounding box center [598, 92] width 5 height 6
click at [596, 92] on icon at bounding box center [598, 92] width 5 height 5
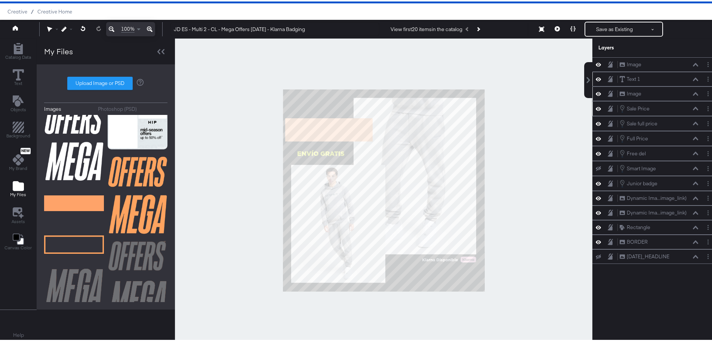
click at [596, 108] on icon at bounding box center [598, 107] width 5 height 6
click at [596, 108] on icon at bounding box center [598, 107] width 5 height 5
click at [596, 122] on icon at bounding box center [598, 122] width 5 height 6
click at [596, 122] on icon at bounding box center [598, 122] width 5 height 5
click at [596, 138] on icon at bounding box center [598, 137] width 5 height 6
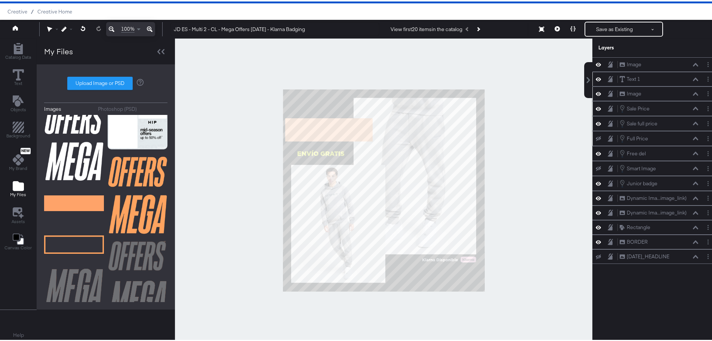
click at [596, 136] on icon at bounding box center [598, 137] width 5 height 5
click at [596, 148] on div "Free del Free del" at bounding box center [655, 152] width 119 height 8
click at [596, 153] on button at bounding box center [599, 151] width 6 height 7
click at [596, 153] on button at bounding box center [599, 152] width 6 height 6
click at [596, 167] on icon at bounding box center [598, 166] width 5 height 5
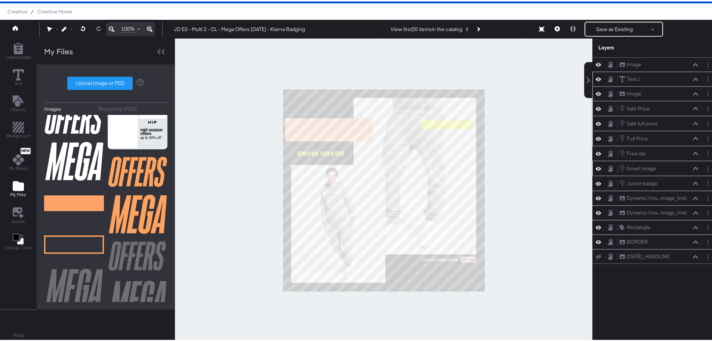
click at [596, 167] on icon at bounding box center [598, 167] width 5 height 4
click at [596, 181] on icon at bounding box center [598, 182] width 5 height 6
click at [596, 181] on icon at bounding box center [598, 181] width 5 height 5
click at [596, 195] on icon at bounding box center [598, 196] width 5 height 6
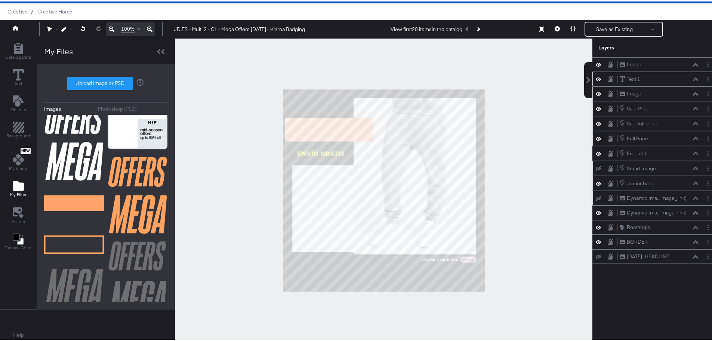
click at [596, 195] on icon at bounding box center [598, 196] width 5 height 5
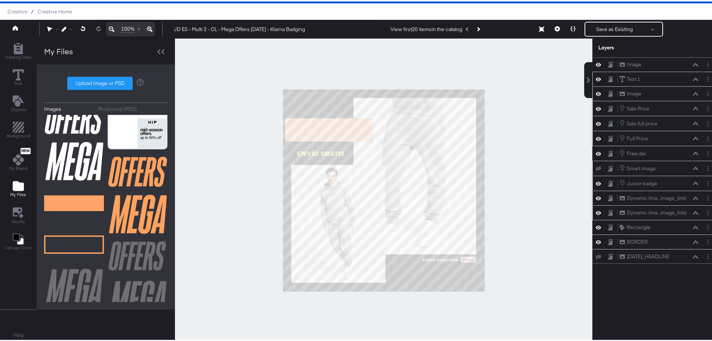
click at [596, 211] on icon at bounding box center [598, 211] width 5 height 6
click at [596, 211] on icon at bounding box center [598, 211] width 5 height 5
click at [596, 224] on icon at bounding box center [598, 225] width 5 height 6
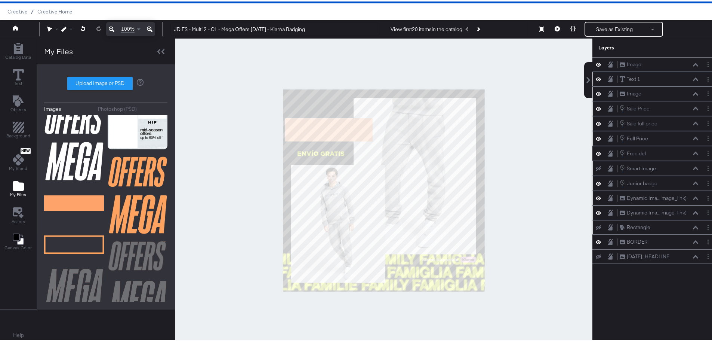
click at [596, 224] on icon at bounding box center [598, 226] width 5 height 5
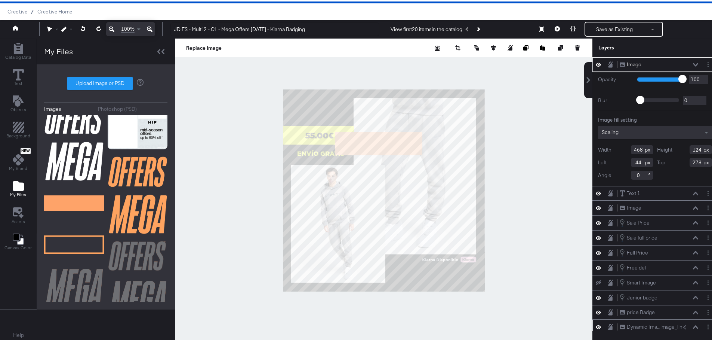
type input "178"
type input "218"
click at [278, 126] on div at bounding box center [384, 189] width 418 height 304
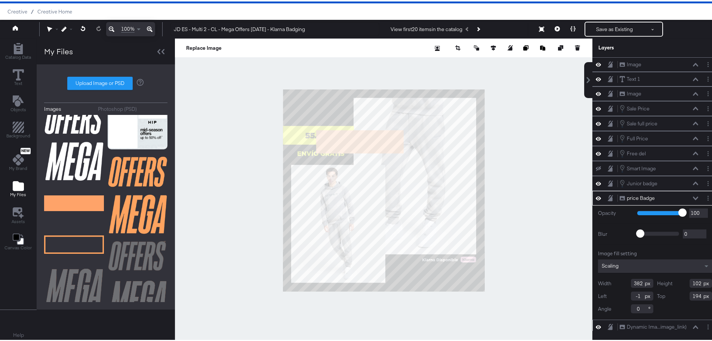
click at [596, 198] on icon at bounding box center [598, 196] width 5 height 6
click at [596, 195] on icon at bounding box center [598, 196] width 5 height 5
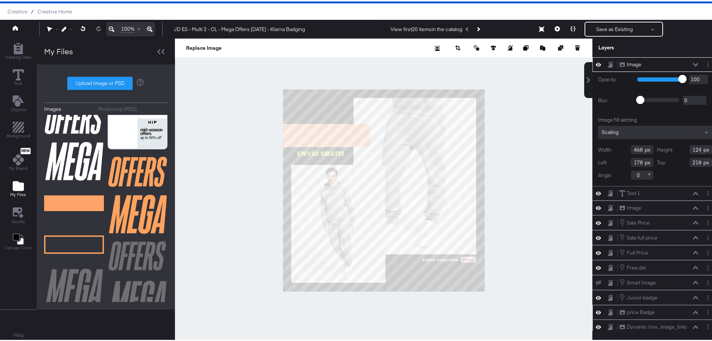
type input "0"
type input "184"
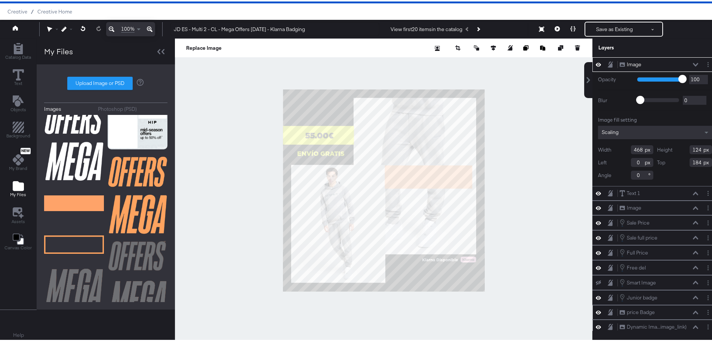
type input "545"
type input "406"
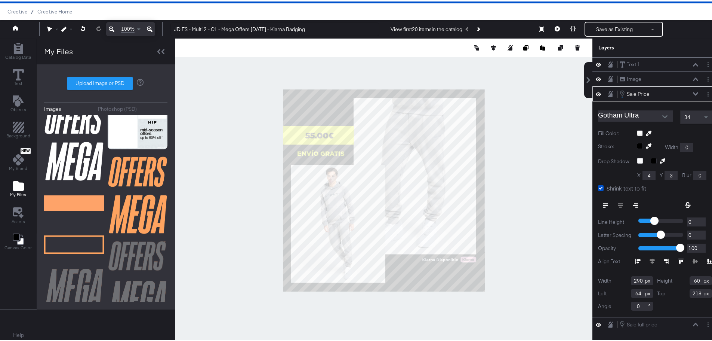
click at [637, 131] on div at bounding box center [674, 132] width 75 height 6
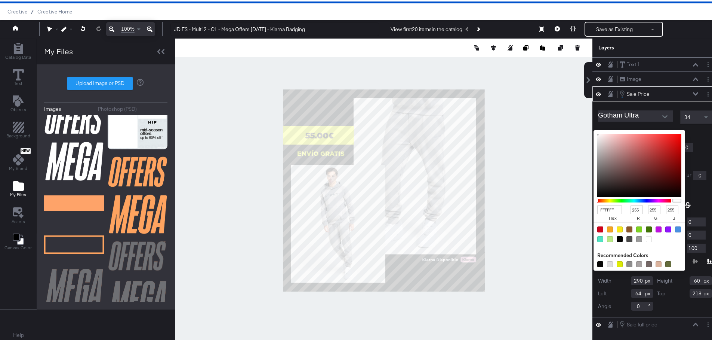
click at [597, 264] on div at bounding box center [600, 262] width 6 height 6
type input "080807"
type input "8"
type input "7"
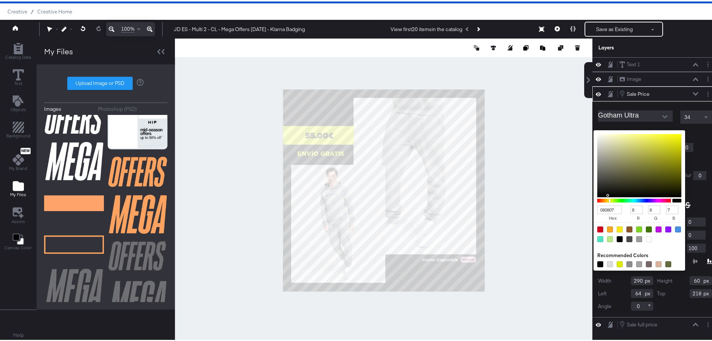
click at [597, 264] on div at bounding box center [600, 262] width 6 height 6
type input "EDF0F2"
type input "237"
type input "240"
type input "242"
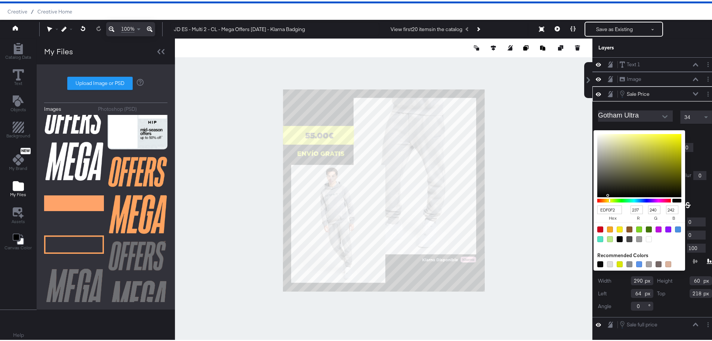
click at [529, 124] on div at bounding box center [383, 189] width 417 height 304
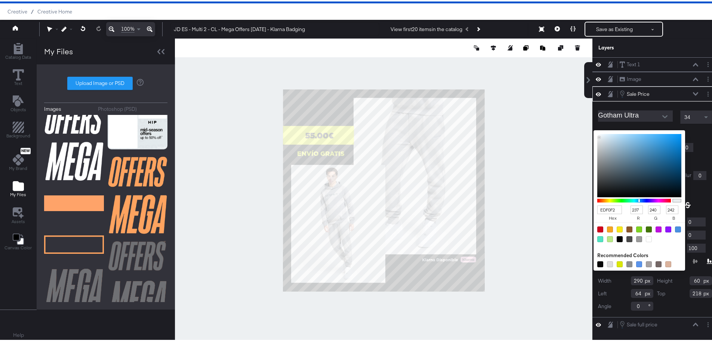
click at [597, 263] on div at bounding box center [600, 262] width 6 height 6
type input "080808"
type input "8"
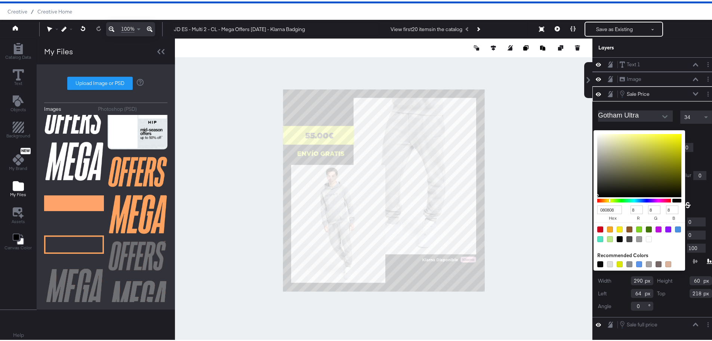
click at [694, 130] on div "080808 hex 8 r 8 g 8 b 100 a Recommended Colors" at bounding box center [674, 132] width 75 height 6
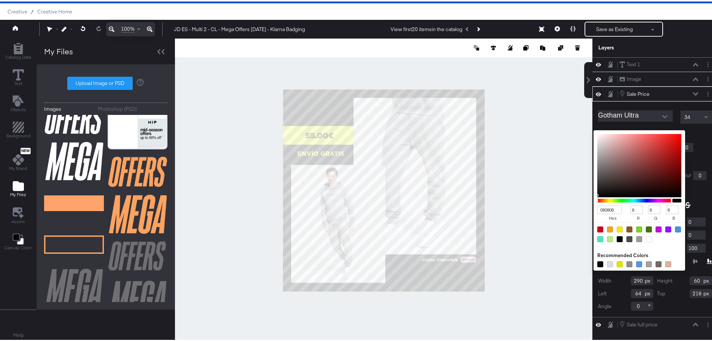
click at [637, 132] on div "080808 hex 8 r 8 g 8 b 100 a Recommended Colors" at bounding box center [674, 132] width 75 height 6
click at [646, 239] on div at bounding box center [649, 237] width 6 height 6
type input "FFFFFF"
type input "255"
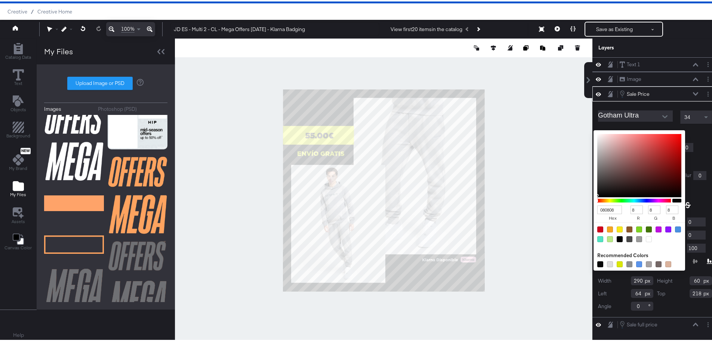
type input "255"
click at [698, 188] on div "Shrink text to fit" at bounding box center [655, 187] width 114 height 8
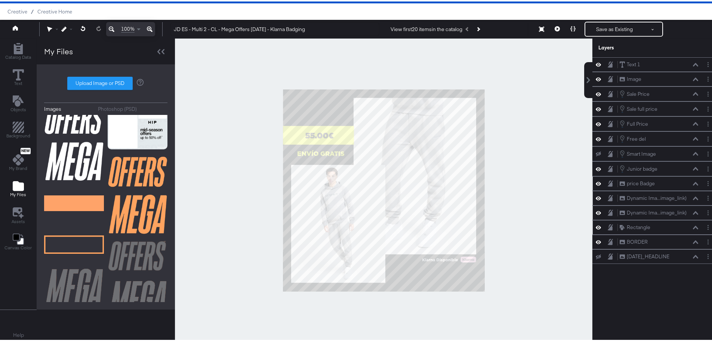
click at [251, 104] on div at bounding box center [384, 189] width 418 height 304
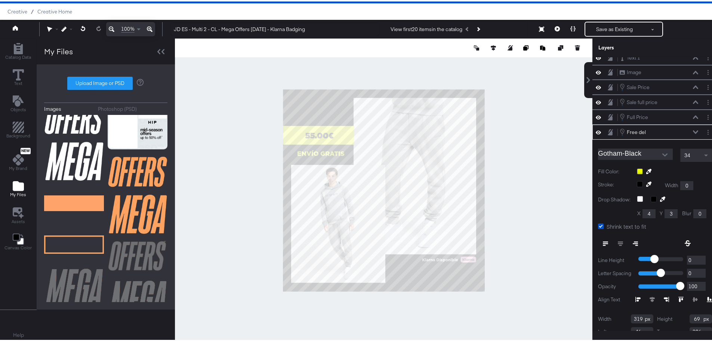
scroll to position [37, 0]
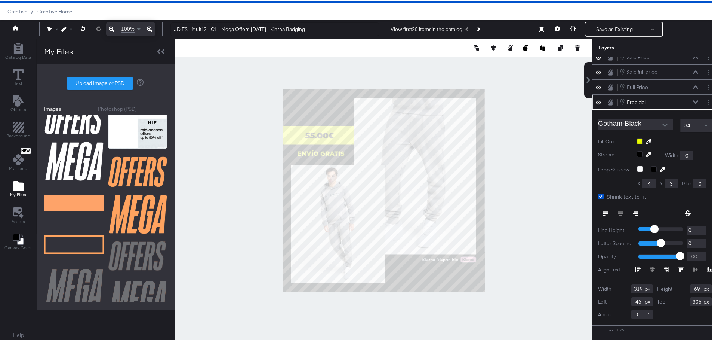
click at [646, 140] on icon at bounding box center [648, 139] width 5 height 5
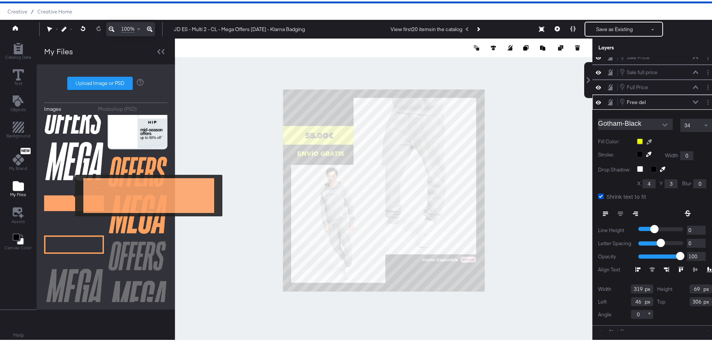
click at [70, 194] on img at bounding box center [74, 201] width 60 height 37
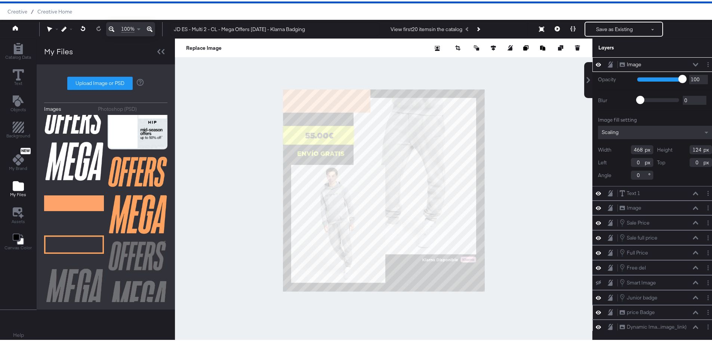
scroll to position [51, 0]
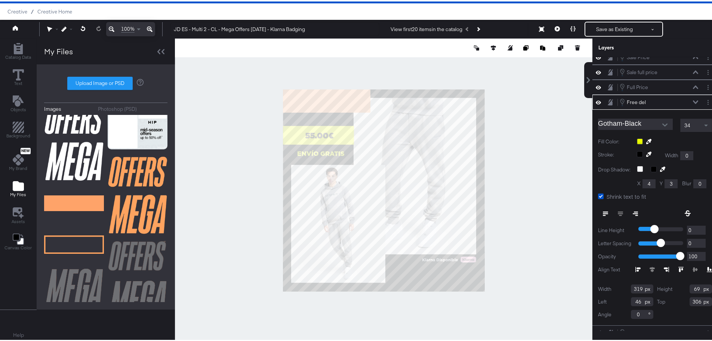
click at [646, 139] on icon at bounding box center [648, 139] width 5 height 5
click at [322, 101] on div at bounding box center [383, 189] width 417 height 304
click at [226, 153] on div at bounding box center [384, 189] width 418 height 304
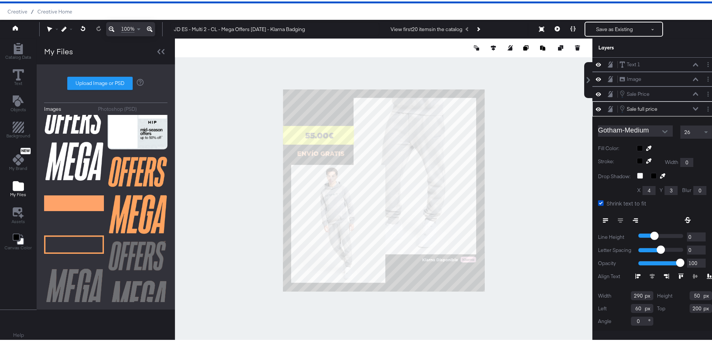
scroll to position [7, 0]
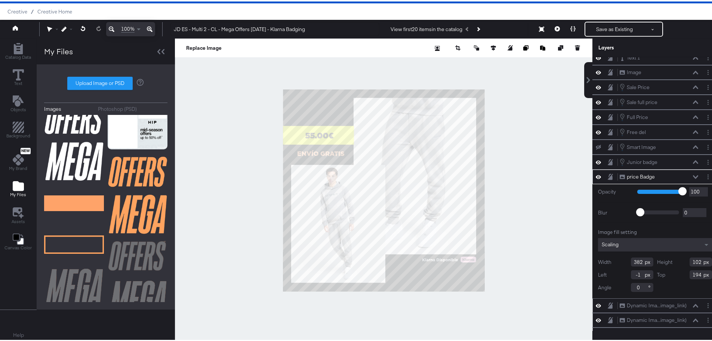
type input "193"
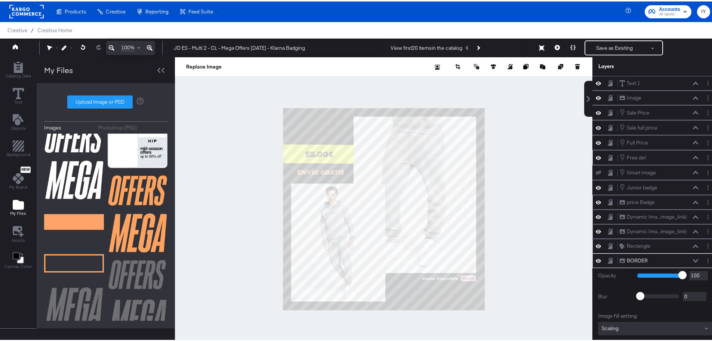
scroll to position [0, 0]
click at [596, 112] on icon at bounding box center [598, 111] width 5 height 6
click at [596, 112] on icon at bounding box center [598, 111] width 5 height 5
click at [596, 125] on icon at bounding box center [598, 126] width 5 height 6
click at [596, 125] on icon at bounding box center [598, 126] width 5 height 5
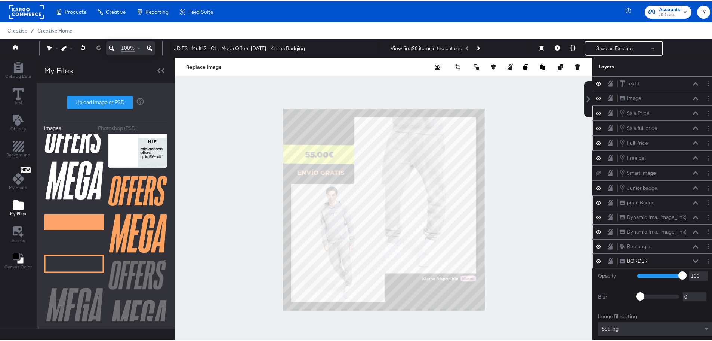
click at [596, 140] on icon at bounding box center [598, 141] width 5 height 6
click at [596, 140] on icon at bounding box center [598, 141] width 5 height 5
click at [704, 142] on button "Layer Options" at bounding box center [708, 142] width 8 height 8
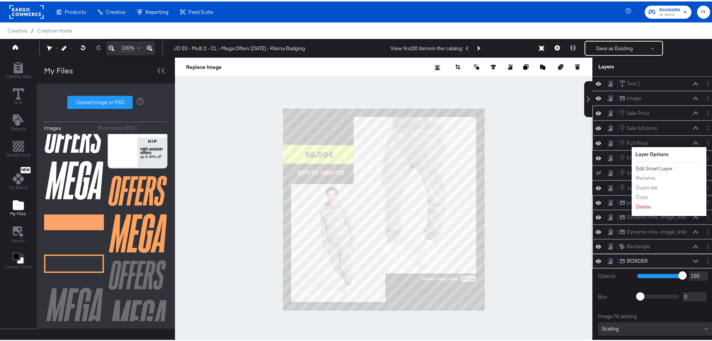
click at [664, 167] on button "Edit Smart Layer" at bounding box center [655, 167] width 38 height 8
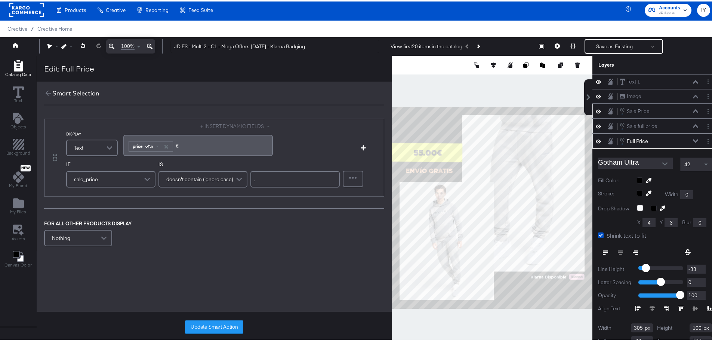
scroll to position [22, 0]
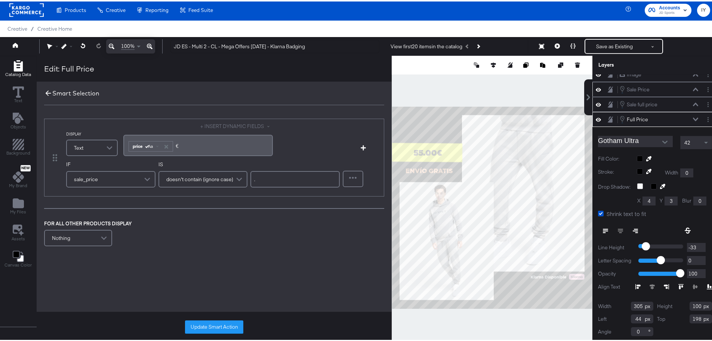
click at [50, 90] on icon at bounding box center [48, 91] width 8 height 8
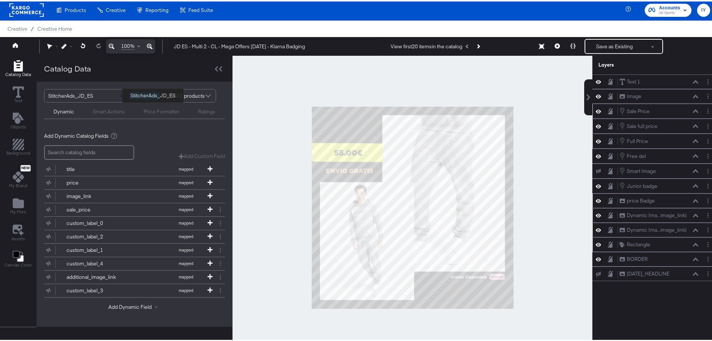
scroll to position [0, 0]
click at [603, 47] on button "Save as Existing" at bounding box center [614, 44] width 58 height 13
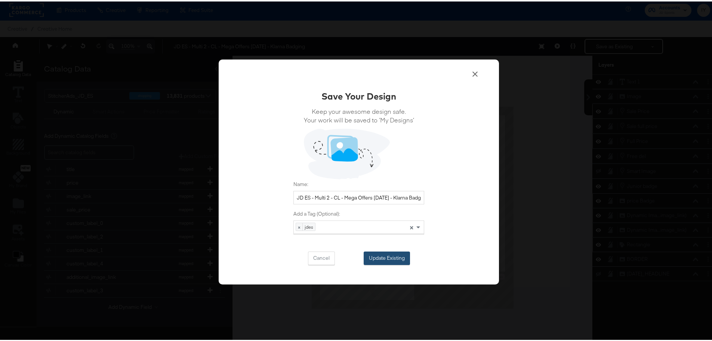
click at [377, 255] on button "Update Existing" at bounding box center [387, 256] width 46 height 13
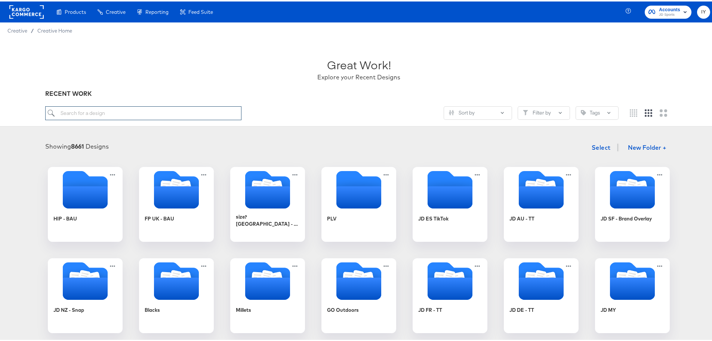
click at [106, 112] on input "search" at bounding box center [143, 112] width 197 height 14
type input "es"
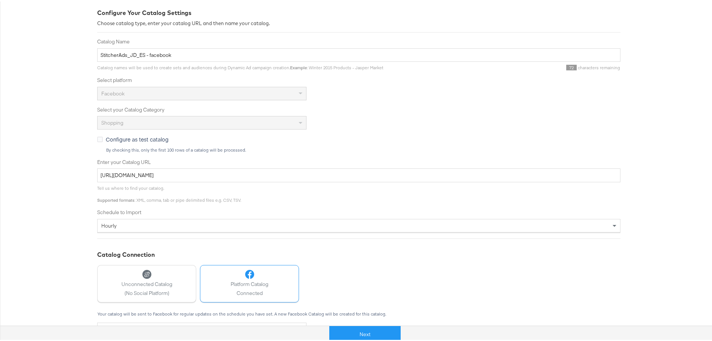
scroll to position [112, 0]
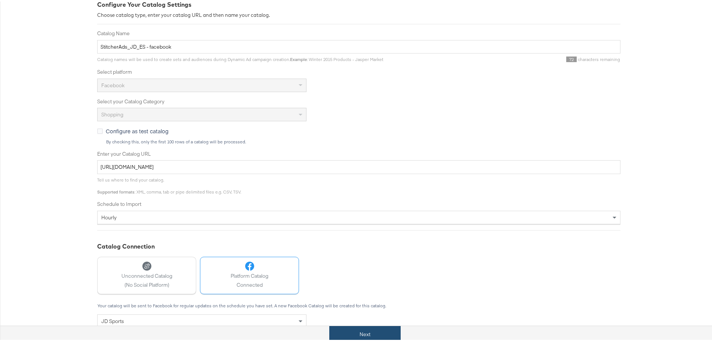
click at [378, 335] on button "Next" at bounding box center [364, 332] width 71 height 17
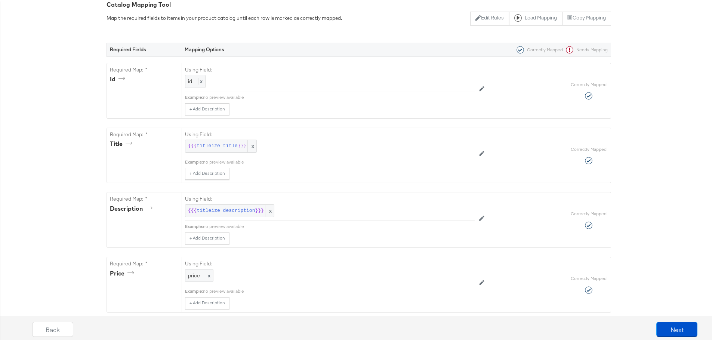
scroll to position [0, 0]
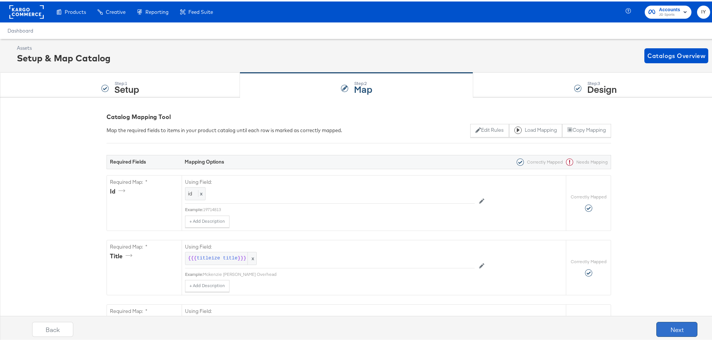
click at [678, 327] on button "Next" at bounding box center [676, 327] width 41 height 15
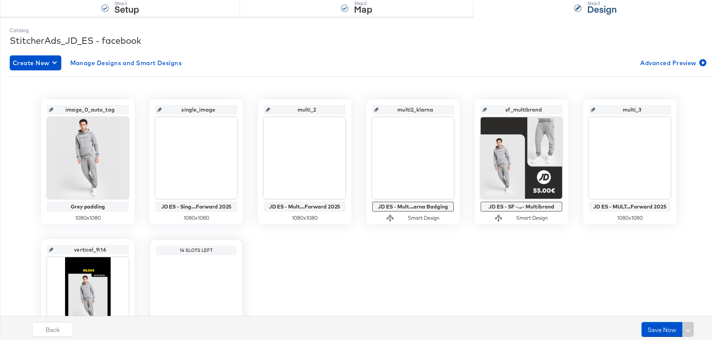
scroll to position [112, 0]
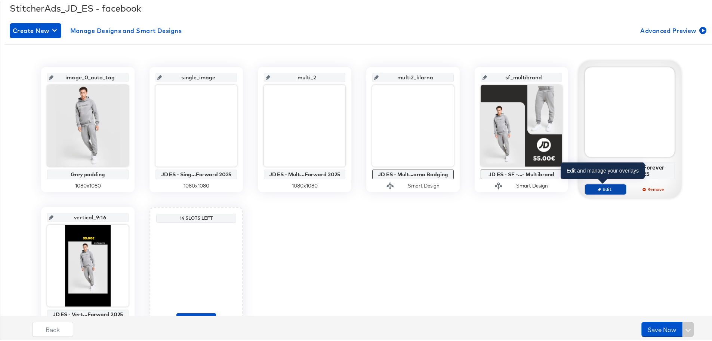
click at [613, 187] on span "Edit" at bounding box center [605, 188] width 34 height 6
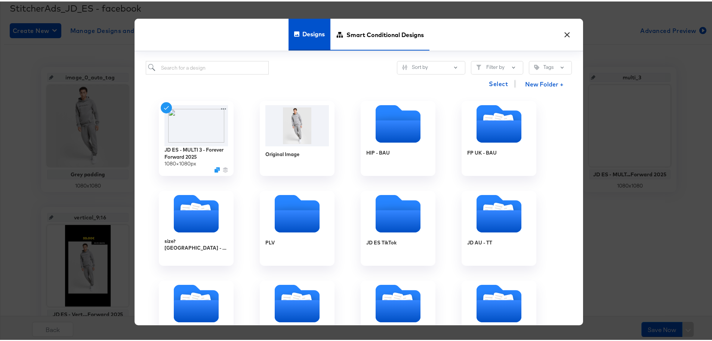
click at [357, 36] on span "Smart Conditional Designs" at bounding box center [385, 32] width 77 height 33
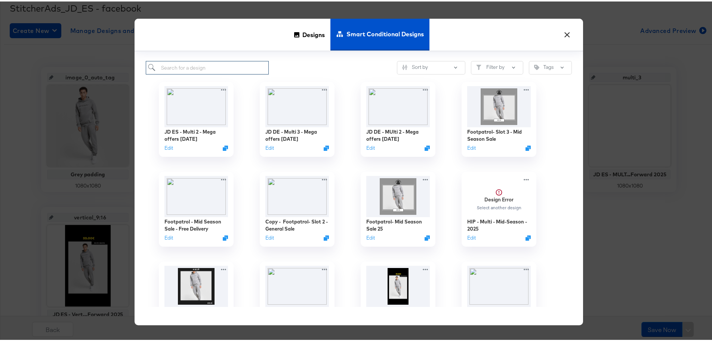
click at [163, 68] on input "search" at bounding box center [207, 66] width 123 height 14
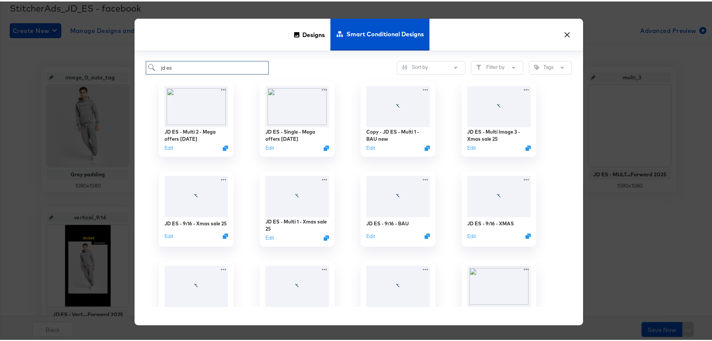
type input "jd es"
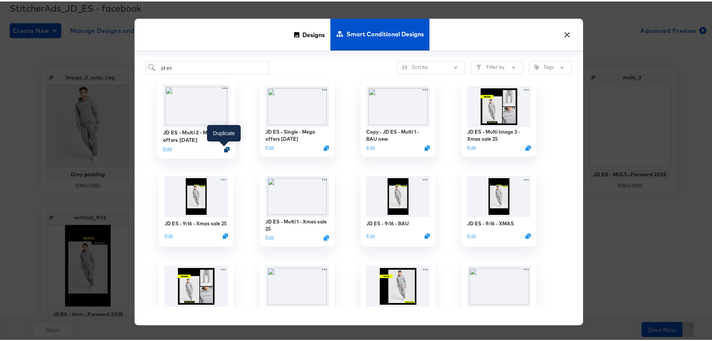
click at [225, 148] on icon "Duplicate" at bounding box center [227, 148] width 6 height 6
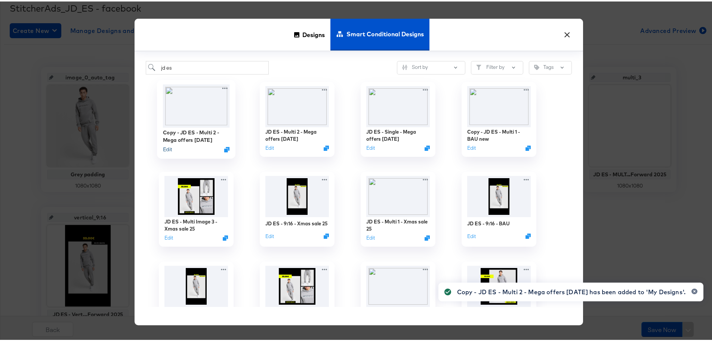
click at [169, 150] on button "Edit" at bounding box center [167, 147] width 9 height 7
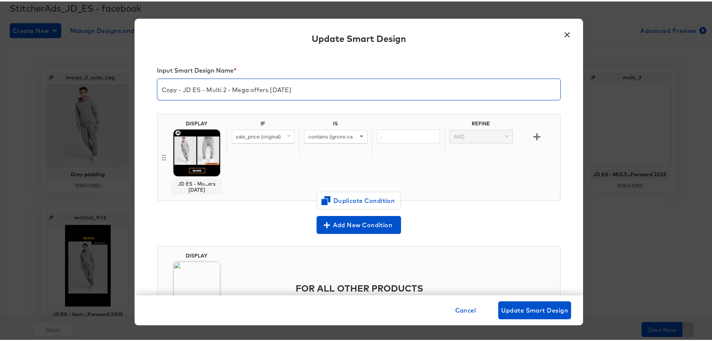
drag, startPoint x: 180, startPoint y: 89, endPoint x: 145, endPoint y: 90, distance: 35.2
click at [145, 90] on div "Input Smart Design Name * Copy - JD ES - Multi 2 - Mega offers Oct 25 DISPLAY J…" at bounding box center [359, 173] width 449 height 242
click at [203, 89] on input "JD ES - Multi 2 - Mega offers Oct 25" at bounding box center [358, 84] width 403 height 21
type input "JD ES - Multi 3 - Mega offers Oct 25"
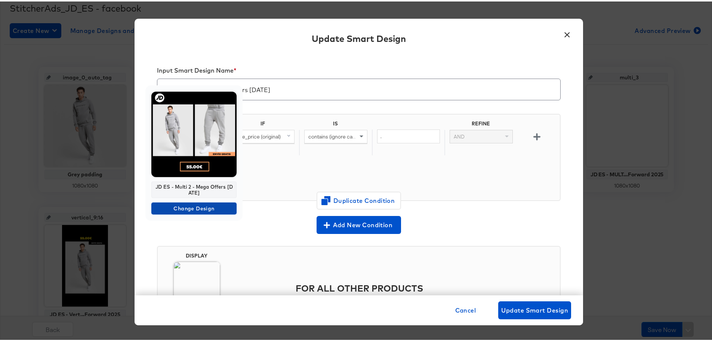
click at [192, 209] on span "Change Design" at bounding box center [193, 206] width 79 height 9
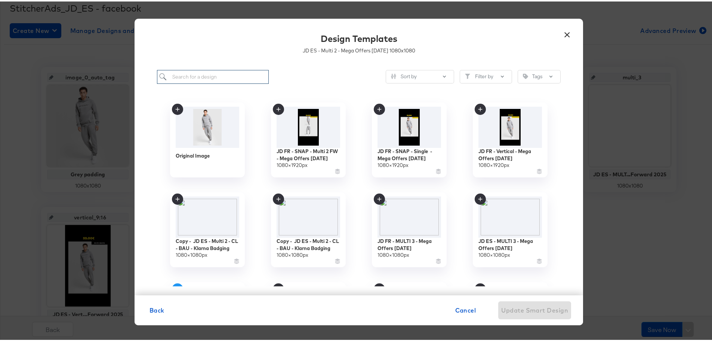
click at [188, 74] on input "search" at bounding box center [213, 75] width 112 height 14
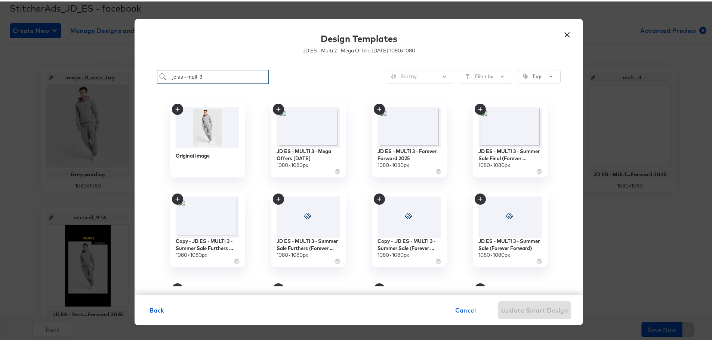
type input "jd es - multi 3"
click at [309, 136] on img at bounding box center [308, 125] width 67 height 43
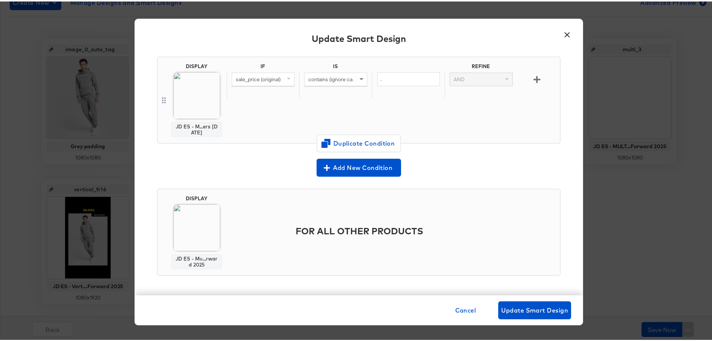
scroll to position [156, 0]
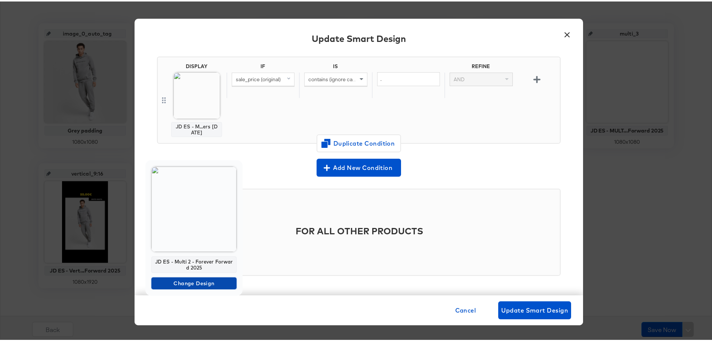
click at [200, 282] on span "Change Design" at bounding box center [193, 281] width 79 height 9
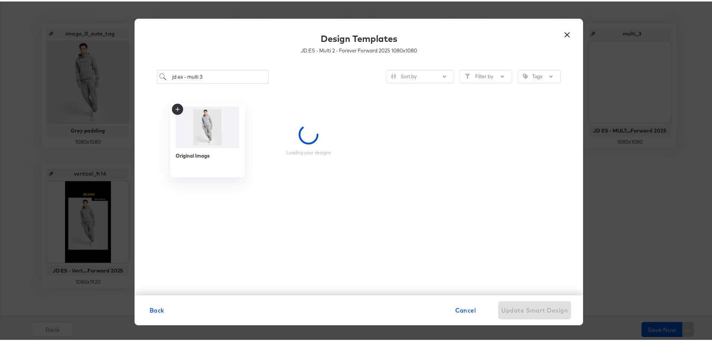
scroll to position [0, 0]
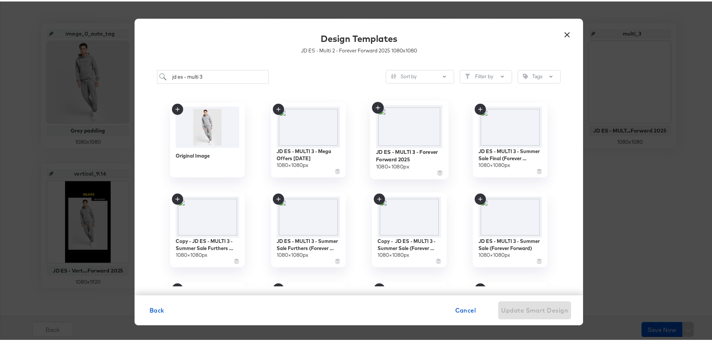
click at [400, 140] on img at bounding box center [409, 125] width 67 height 43
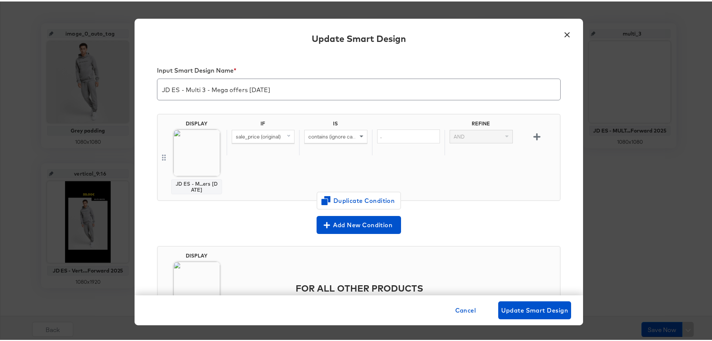
scroll to position [57, 0]
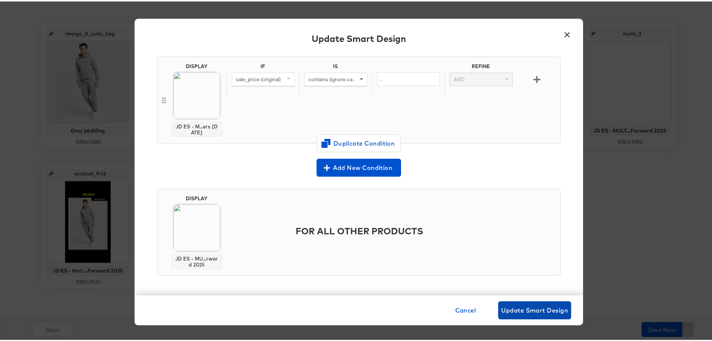
click at [539, 305] on span "Update Smart Design" at bounding box center [534, 308] width 67 height 10
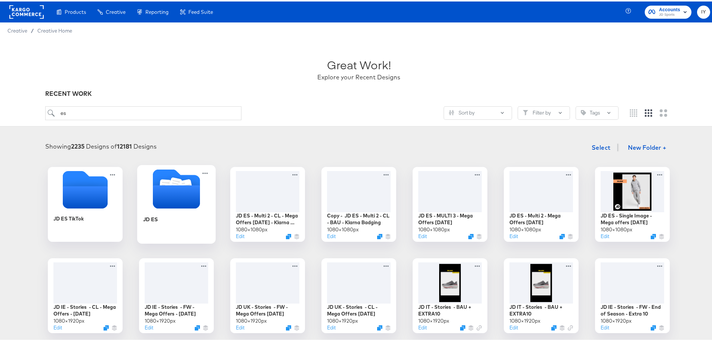
type input "es"
click at [148, 228] on div "JD ES" at bounding box center [176, 223] width 67 height 29
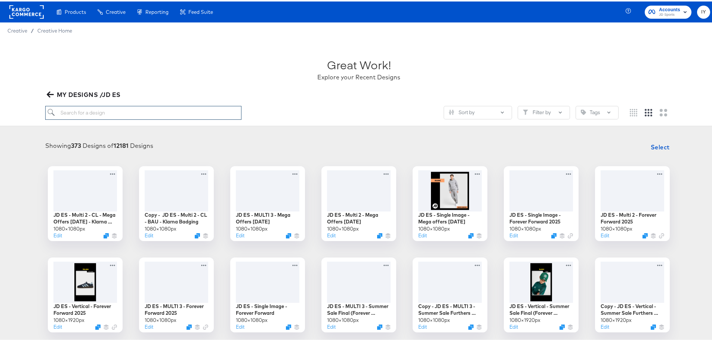
click at [137, 111] on input "search" at bounding box center [143, 111] width 197 height 14
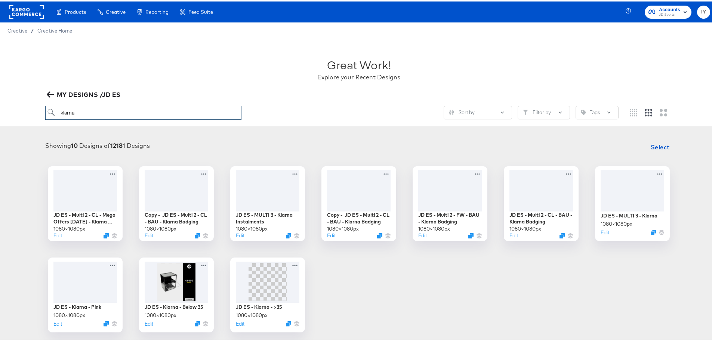
type input "klarna"
